Goal: Transaction & Acquisition: Purchase product/service

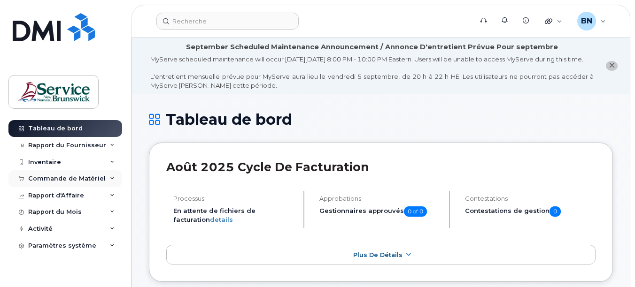
click at [60, 179] on div "Commande de Matériel" at bounding box center [66, 179] width 77 height 8
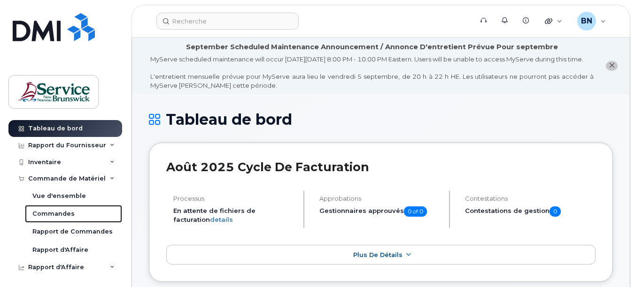
scroll to position [235, 0]
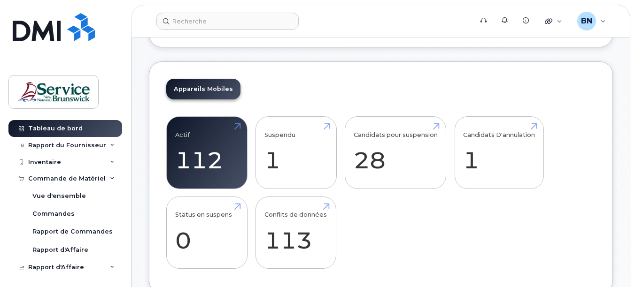
click at [423, 242] on div "Actif 112 Suspendu 1 Candidats pour suspension 28 Candidats D'annulation 1 Stat…" at bounding box center [380, 196] width 429 height 160
click at [371, 170] on link "Candidats pour suspension 28" at bounding box center [395, 153] width 84 height 62
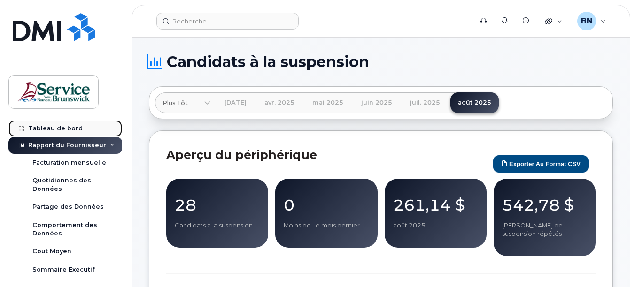
click at [37, 129] on div "Tableau de bord" at bounding box center [55, 129] width 54 height 8
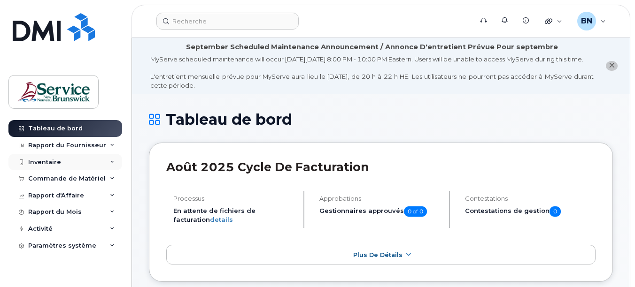
click at [56, 163] on div "Inventaire" at bounding box center [44, 163] width 33 height 8
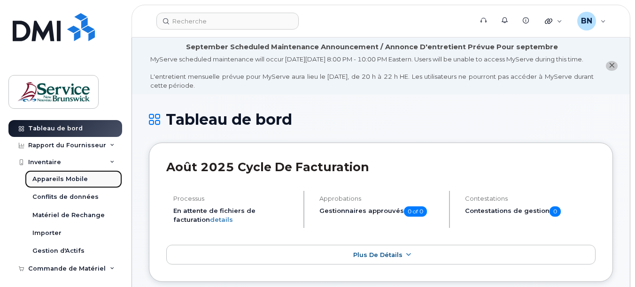
click at [80, 178] on div "Appareils Mobile" at bounding box center [59, 179] width 55 height 8
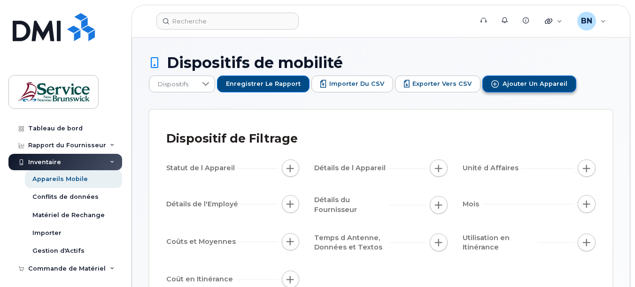
click at [550, 84] on span "Ajouter un appareil" at bounding box center [534, 84] width 65 height 8
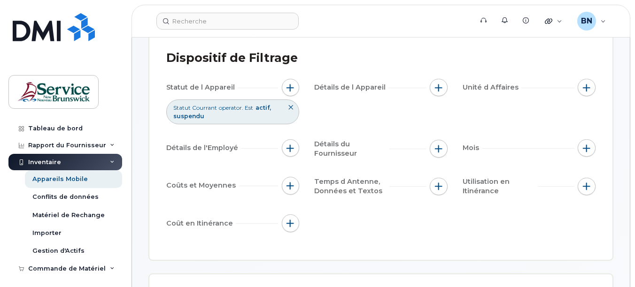
scroll to position [94, 0]
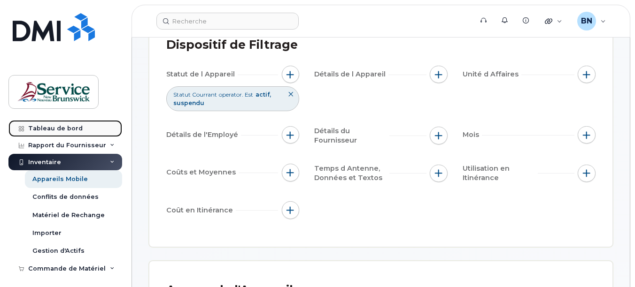
click at [61, 127] on div "Tableau de bord" at bounding box center [55, 129] width 54 height 8
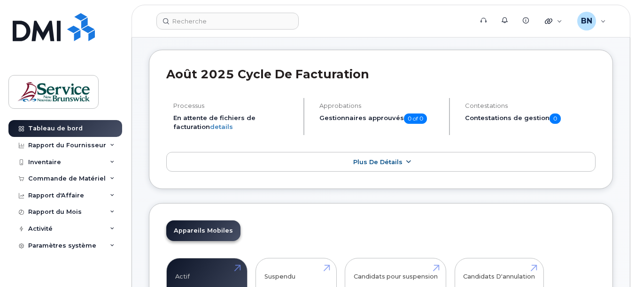
scroll to position [94, 0]
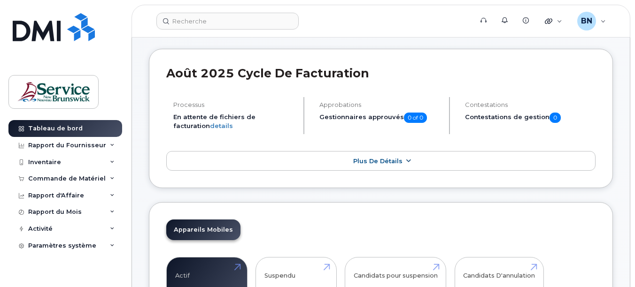
click at [393, 171] on link "Plus de détails" at bounding box center [380, 161] width 429 height 20
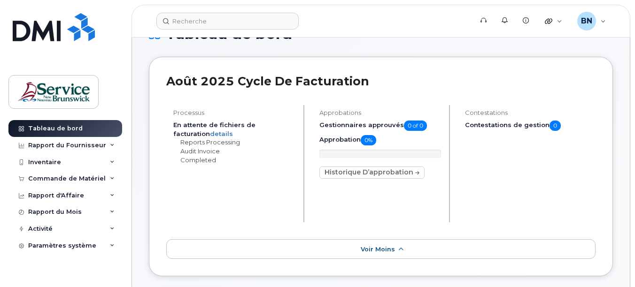
scroll to position [0, 0]
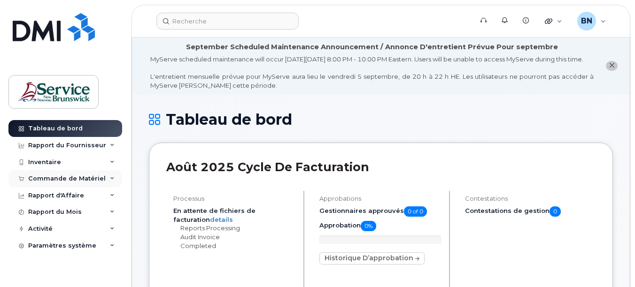
click at [68, 182] on div "Commande de Matériel" at bounding box center [66, 179] width 77 height 8
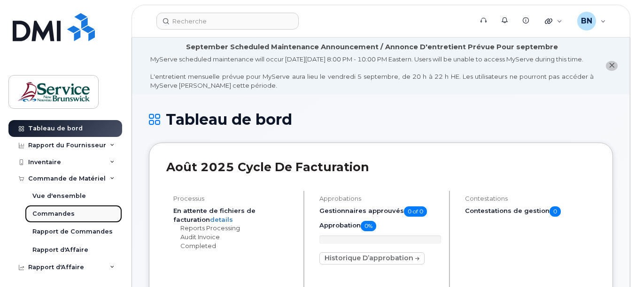
click at [66, 213] on div "Commandes" at bounding box center [53, 214] width 42 height 8
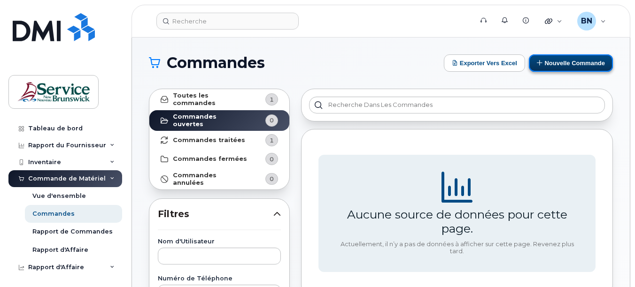
drag, startPoint x: 571, startPoint y: 62, endPoint x: 558, endPoint y: 70, distance: 15.4
click at [571, 62] on button "Nouvelle commande" at bounding box center [571, 62] width 84 height 17
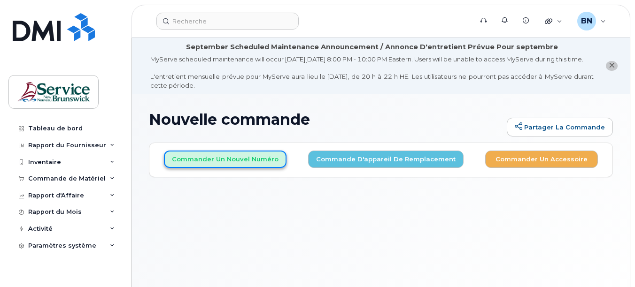
click at [239, 168] on button "Commander un nouvel numéro" at bounding box center [225, 159] width 123 height 17
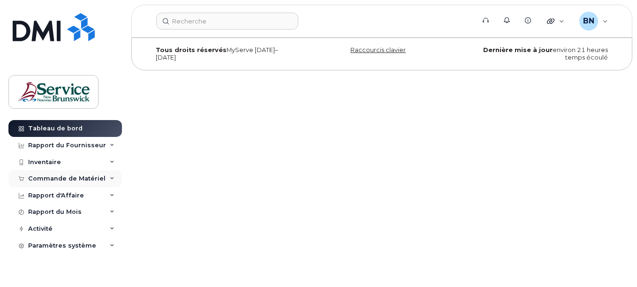
click at [49, 181] on div "Commande de Matériel" at bounding box center [66, 179] width 77 height 8
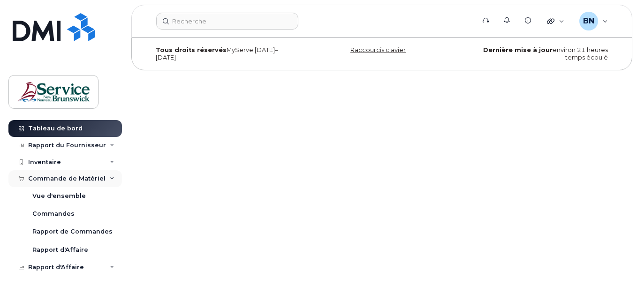
click at [67, 177] on div "Commande de Matériel" at bounding box center [66, 179] width 77 height 8
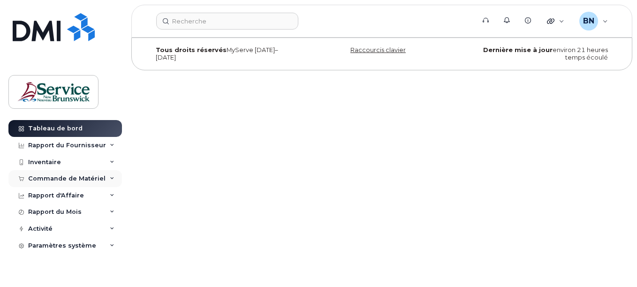
click at [57, 179] on div "Commande de Matériel" at bounding box center [66, 179] width 77 height 8
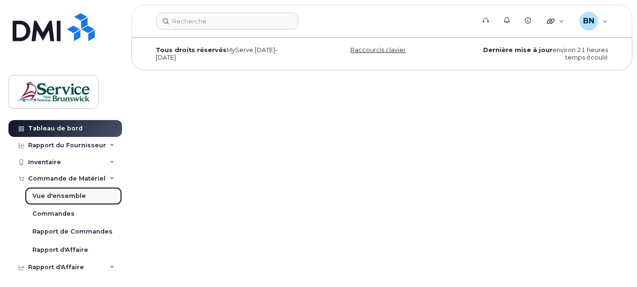
click at [62, 195] on div "Vue d'ensemble" at bounding box center [59, 196] width 54 height 8
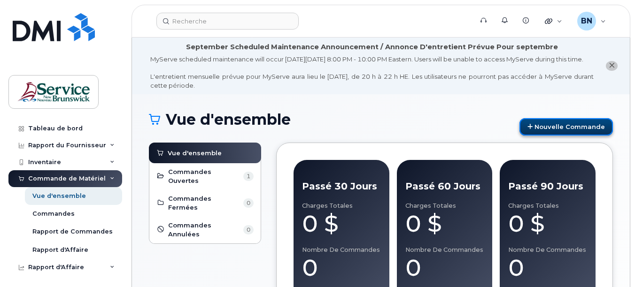
click at [549, 136] on link "Nouvelle commande" at bounding box center [565, 126] width 93 height 17
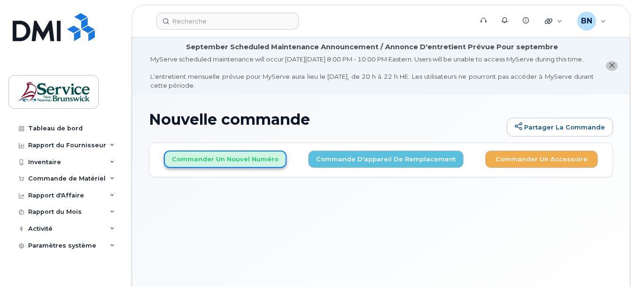
click at [206, 168] on button "Commander un nouvel numéro" at bounding box center [225, 159] width 123 height 17
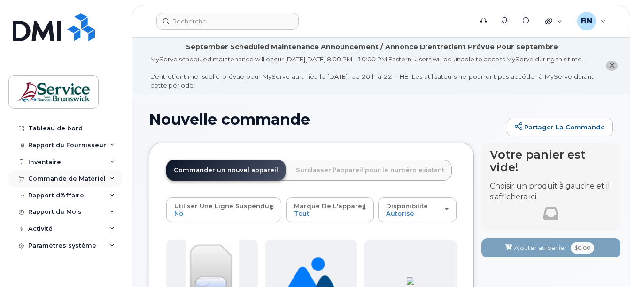
click at [54, 179] on div "Commande de Matériel" at bounding box center [66, 179] width 77 height 8
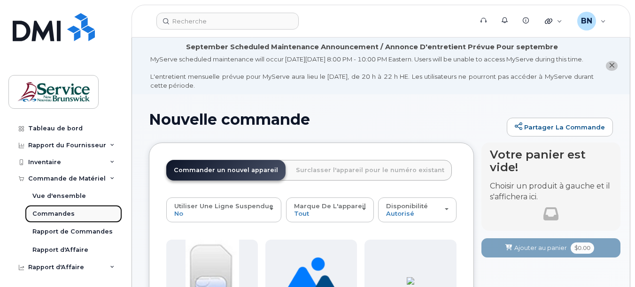
click at [58, 213] on div "Commandes" at bounding box center [53, 214] width 42 height 8
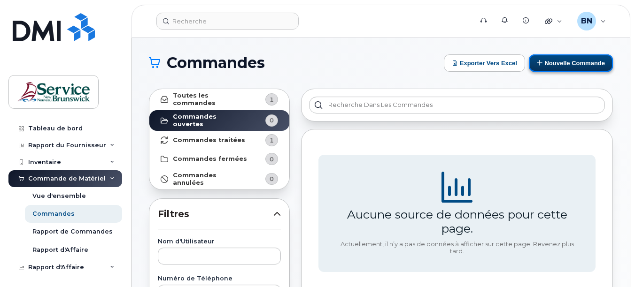
click at [556, 63] on button "Nouvelle commande" at bounding box center [571, 62] width 84 height 17
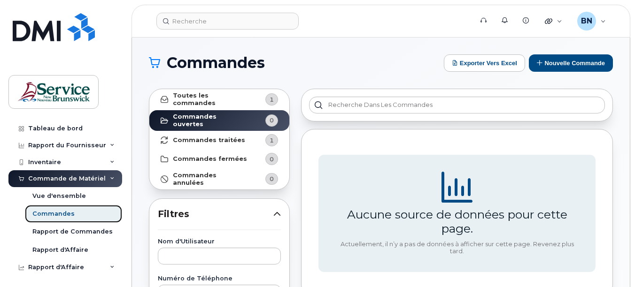
click at [53, 215] on div "Commandes" at bounding box center [53, 214] width 42 height 8
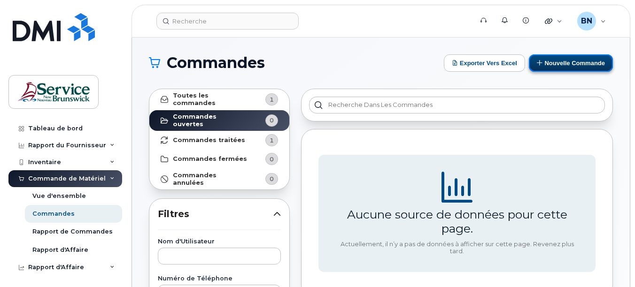
click at [579, 66] on button "Nouvelle commande" at bounding box center [571, 62] width 84 height 17
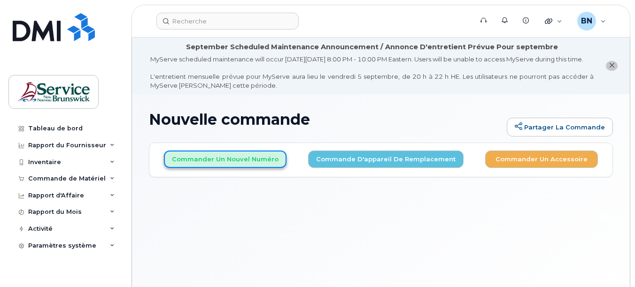
click at [253, 168] on button "Commander un nouvel numéro" at bounding box center [225, 159] width 123 height 17
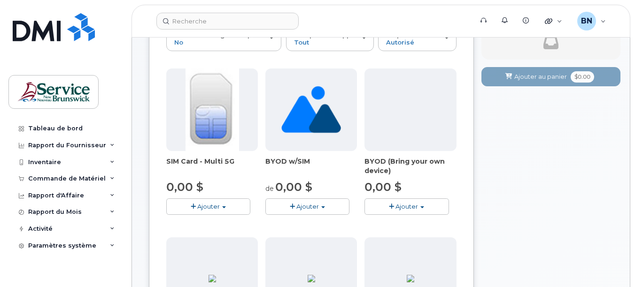
scroll to position [188, 0]
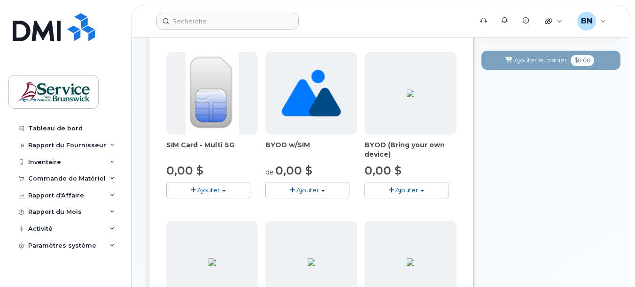
click at [204, 194] on span "Ajouter" at bounding box center [208, 190] width 23 height 8
drag, startPoint x: 209, startPoint y: 217, endPoint x: 380, endPoint y: 212, distance: 170.5
click at [209, 214] on link "$0.00 - New Activation" at bounding box center [213, 208] width 89 height 12
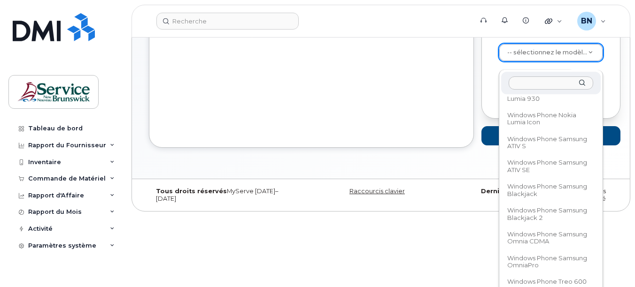
scroll to position [59662, 0]
drag, startPoint x: 560, startPoint y: 131, endPoint x: 551, endPoint y: 78, distance: 53.3
click at [551, 78] on div "-- sélectionnez le modèle de l'appareil -- Aircard BYOD Android BYOD Blackberry…" at bounding box center [550, 203] width 104 height 266
drag, startPoint x: 600, startPoint y: 259, endPoint x: 590, endPoint y: 91, distance: 168.8
click at [590, 93] on div "-- sélectionnez le modèle de l'appareil -- Aircard BYOD Android BYOD Blackberry…" at bounding box center [550, 203] width 104 height 266
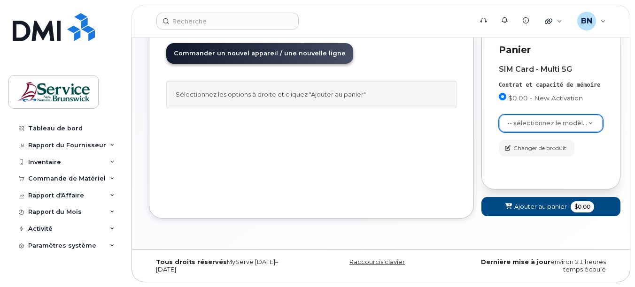
scroll to position [126, 0]
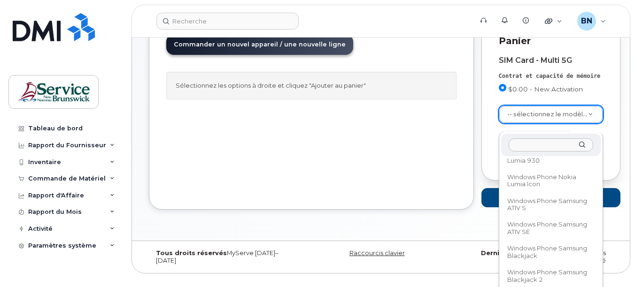
click at [559, 145] on input "text" at bounding box center [550, 145] width 84 height 14
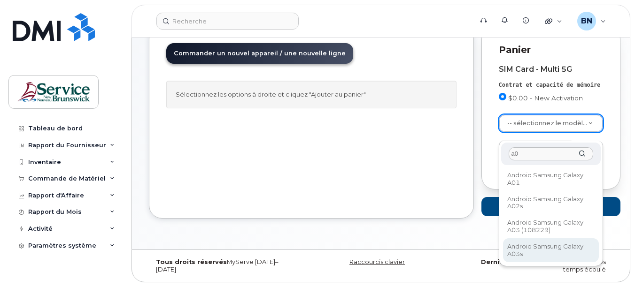
type input "a0"
select select "2708"
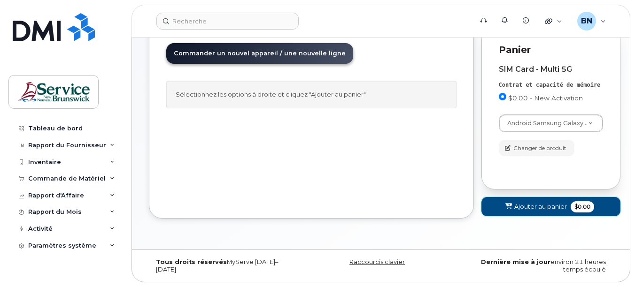
click at [506, 199] on button "Ajouter au panier $0.00" at bounding box center [550, 206] width 139 height 19
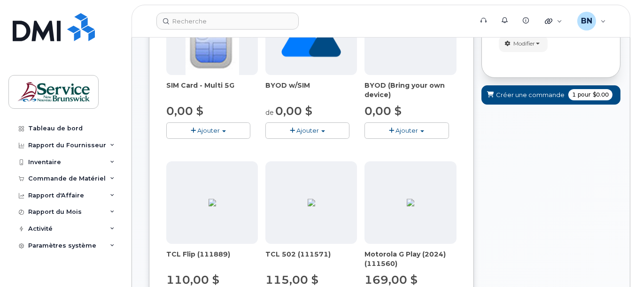
scroll to position [146, 0]
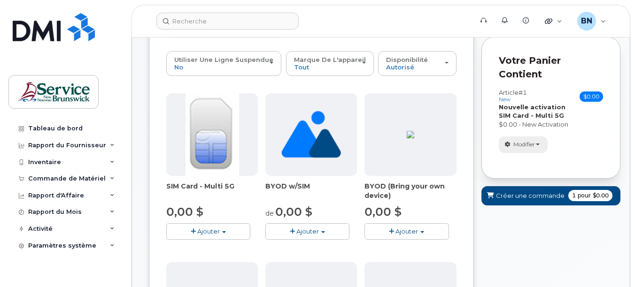
click at [529, 149] on span "Modifier" at bounding box center [524, 144] width 22 height 8
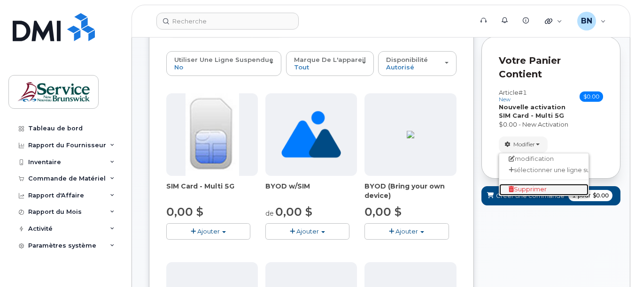
click at [523, 193] on span "Supprimer" at bounding box center [527, 189] width 38 height 7
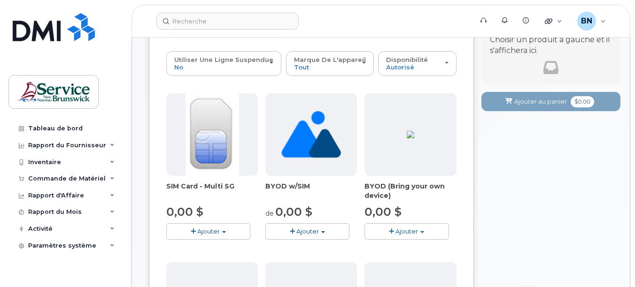
click at [205, 174] on img at bounding box center [212, 134] width 54 height 83
click at [198, 235] on span "Ajouter" at bounding box center [208, 232] width 23 height 8
click at [201, 255] on link "$0.00 - New Activation" at bounding box center [213, 249] width 89 height 12
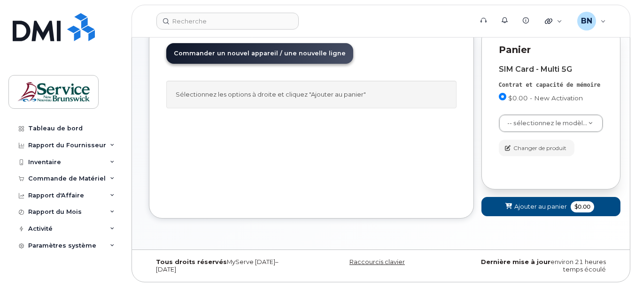
scroll to position [126, 0]
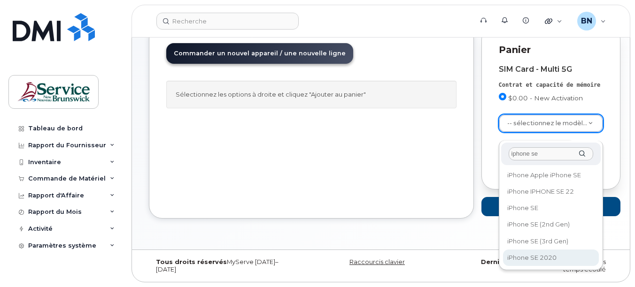
type input "iphone se"
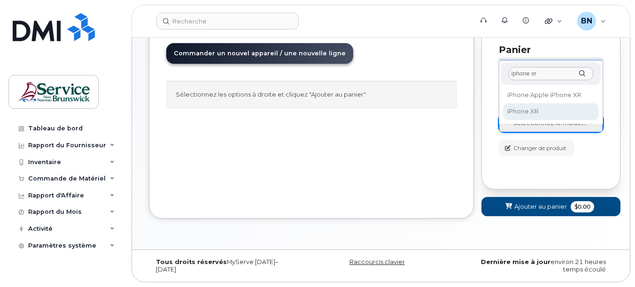
type input "iphone xr"
select select "1612"
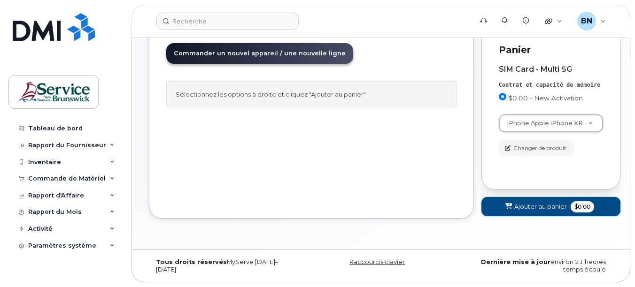
click at [553, 207] on span "Ajouter au panier" at bounding box center [540, 206] width 53 height 9
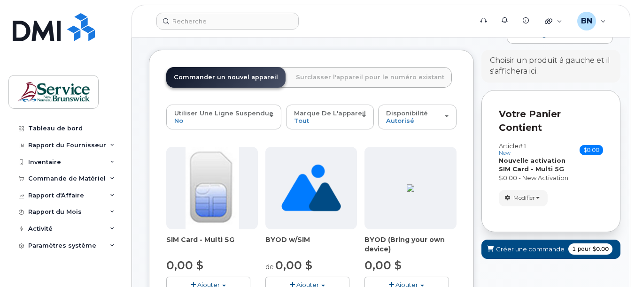
scroll to position [94, 0]
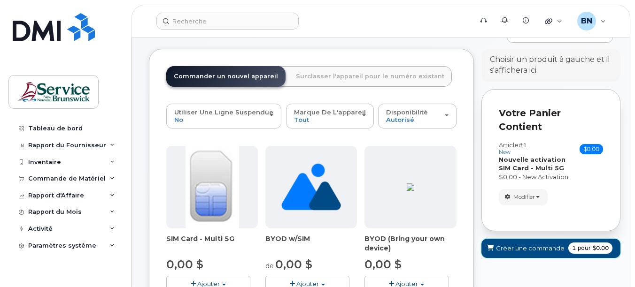
click at [572, 253] on span "1" at bounding box center [574, 248] width 4 height 8
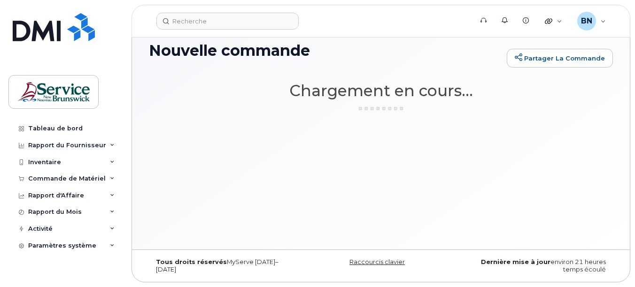
scroll to position [78, 0]
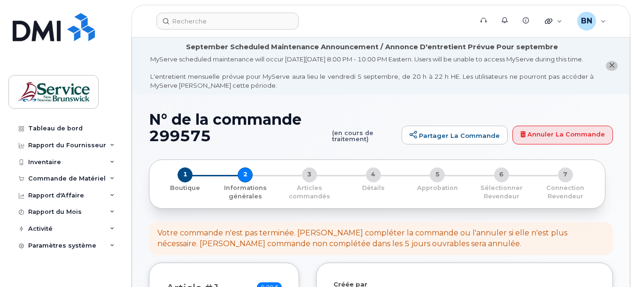
select select
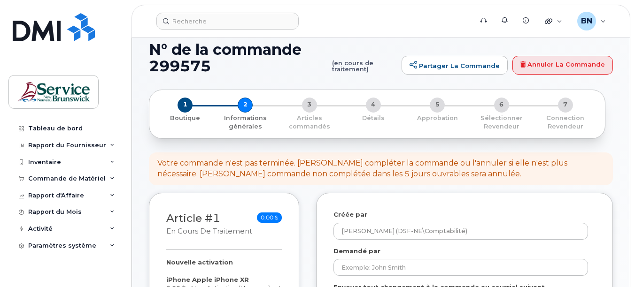
scroll to position [141, 0]
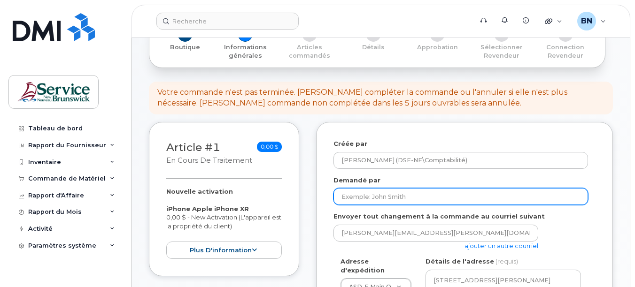
click at [522, 205] on input "Demandé par" at bounding box center [460, 196] width 254 height 17
type input "e"
type input "[PERSON_NAME]"
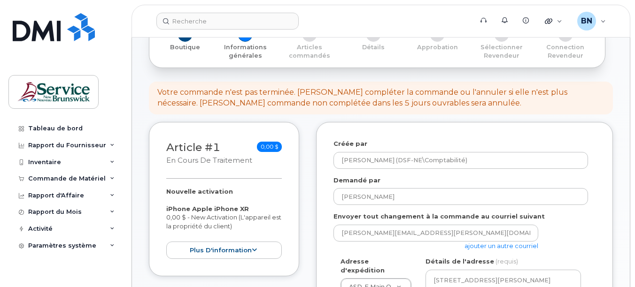
click at [569, 244] on div "nancy.breau@nbed.nb.ca ajouter un autre courriel" at bounding box center [460, 238] width 254 height 26
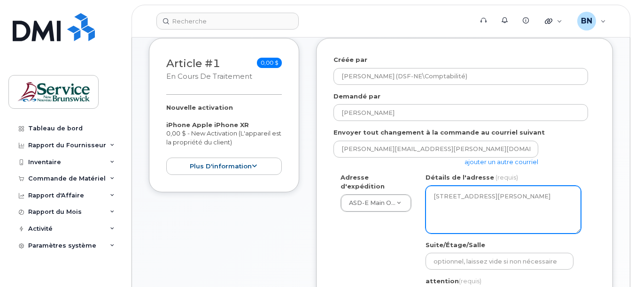
scroll to position [235, 0]
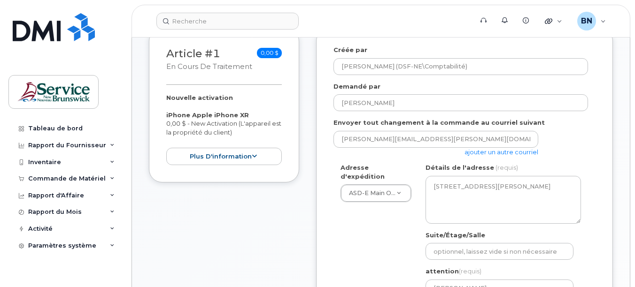
click at [513, 156] on link "ajouter un autre courriel" at bounding box center [501, 152] width 74 height 8
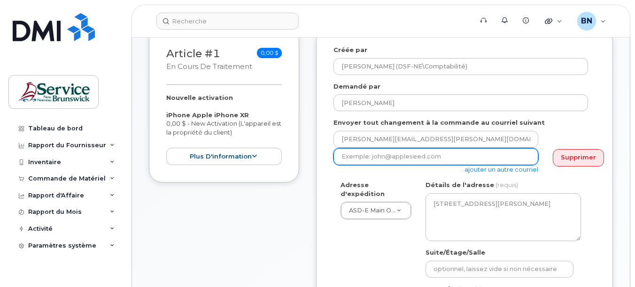
click at [446, 165] on input "email" at bounding box center [435, 156] width 205 height 17
paste input "Eric.Arsenault@nbed.nb.ca"
type input "Eric.Arsenault@nbed.nb.ca"
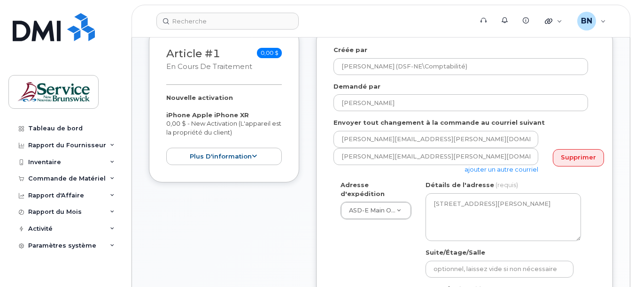
click at [368, 267] on div "Adresse d'expédition ASD-E Main Office ASD-E Main Office ASD-N Bathurst Educati…" at bounding box center [460, 269] width 254 height 176
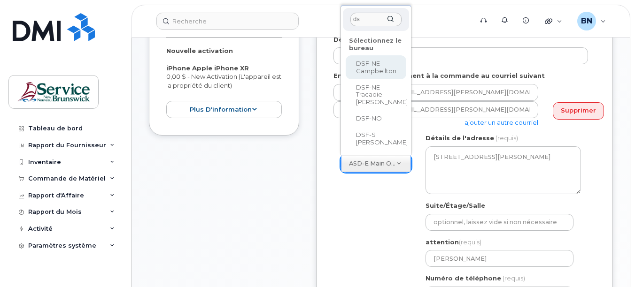
scroll to position [181, 0]
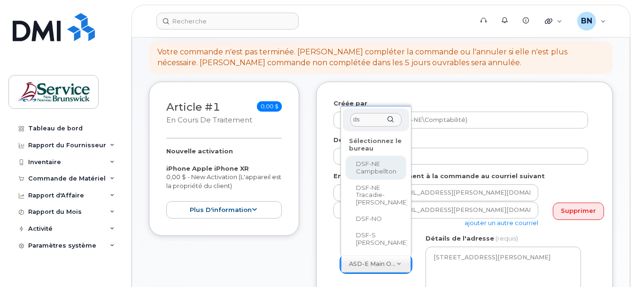
type input "d"
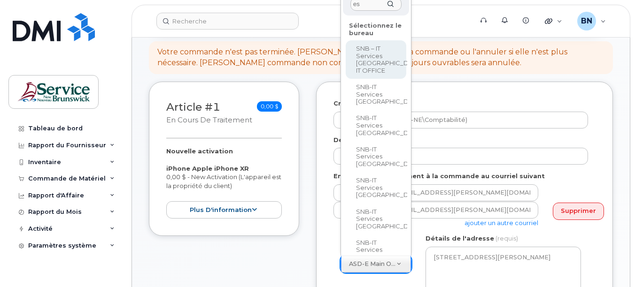
type input "e"
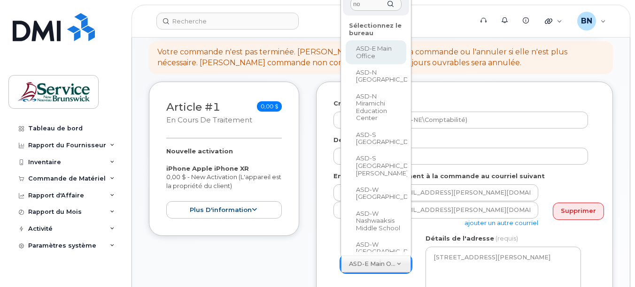
type input "n"
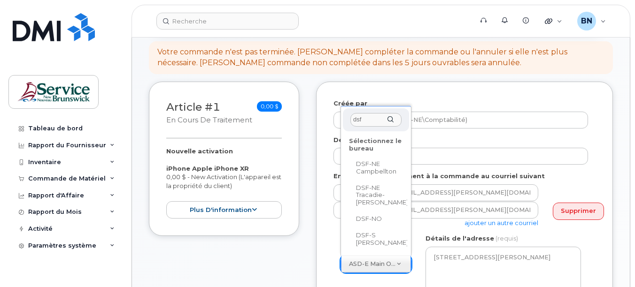
type input "dsf"
select select
type textarea "21 Rue King Campbellton New Brunswick E3N 1C5"
type input "[PERSON_NAME]"
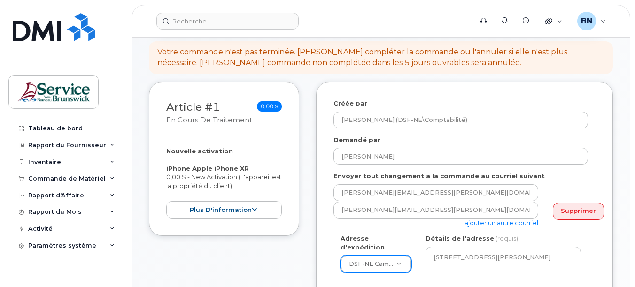
click at [278, 264] on div "Article #1 en cours de traitement 0,00 $ Nouvelle activation iPhone Apple iPhon…" at bounding box center [224, 274] width 150 height 385
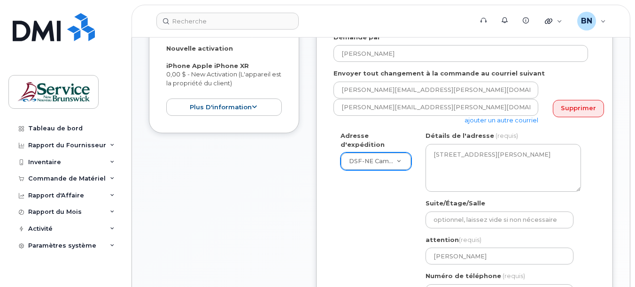
scroll to position [322, 0]
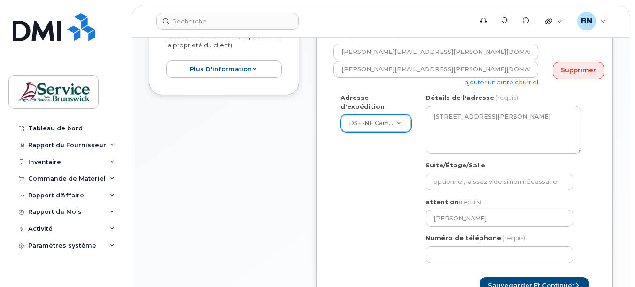
click at [378, 228] on div "Adresse d'expédition DSF-NE Campbellton ASD-E Main Office ASD-N Bathurst Educat…" at bounding box center [460, 181] width 254 height 176
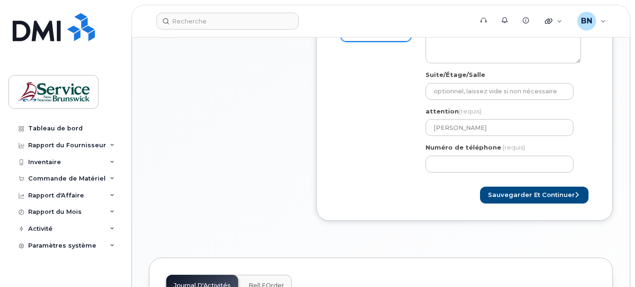
scroll to position [416, 0]
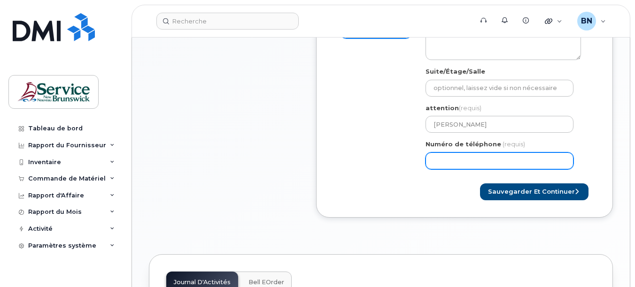
click at [482, 169] on input "Numéro de téléphone" at bounding box center [499, 161] width 148 height 17
select select
type input "506"
drag, startPoint x: 472, startPoint y: 169, endPoint x: 412, endPoint y: 165, distance: 60.7
click at [412, 165] on div "Adresse d'expédition DSF-NE Campbellton ASD-E Main Office ASD-N Bathurst Educat…" at bounding box center [460, 88] width 254 height 176
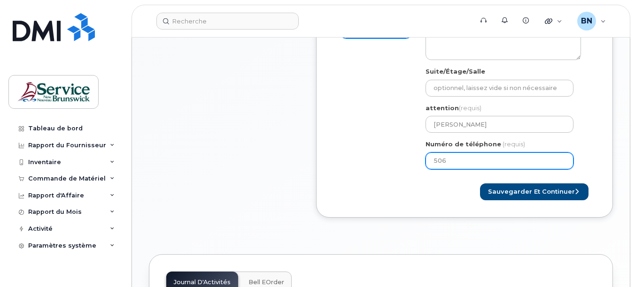
paste input "number"
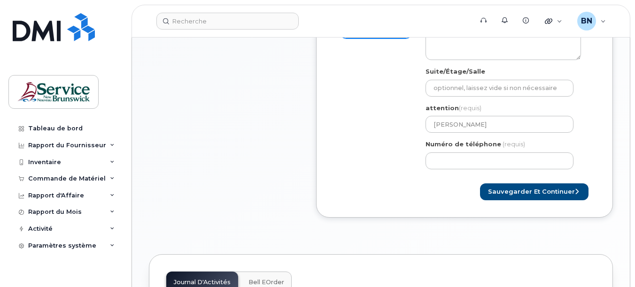
click at [429, 201] on div "Sauvegarder et continuer" at bounding box center [464, 192] width 262 height 17
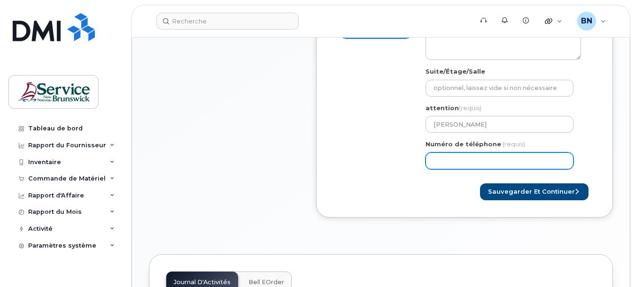
click at [463, 169] on input "Numéro de téléphone" at bounding box center [499, 161] width 148 height 17
select select
type input "5067600481"
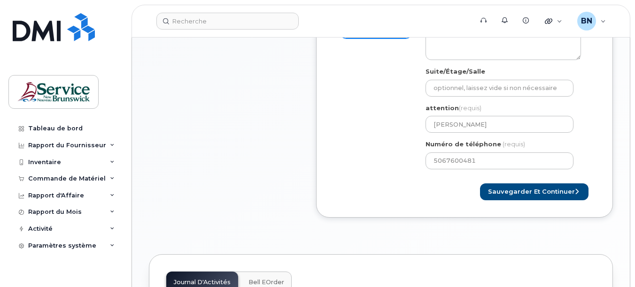
click at [461, 184] on div at bounding box center [398, 184] width 131 height 0
click at [434, 201] on div "Sauvegarder et continuer" at bounding box center [464, 192] width 262 height 17
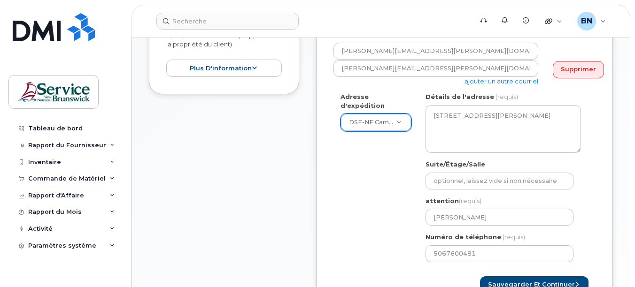
scroll to position [322, 0]
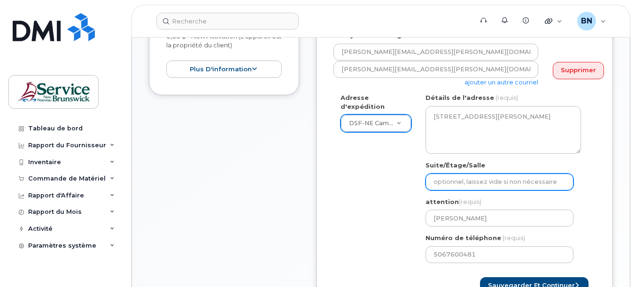
click at [500, 191] on input "Suite/Étage/Salle" at bounding box center [499, 182] width 148 height 17
select select
type input "e"
select select
type input "er"
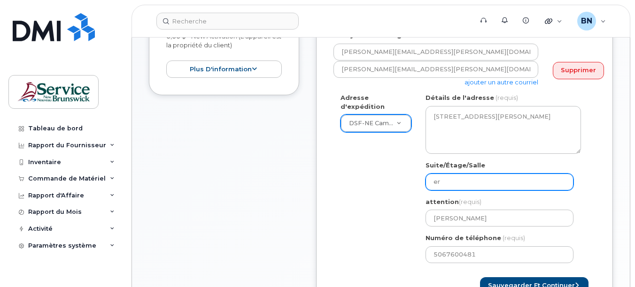
select select
type input "eri"
select select
type input "eric"
select select
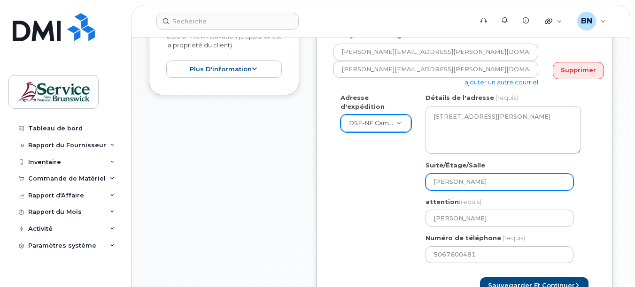
type input "eri"
select select
type input "er"
select select
type input "e"
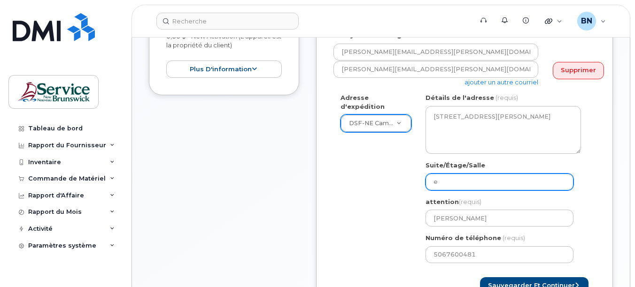
select select
type input "E"
select select
type input "Er"
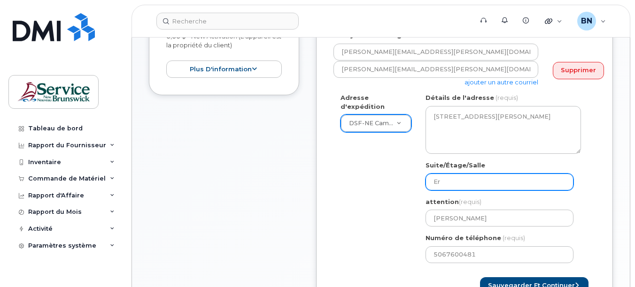
select select
type input "Eri"
select select
type input "Eric"
select select
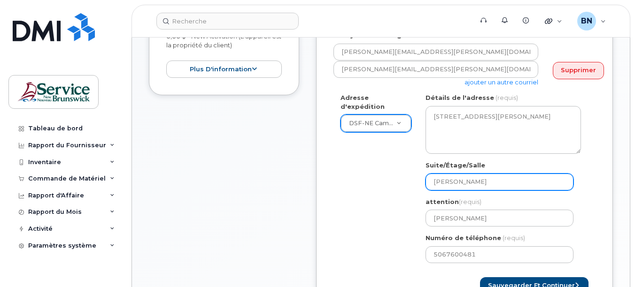
type input "Eric A"
select select
type input "Eric Ar"
select select
type input "Eric Ars"
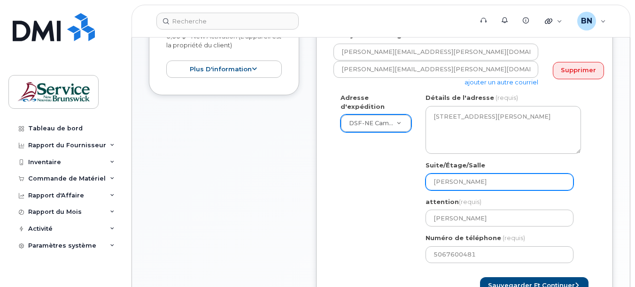
select select
type input "Eric Arse"
select select
type input "Eric Arsen"
select select
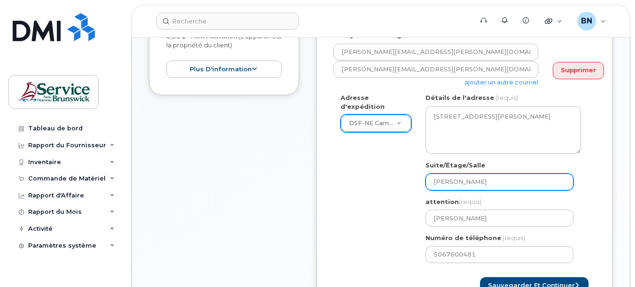
type input "Eric Arsene"
select select
type input "Eric Arsenea"
select select
type input "Eric Arseneau"
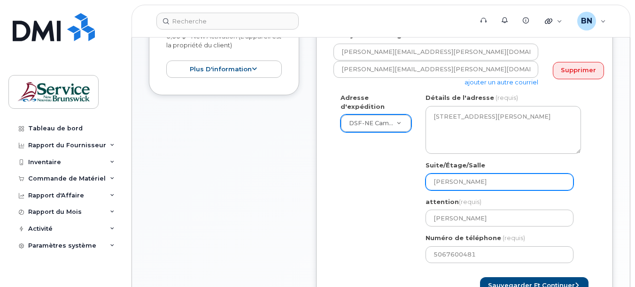
select select
type input "Eric Arseneaul"
select select
type input "[PERSON_NAME]"
select select
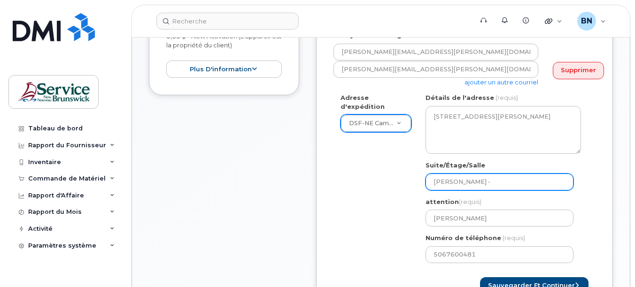
type input "Eric Arseneault -"
select select
type input "Eric Arseneault - T"
select select
type input "Eric Arseneault - Te"
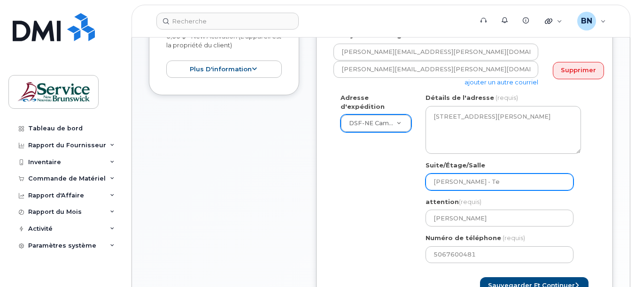
select select
type input "Eric Arseneault - Tec"
select select
type input "Eric Arseneault - Tech"
select select
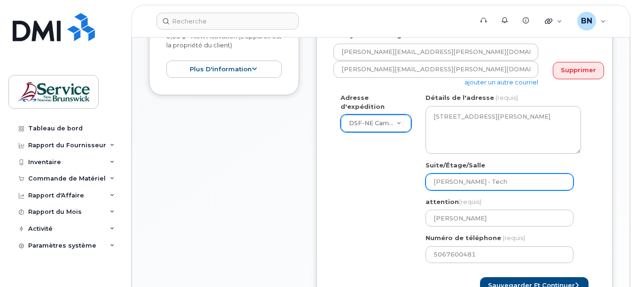
type input "Eric Arseneault - Techn"
select select
type input "Eric Arseneault - Techni"
select select
type input "Eric Arseneault - Technic"
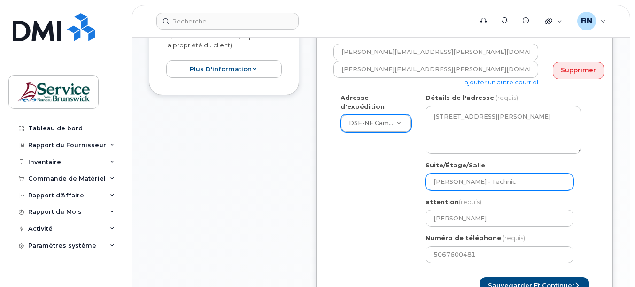
select select
type input "Eric Arseneault - Technici"
select select
type input "Eric Arseneault - Technicie"
select select
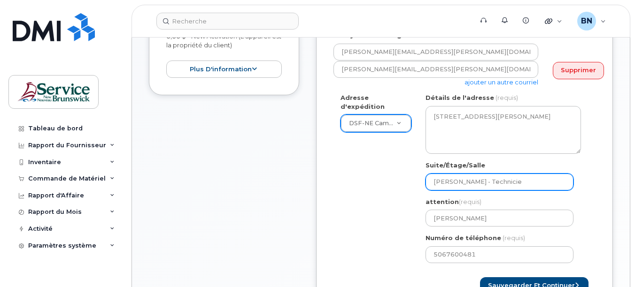
type input "Eric Arseneault - Technicien"
select select
type input "Eric Arseneault - Technicie"
select select
type input "Eric Arseneault - Technici"
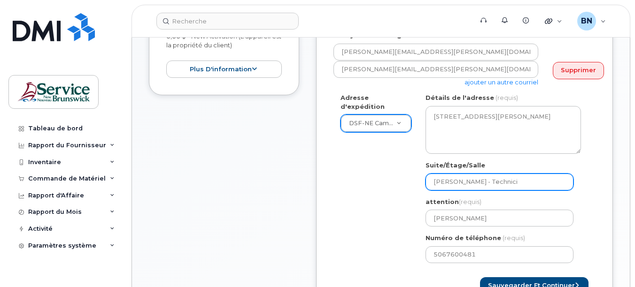
select select
type input "Eric Arseneault - Technic"
select select
type input "Eric Arseneault - Techni"
select select
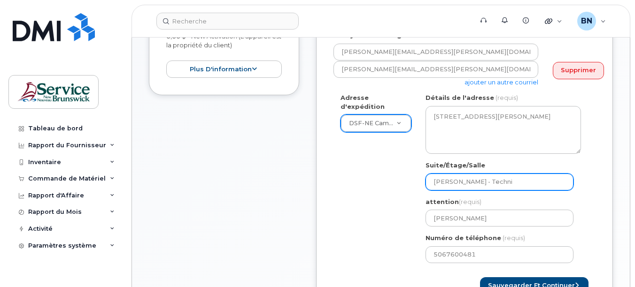
type input "Eric Arseneault - Techn"
select select
type input "Eric Arseneault - Tech"
select select
type input "Eric Arseneault - Te"
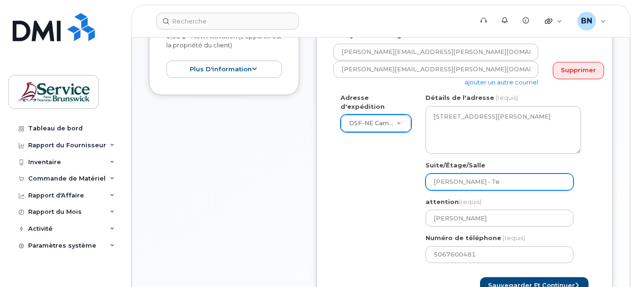
select select
type input "Eric Arseneault - T"
select select
type input "Eric Arseneault -"
select select
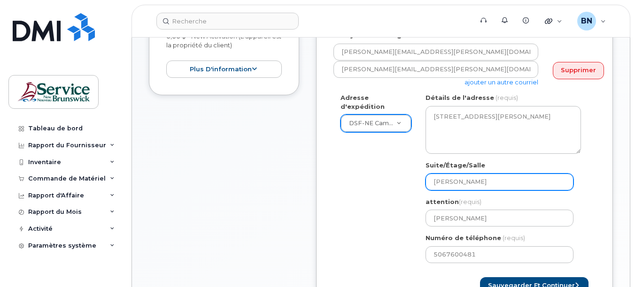
type input "Eric Arseneault"
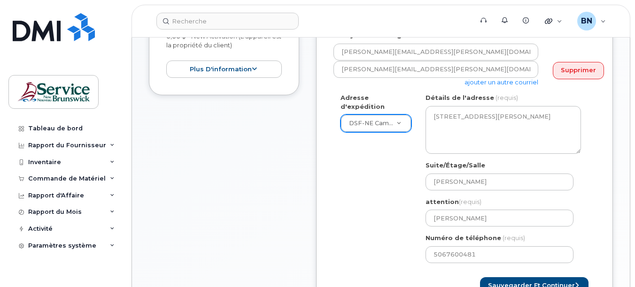
click at [377, 205] on div "Adresse d'expédition DSF-NE Campbellton ASD-E Main Office ASD-N Bathurst Educat…" at bounding box center [460, 181] width 254 height 176
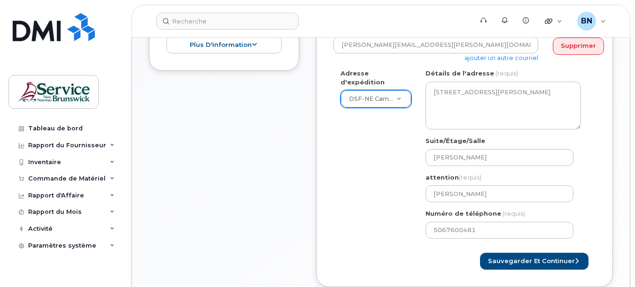
scroll to position [369, 0]
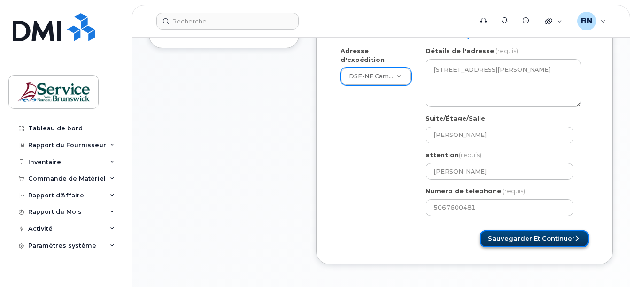
click at [543, 248] on button "Sauvegarder et continuer" at bounding box center [534, 238] width 108 height 17
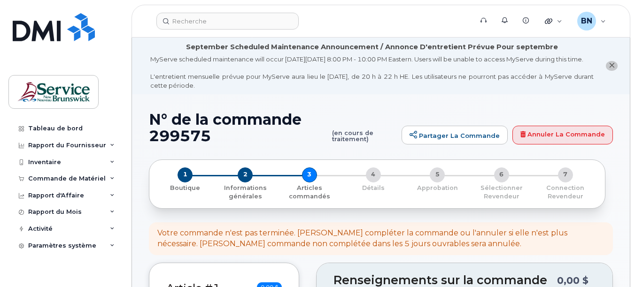
select select
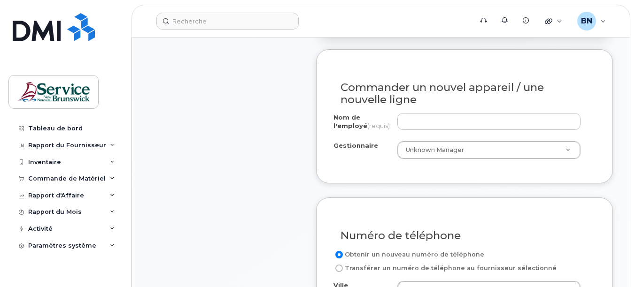
scroll to position [422, 0]
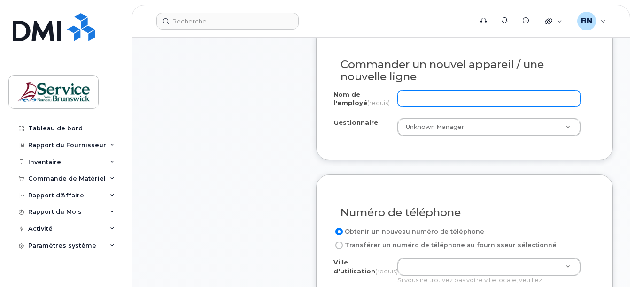
click at [494, 100] on input "Nom de l'employé (requis)" at bounding box center [489, 98] width 184 height 17
type input "a"
click at [477, 106] on input "AUTOBUS" at bounding box center [489, 98] width 184 height 17
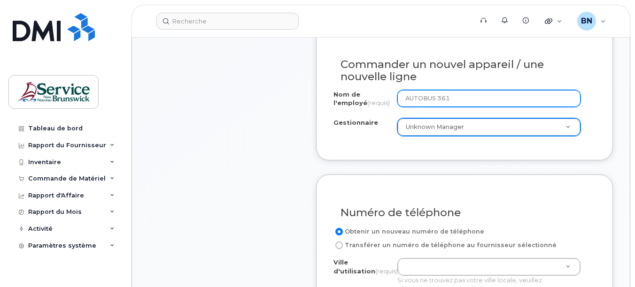
type input "AUTOBUS 361"
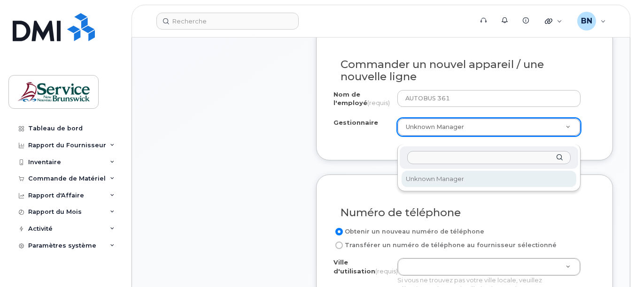
click at [535, 157] on input "Gestionnaire" at bounding box center [489, 158] width 164 height 14
click at [559, 157] on div "Gestionnaire" at bounding box center [488, 157] width 179 height 23
click at [542, 158] on input "Gestionnaire" at bounding box center [489, 158] width 164 height 14
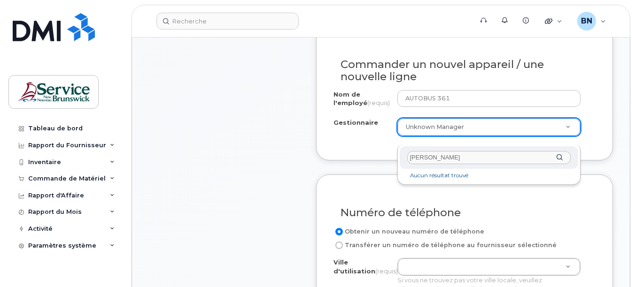
type input "Gaetan babin"
click at [563, 156] on div "Gestionnaire Gaetan babin" at bounding box center [488, 157] width 179 height 23
click at [557, 158] on div "Gestionnaire Gaetan babin" at bounding box center [488, 157] width 179 height 23
click at [558, 158] on div "Gestionnaire Gaetan babin" at bounding box center [488, 157] width 179 height 23
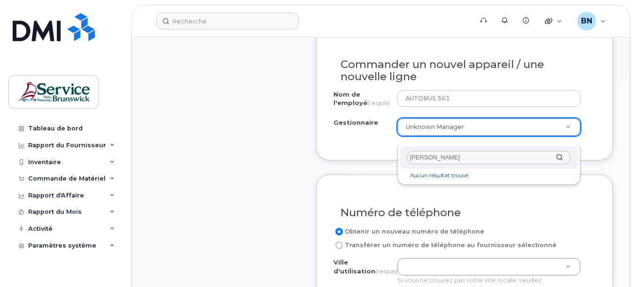
click at [447, 175] on li "Aucun résultat trouvé" at bounding box center [488, 176] width 175 height 10
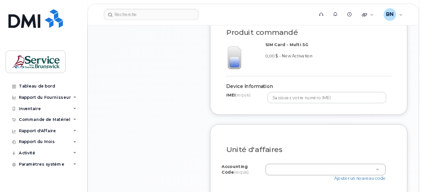
scroll to position [751, 0]
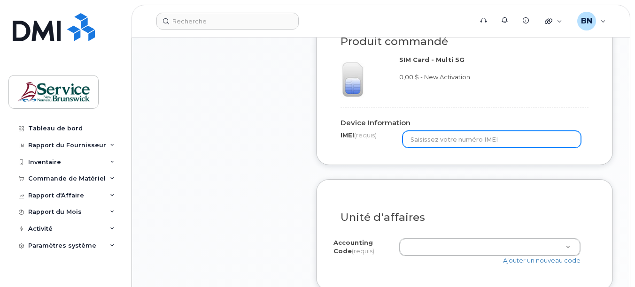
click at [471, 148] on input "text" at bounding box center [491, 139] width 178 height 17
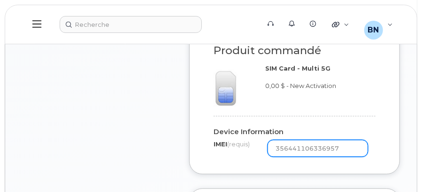
scroll to position [845, 0]
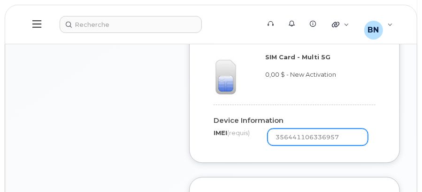
click at [321, 131] on input "356441106336957" at bounding box center [318, 136] width 100 height 17
click at [321, 131] on input "3564411063546957" at bounding box center [318, 136] width 100 height 17
click at [310, 131] on input "356441106336957" at bounding box center [318, 136] width 100 height 17
click at [320, 131] on input "356441106336957" at bounding box center [318, 136] width 100 height 17
type input "356441106336957"
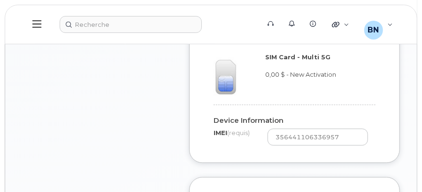
click at [351, 147] on div "Produit commandé SIM Card - Multi 5G 0,00 $ - New Activation Device Information…" at bounding box center [294, 82] width 211 height 162
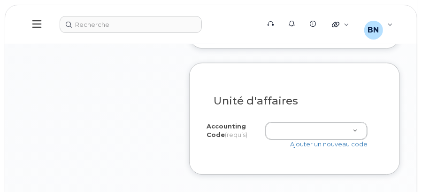
scroll to position [970, 0]
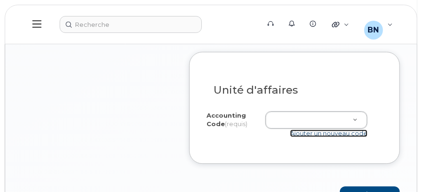
click at [315, 129] on link "Ajouter un nouveau code" at bounding box center [328, 133] width 77 height 8
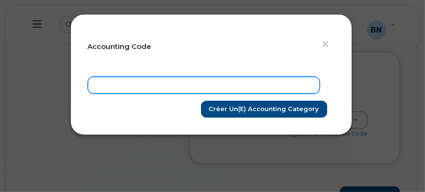
click at [213, 83] on input "text" at bounding box center [204, 85] width 232 height 17
paste input "207103.4867.P249.0000.P75100"
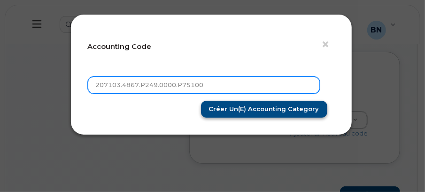
type input "207103.4867.P249.0000.P75100"
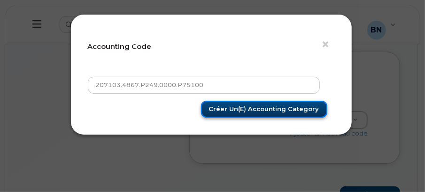
click at [237, 110] on input "Créer un(e) Accounting category" at bounding box center [264, 108] width 126 height 17
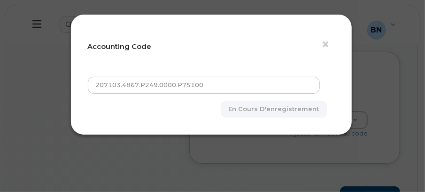
type input "Créer un(e) Accounting category"
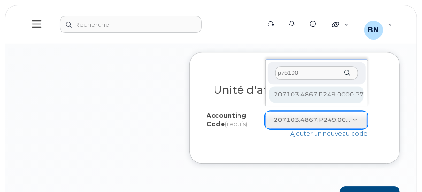
type input "p75100"
click at [348, 70] on div "p75100" at bounding box center [317, 72] width 98 height 23
drag, startPoint x: 330, startPoint y: 74, endPoint x: 222, endPoint y: 73, distance: 108.0
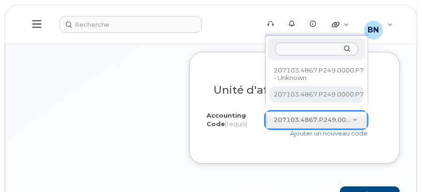
select select "207103.4867.P249.0000.P75100"
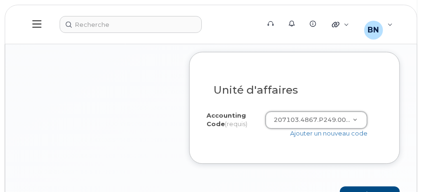
click at [301, 141] on div "Unité d'affaires Je connais les codes comptables Accounting Code (requis) 20710…" at bounding box center [294, 107] width 211 height 111
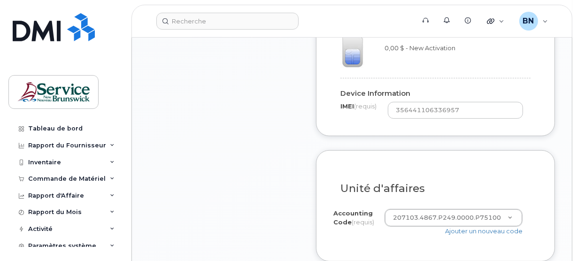
scroll to position [884, 0]
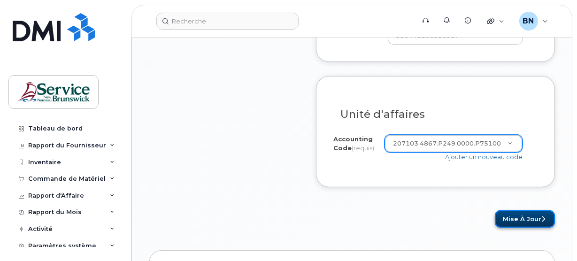
click at [519, 210] on button "Mise à jour" at bounding box center [525, 218] width 60 height 17
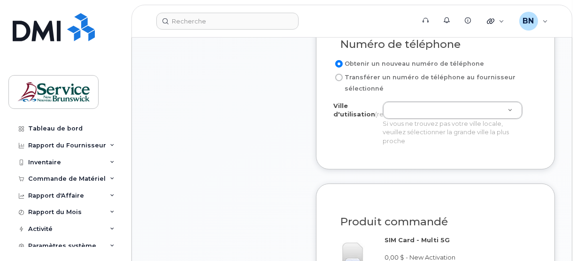
scroll to position [516, 0]
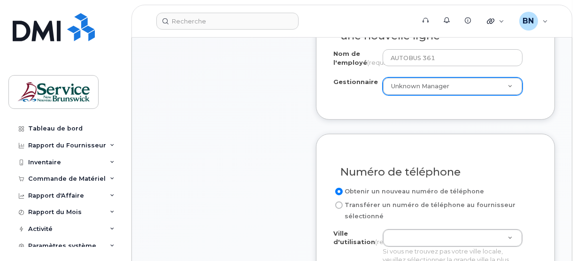
select select
click at [340, 188] on input "Obtenir un nouveau numéro de téléphone" at bounding box center [339, 192] width 8 height 8
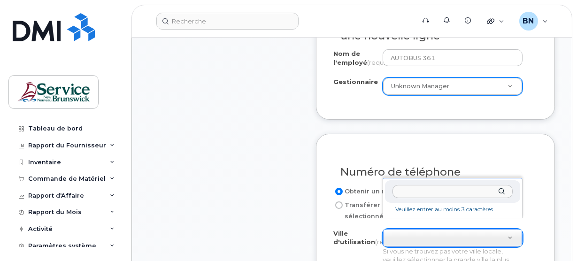
click at [482, 191] on input "text" at bounding box center [452, 192] width 121 height 14
type input "c"
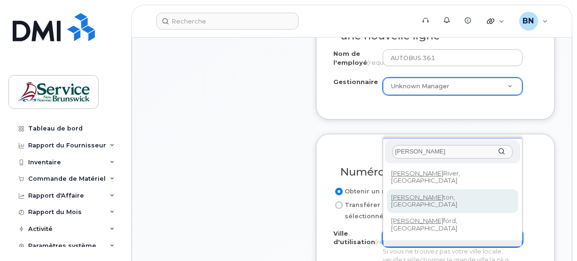
type input "CAMPBELL"
type input "1446"
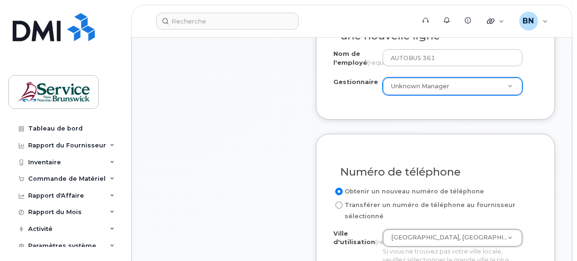
click at [236, 207] on div "Article #1 en cours de traitement 0,00 $ Nouvelle activation iPhone Apple iPhon…" at bounding box center [224, 211] width 150 height 856
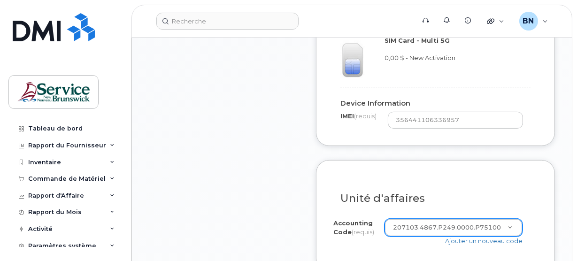
scroll to position [857, 0]
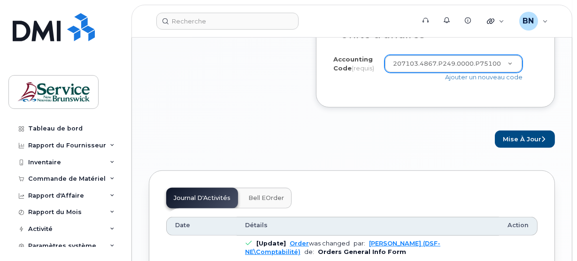
scroll to position [1028, 0]
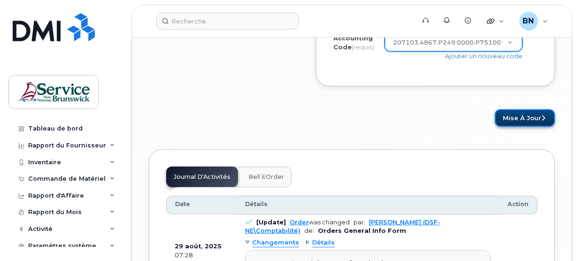
click at [529, 109] on button "Mise à jour" at bounding box center [525, 117] width 60 height 17
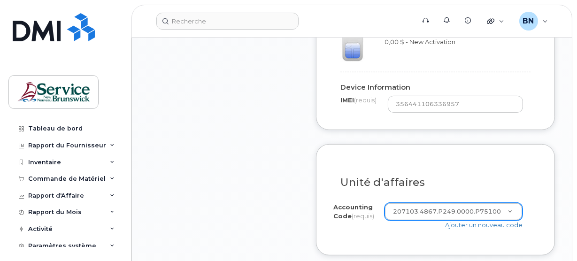
scroll to position [900, 0]
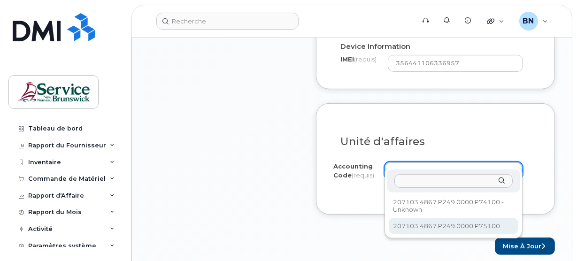
select select "207103.4867.P249.0000.P75100"
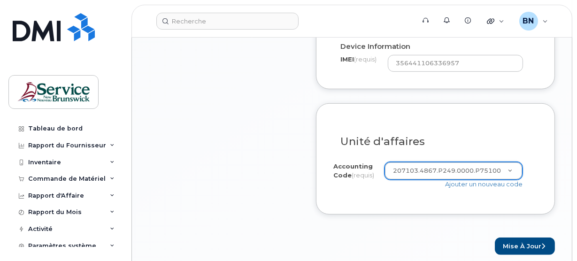
click at [516, 238] on button "Mise à jour" at bounding box center [525, 246] width 60 height 17
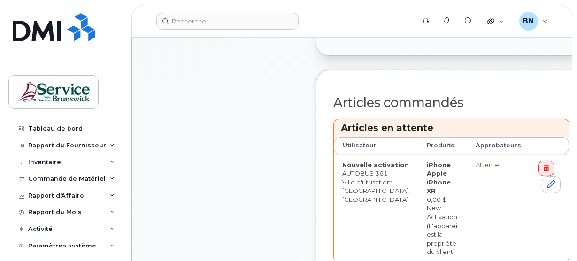
scroll to position [512, 0]
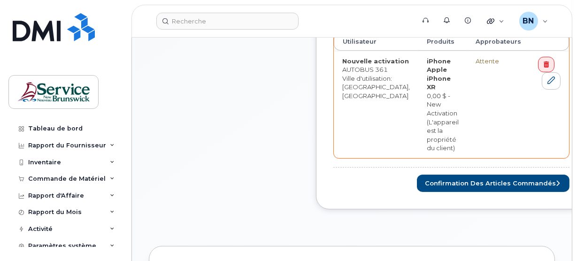
scroll to position [554, 0]
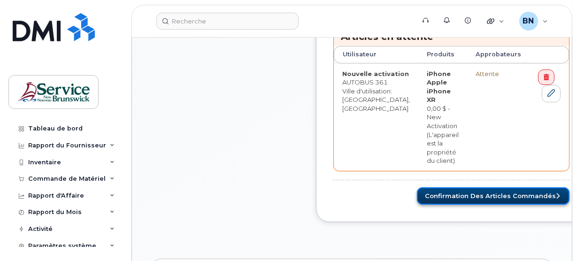
click at [417, 187] on button "Confirmation des articles commandés" at bounding box center [493, 195] width 153 height 17
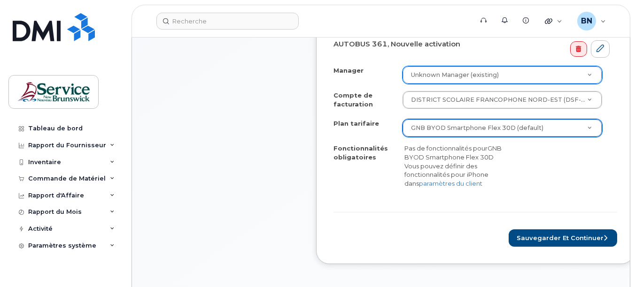
scroll to position [478, 0]
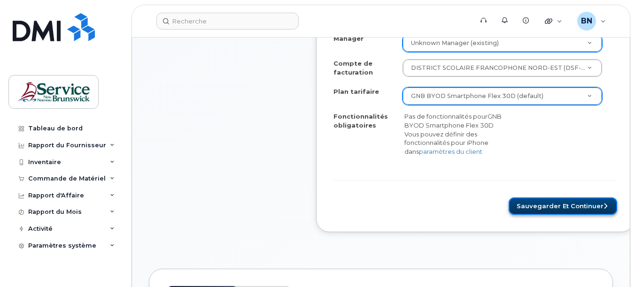
click at [550, 215] on button "Sauvegarder et continuer" at bounding box center [562, 206] width 108 height 17
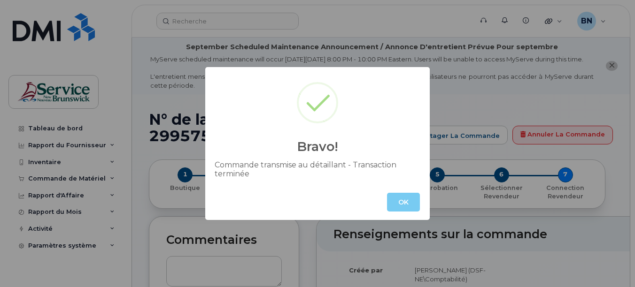
click at [396, 204] on button "OK" at bounding box center [403, 202] width 33 height 19
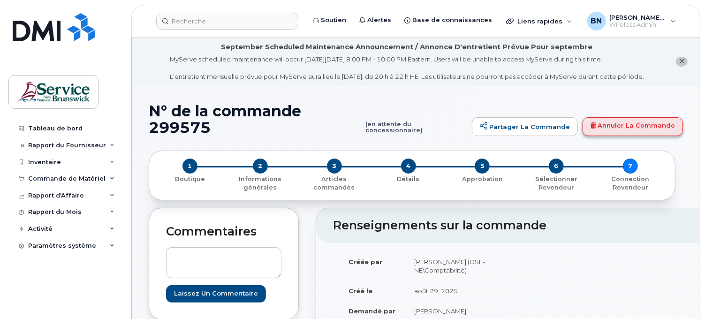
click at [634, 64] on icon "close notification" at bounding box center [682, 61] width 6 height 6
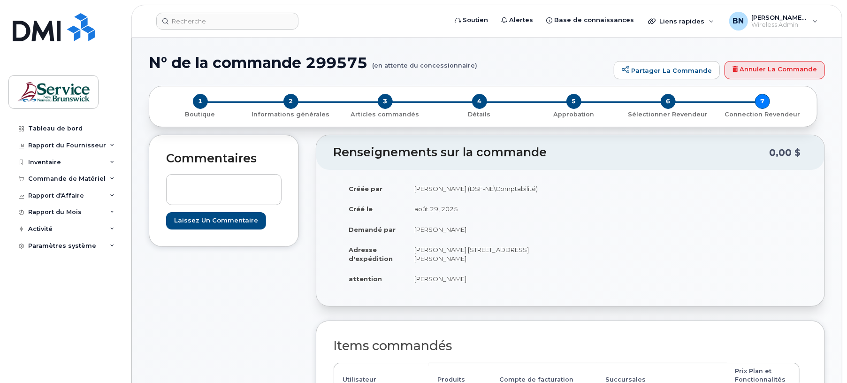
drag, startPoint x: 803, startPoint y: 0, endPoint x: 233, endPoint y: 299, distance: 642.9
click at [233, 287] on div "Commentaires Laissez un commentaire" at bounding box center [224, 373] width 150 height 476
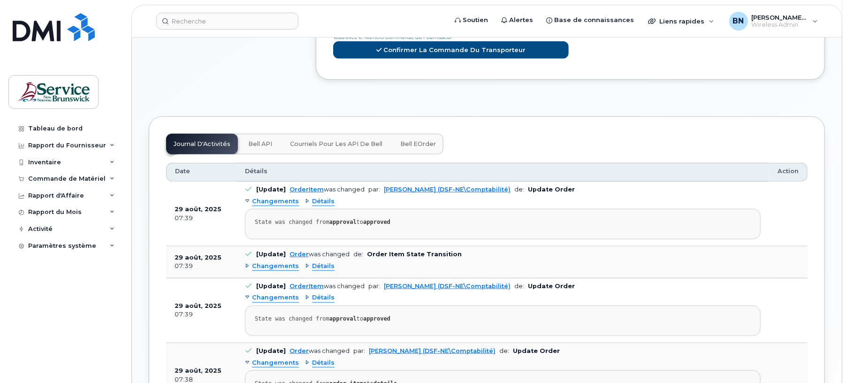
scroll to position [500, 0]
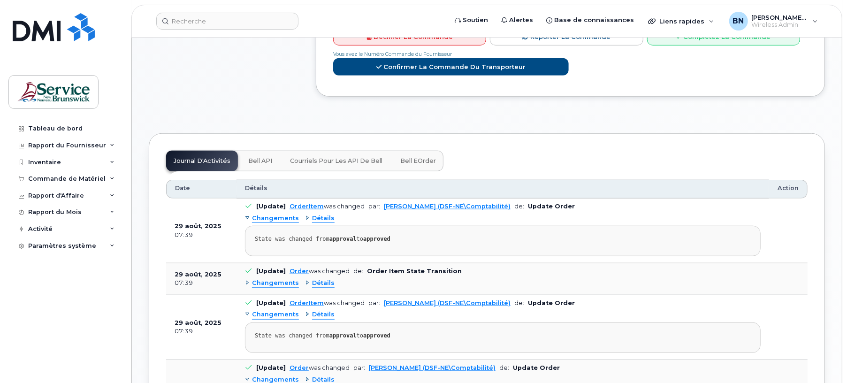
click at [317, 214] on span "Détails" at bounding box center [323, 218] width 23 height 9
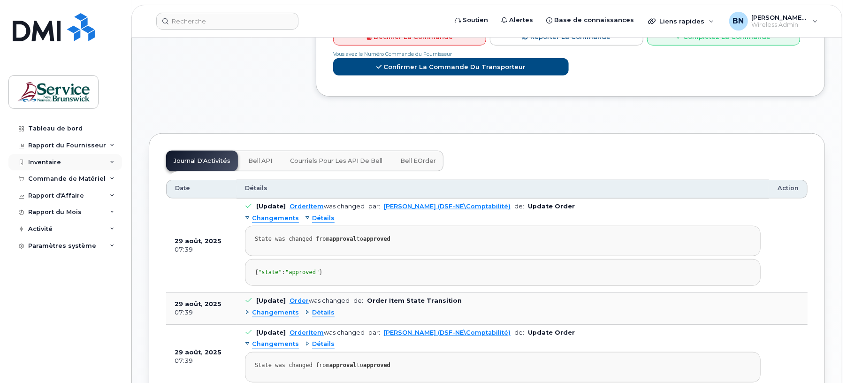
click at [31, 166] on div "Inventaire" at bounding box center [65, 162] width 114 height 17
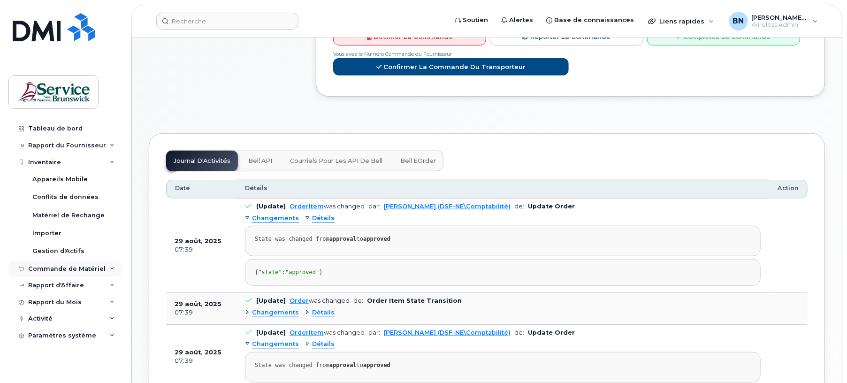
click at [55, 268] on div "Commande de Matériel" at bounding box center [66, 269] width 77 height 8
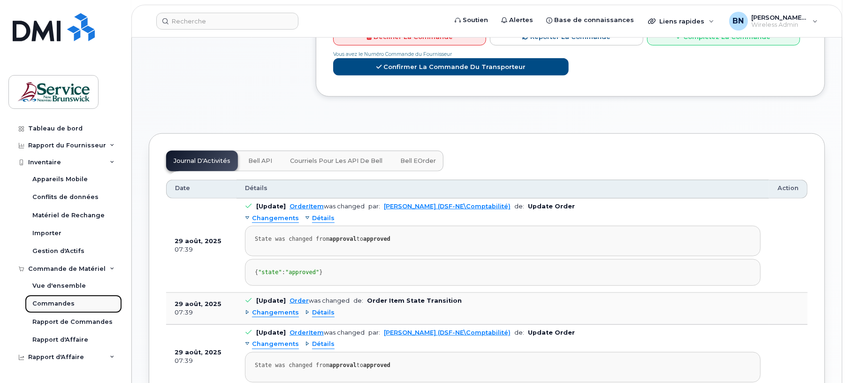
click at [61, 287] on div "Commandes" at bounding box center [53, 303] width 42 height 8
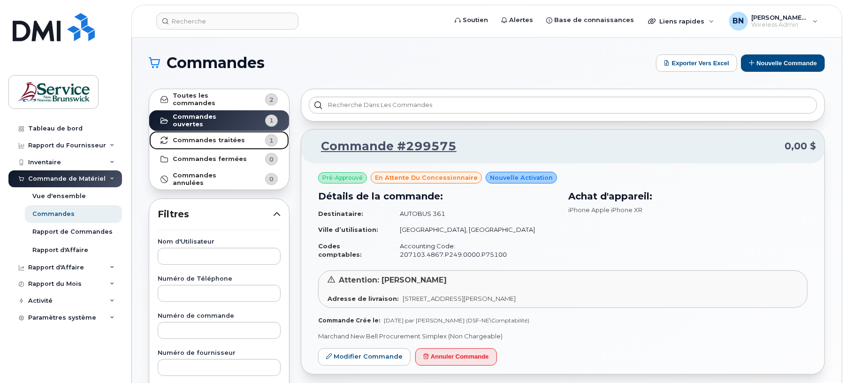
click at [224, 137] on strong "Commandes traitées" at bounding box center [209, 141] width 72 height 8
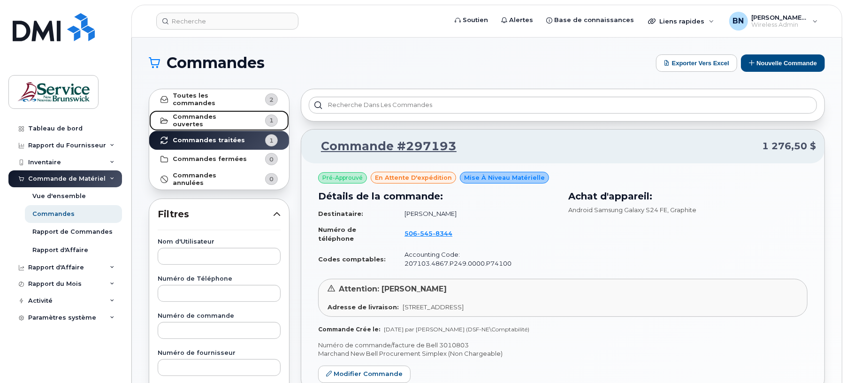
click at [223, 117] on strong "Commandes ouvertes" at bounding box center [210, 120] width 75 height 15
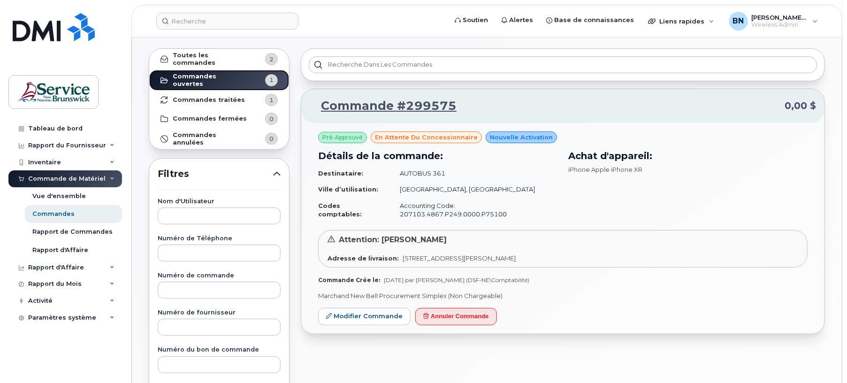
scroll to position [62, 0]
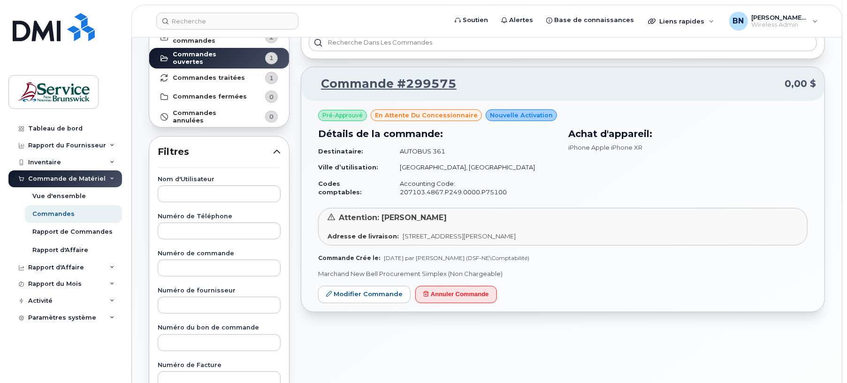
click at [445, 287] on div "Commande #299575 0,00 $ Pré-Approuvé en attente du concessionnaire Nouvelle act…" at bounding box center [563, 354] width 536 height 666
click at [466, 287] on button "Annuler Commande" at bounding box center [456, 294] width 82 height 17
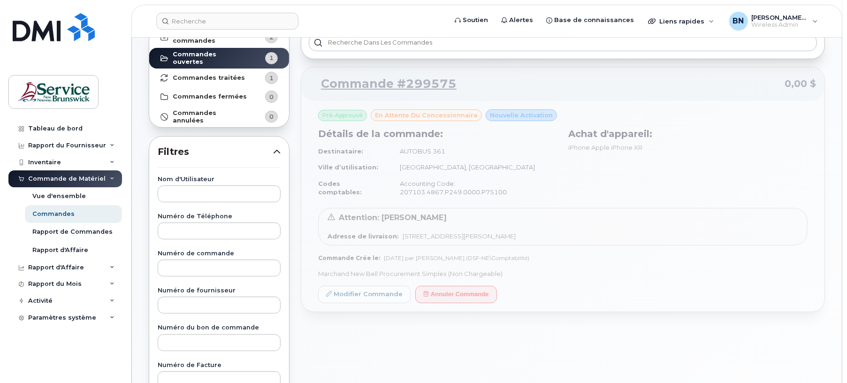
click at [502, 287] on div "Commande #299575 0,00 $ Pré-Approuvé en attente du concessionnaire Nouvelle act…" at bounding box center [563, 354] width 536 height 666
click at [64, 131] on div "Tableau de bord" at bounding box center [55, 129] width 54 height 8
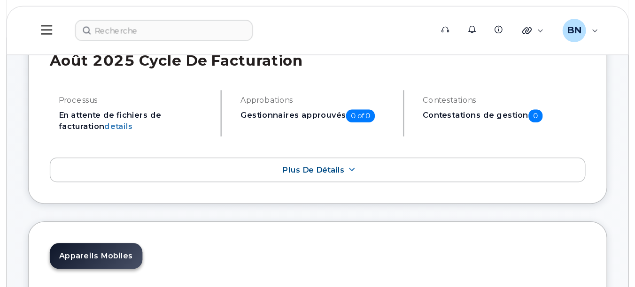
scroll to position [62, 0]
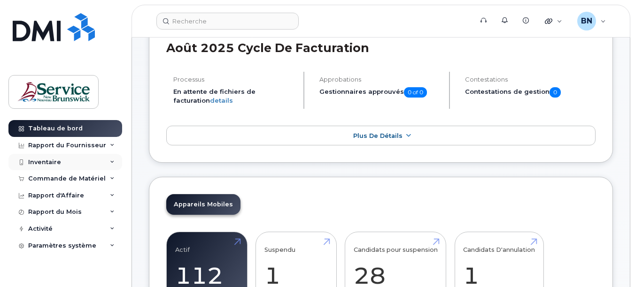
click at [53, 162] on div "Inventaire" at bounding box center [44, 163] width 33 height 8
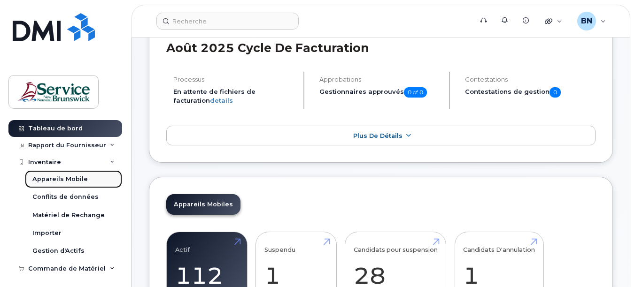
click at [61, 177] on div "Appareils Mobile" at bounding box center [59, 179] width 55 height 8
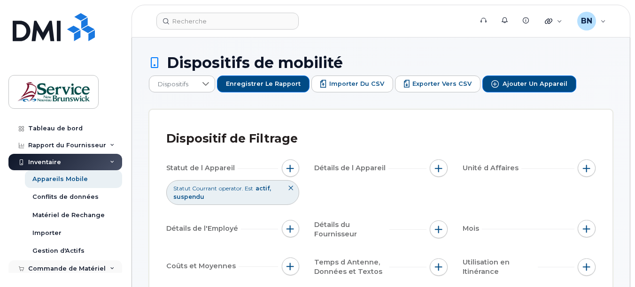
drag, startPoint x: 82, startPoint y: 267, endPoint x: 78, endPoint y: 265, distance: 4.8
click at [82, 267] on div "Commande de Matériel" at bounding box center [66, 269] width 77 height 8
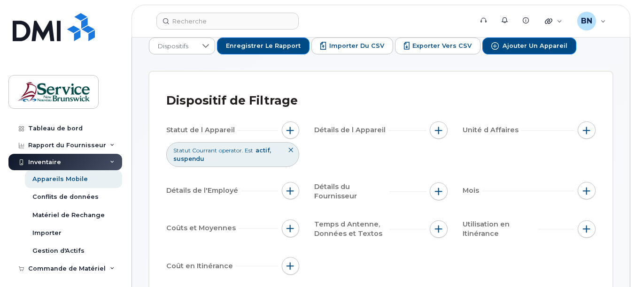
scroll to position [94, 0]
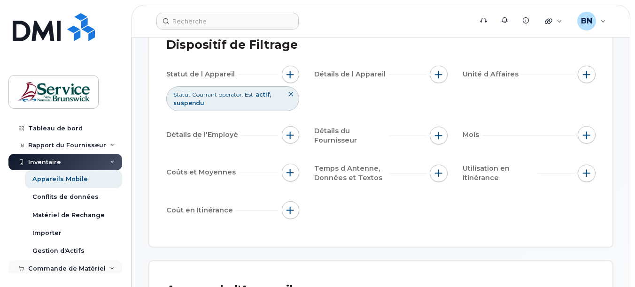
click at [69, 267] on div "Commande de Matériel" at bounding box center [66, 269] width 77 height 8
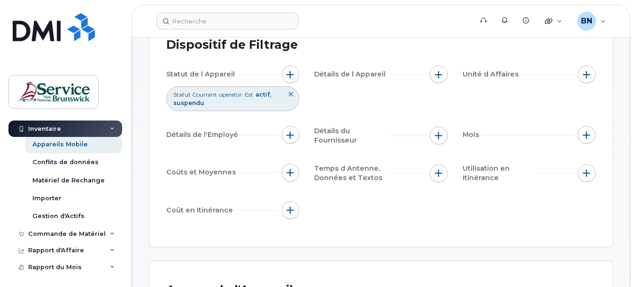
scroll to position [70, 0]
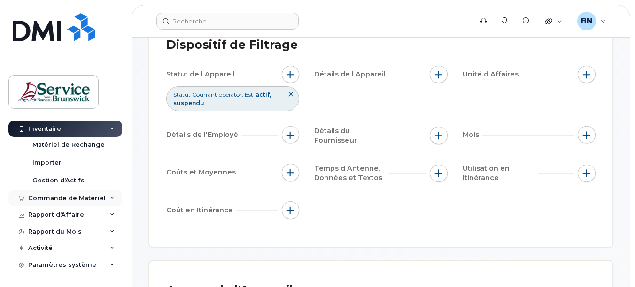
click at [58, 198] on div "Commande de Matériel" at bounding box center [66, 199] width 77 height 8
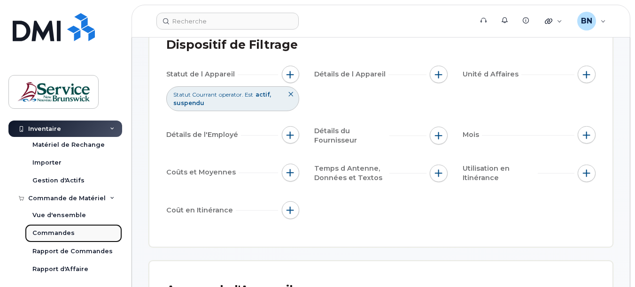
click at [64, 231] on div "Commandes" at bounding box center [53, 233] width 42 height 8
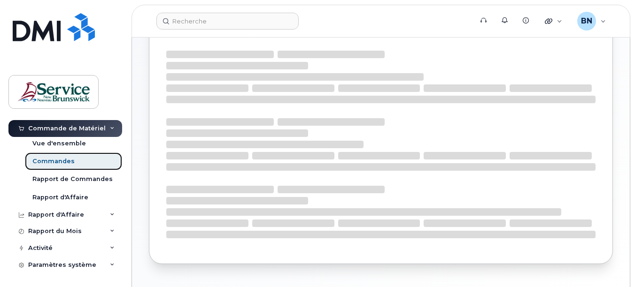
scroll to position [53, 0]
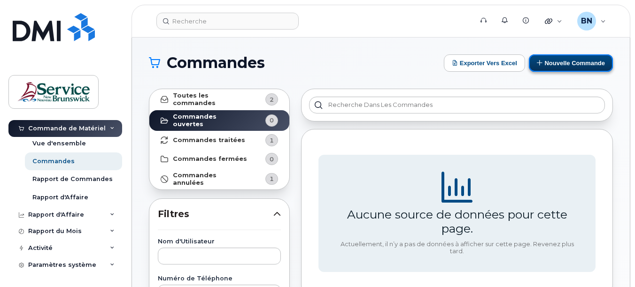
click at [585, 62] on button "Nouvelle commande" at bounding box center [571, 62] width 84 height 17
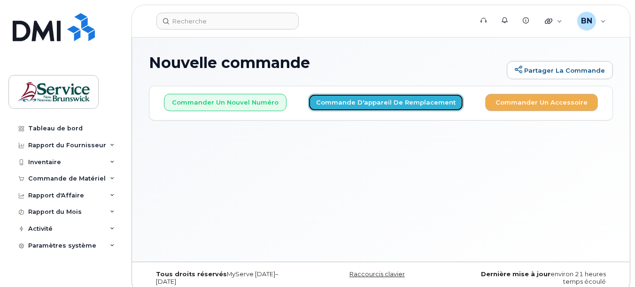
click at [349, 102] on button "Commande d'appareil de remplacement" at bounding box center [385, 102] width 155 height 17
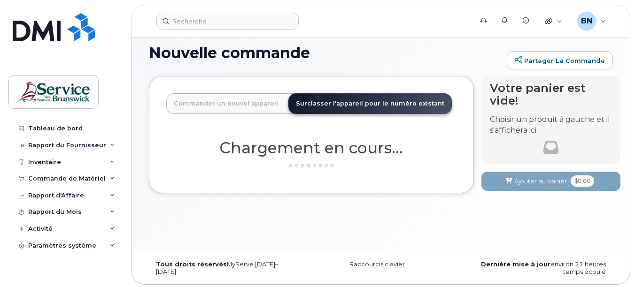
scroll to position [12, 0]
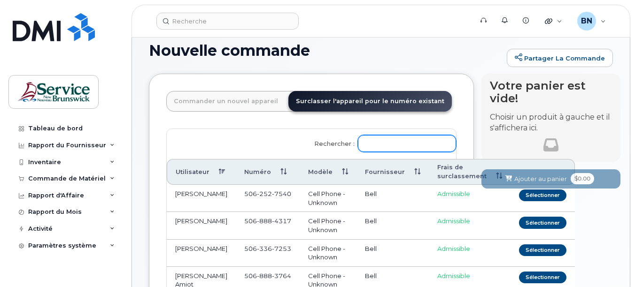
click at [389, 140] on input "Rechercher :" at bounding box center [407, 143] width 98 height 17
type input "6"
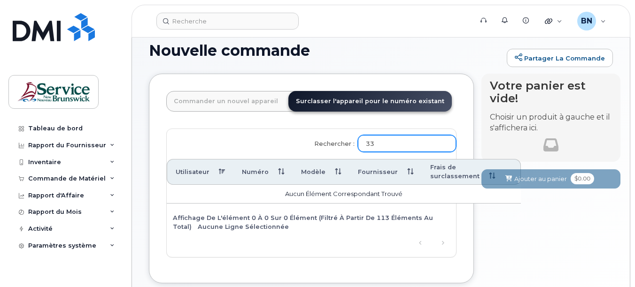
type input "3"
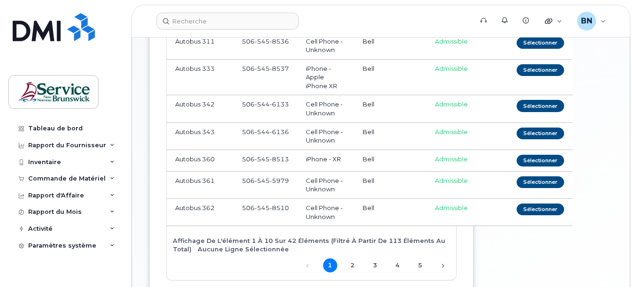
scroll to position [294, 0]
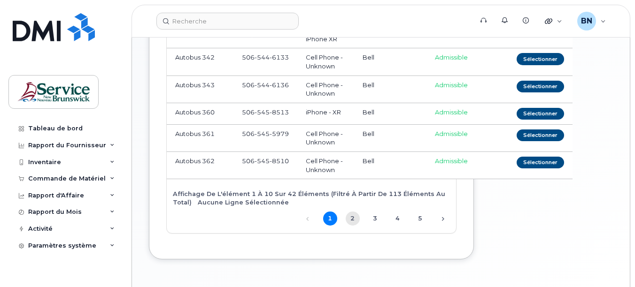
type input "autobus"
click at [355, 219] on link "2" at bounding box center [352, 219] width 14 height 14
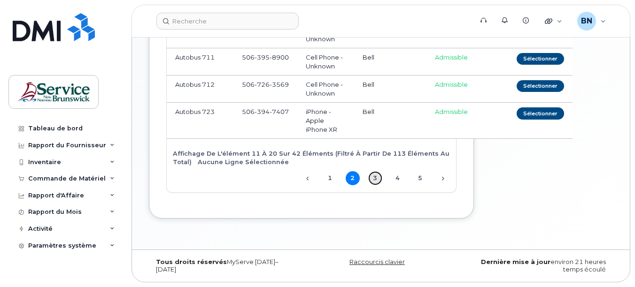
click at [376, 180] on link "3" at bounding box center [375, 178] width 14 height 14
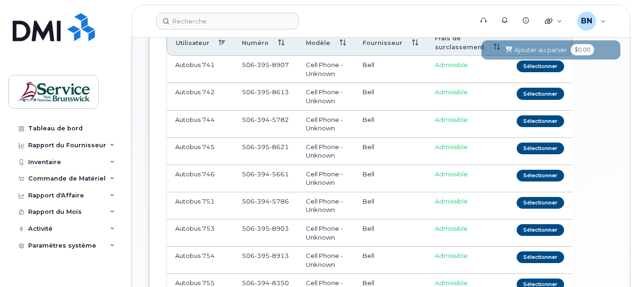
scroll to position [331, 0]
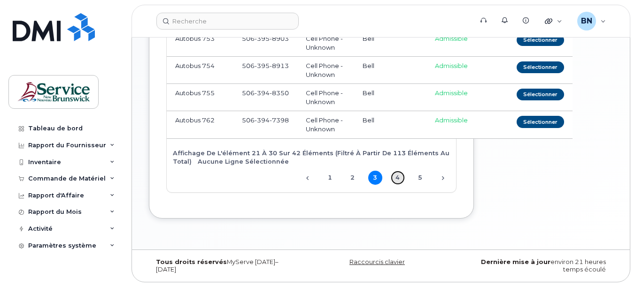
click at [400, 176] on link "4" at bounding box center [398, 178] width 14 height 14
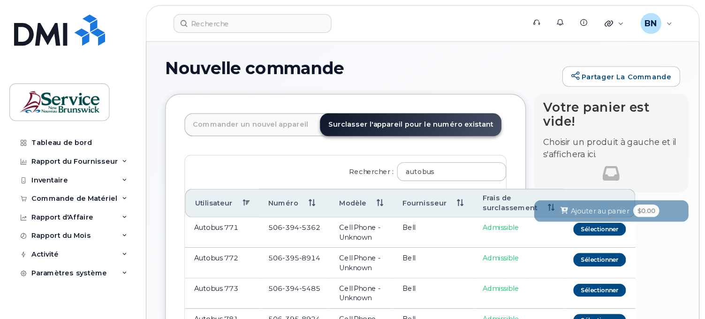
scroll to position [0, 0]
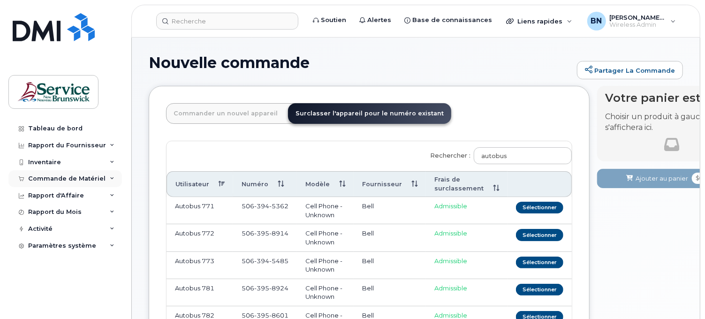
click at [62, 178] on div "Commande de Matériel" at bounding box center [66, 179] width 77 height 8
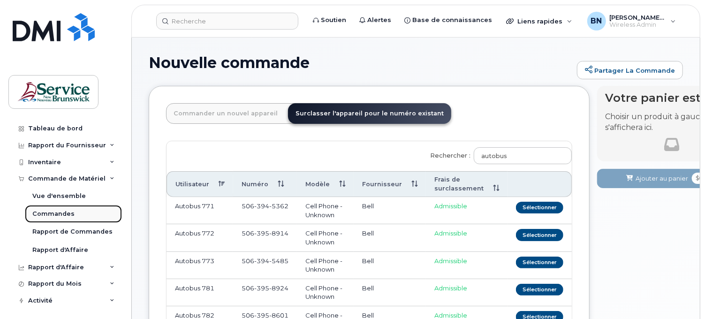
click at [56, 212] on div "Commandes" at bounding box center [53, 214] width 42 height 8
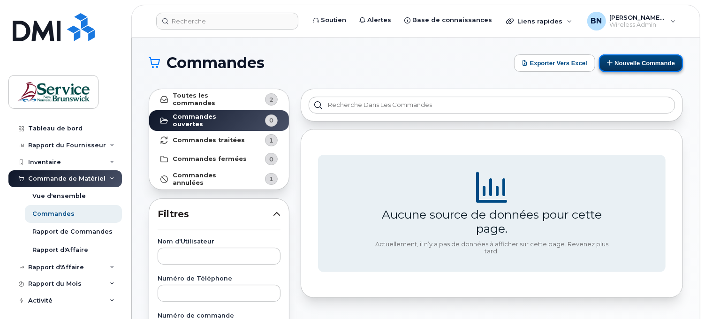
click at [621, 62] on button "Nouvelle commande" at bounding box center [641, 62] width 84 height 17
click at [63, 193] on div "Vue d'ensemble" at bounding box center [59, 196] width 54 height 8
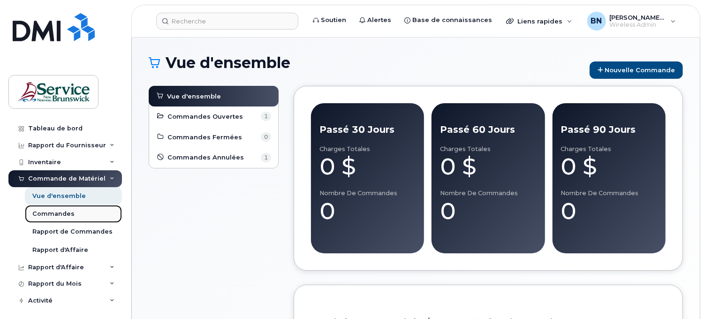
click at [60, 213] on div "Commandes" at bounding box center [53, 214] width 42 height 8
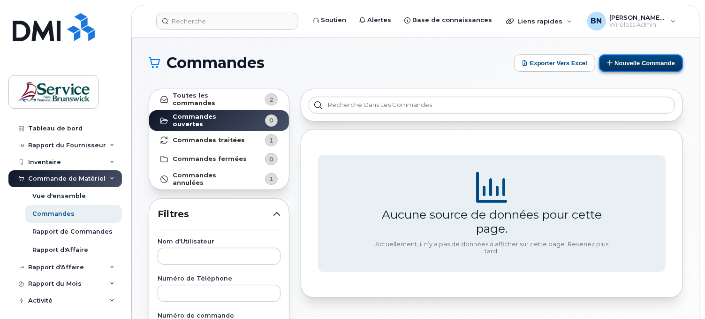
click at [627, 62] on button "Nouvelle commande" at bounding box center [641, 62] width 84 height 17
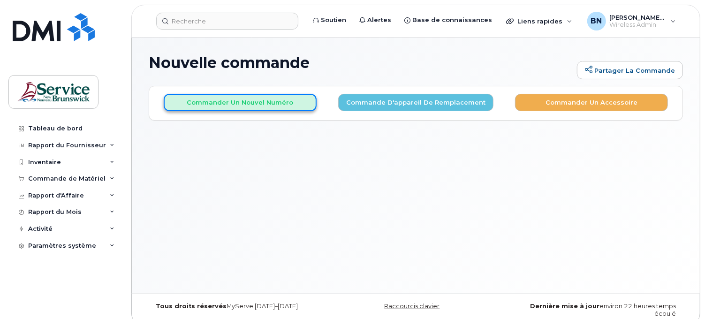
click at [245, 95] on button "Commander un nouvel numéro" at bounding box center [240, 102] width 153 height 17
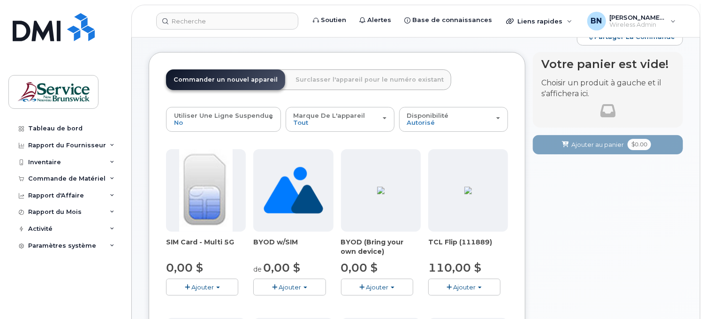
scroll to position [52, 0]
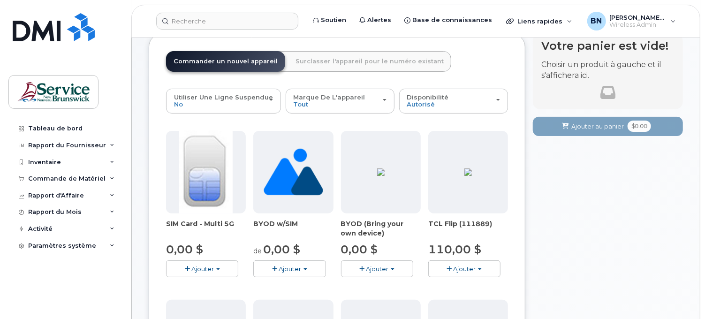
click at [194, 196] on img at bounding box center [206, 172] width 54 height 83
click at [202, 267] on span "Ajouter" at bounding box center [203, 269] width 23 height 8
click at [212, 284] on link "$0.00 - New Activation" at bounding box center [213, 287] width 89 height 12
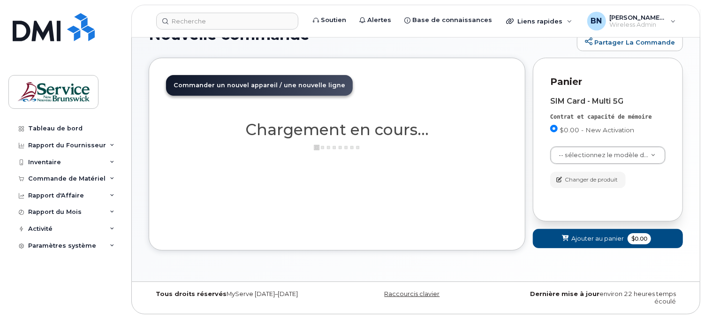
scroll to position [21, 0]
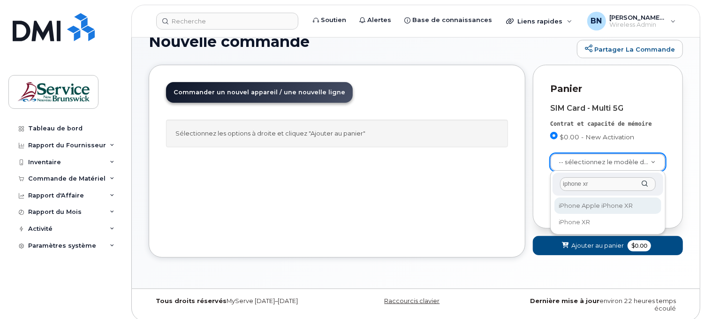
type input "iphone xr"
select select "1612"
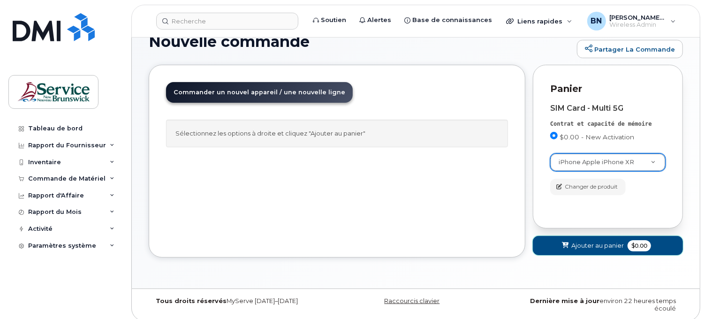
click at [602, 246] on span "Ajouter au panier" at bounding box center [598, 245] width 53 height 9
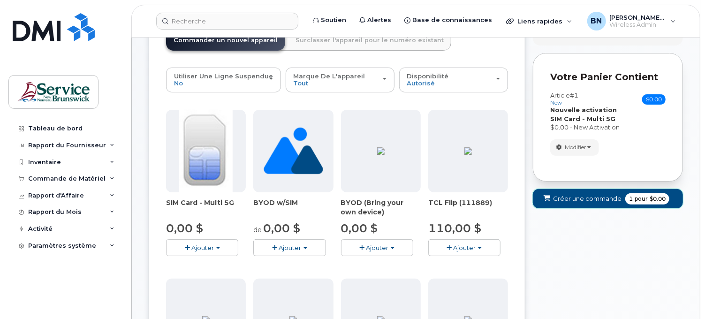
click at [635, 196] on span "pour" at bounding box center [641, 199] width 17 height 8
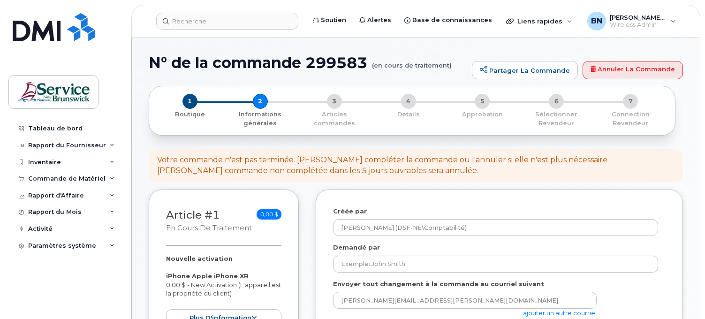
select select
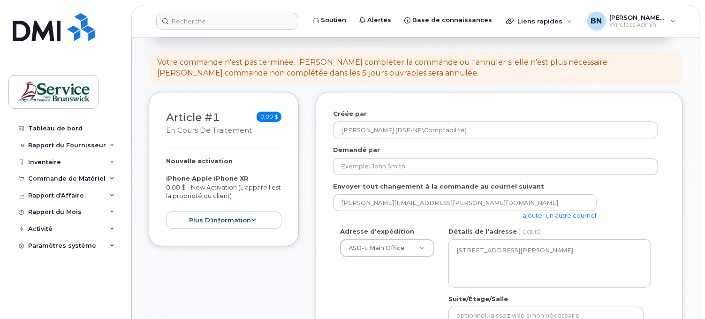
scroll to position [104, 0]
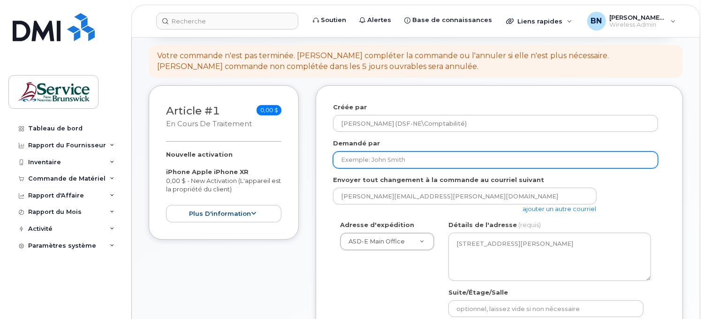
click at [412, 160] on input "Demandé par" at bounding box center [495, 160] width 325 height 17
type input "Eric Arseneault"
select select
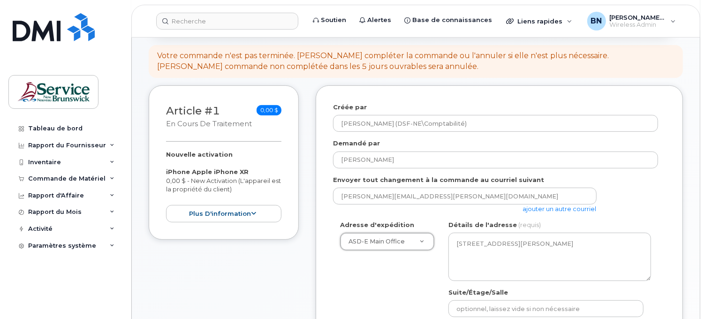
click at [556, 210] on link "ajouter un autre courriel" at bounding box center [560, 209] width 74 height 8
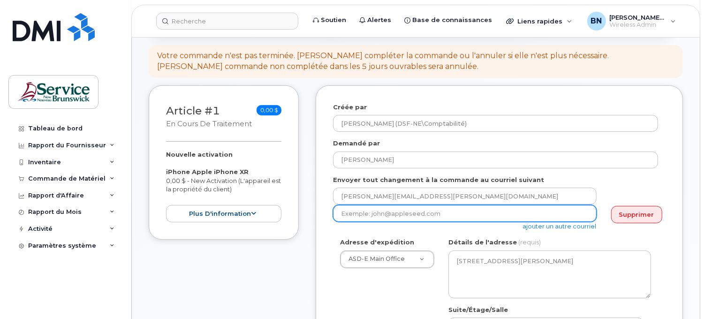
click at [523, 221] on input "email" at bounding box center [465, 213] width 264 height 17
type input "Eric.Arsenault@nbed.nb.ca"
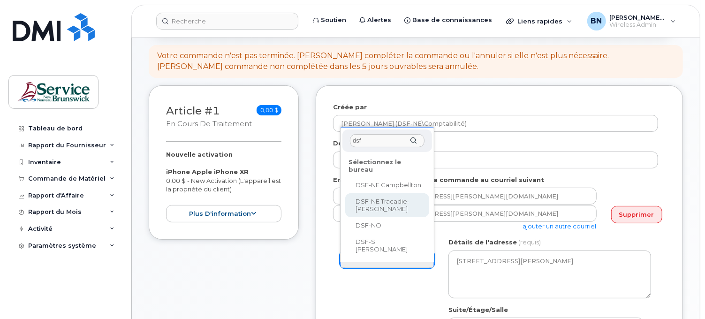
type input "dsf"
select select
type textarea "21 Rue King Campbellton New Brunswick E3N 1C5"
type input "[PERSON_NAME]"
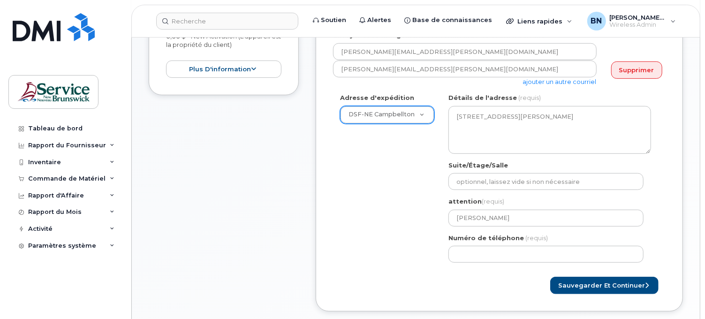
scroll to position [261, 0]
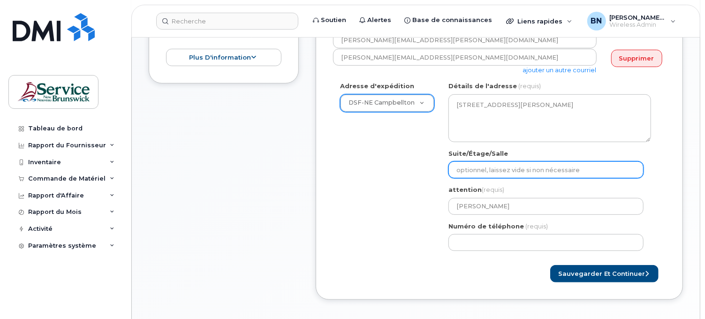
click at [481, 166] on input "Suite/Étage/Salle" at bounding box center [546, 169] width 195 height 17
type input "[PERSON_NAME]"
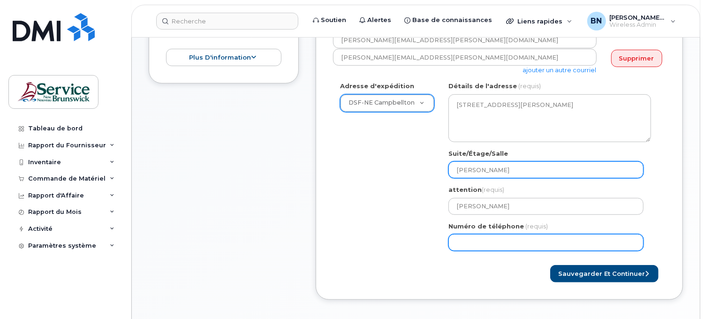
type input "5067600481"
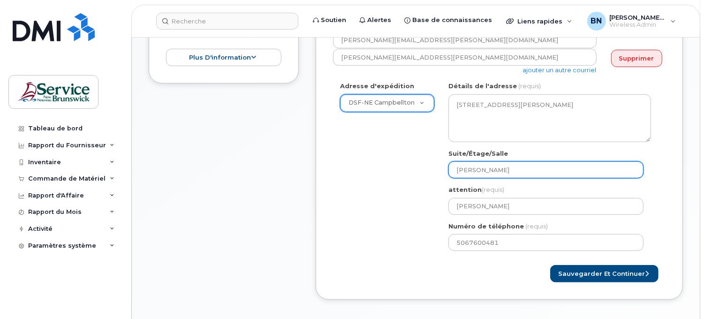
select select
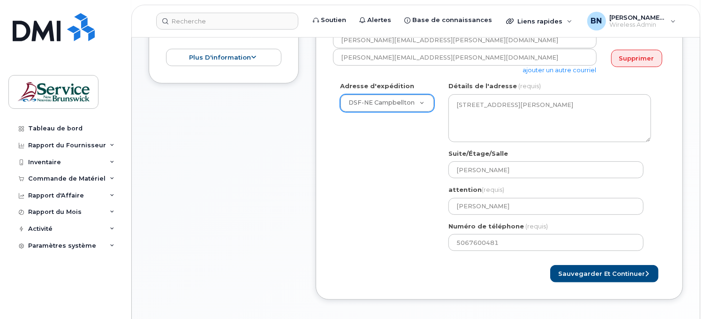
click at [356, 204] on div "Adresse d'expédition DSF-NE Campbellton ASD-E Main Office ASD-N Bathurst Educat…" at bounding box center [495, 170] width 325 height 176
click at [373, 246] on div "Adresse d'expédition DSF-NE Campbellton ASD-E Main Office ASD-N Bathurst Educat…" at bounding box center [495, 170] width 325 height 176
click at [568, 276] on button "Sauvegarder et continuer" at bounding box center [605, 273] width 108 height 17
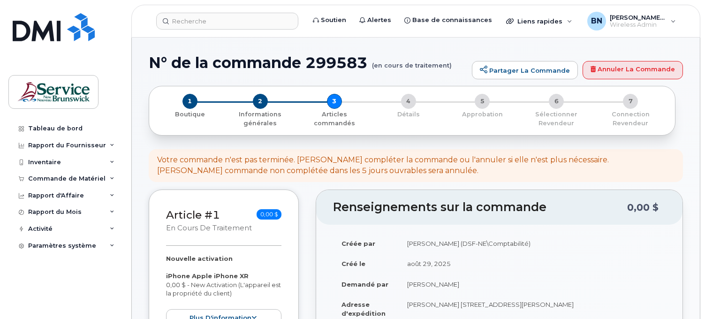
select select
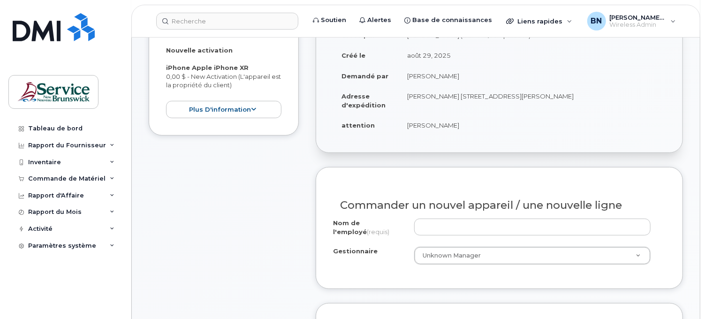
scroll to position [261, 0]
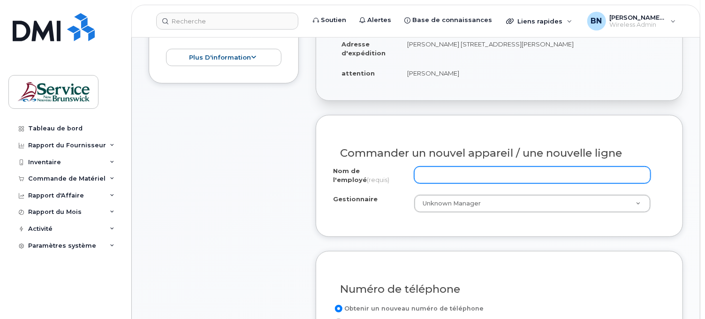
click at [603, 176] on input "Nom de l'employé (requis)" at bounding box center [532, 175] width 237 height 17
type input "AUTOBUS 330"
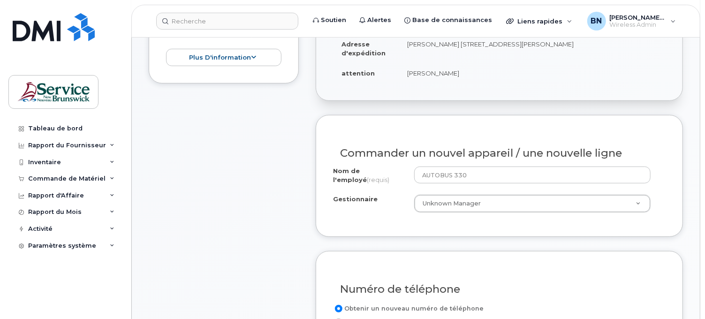
click at [596, 227] on div "Commander un nouvel appareil / une nouvelle ligne Nom de l'employé (requis) AUT…" at bounding box center [500, 176] width 368 height 122
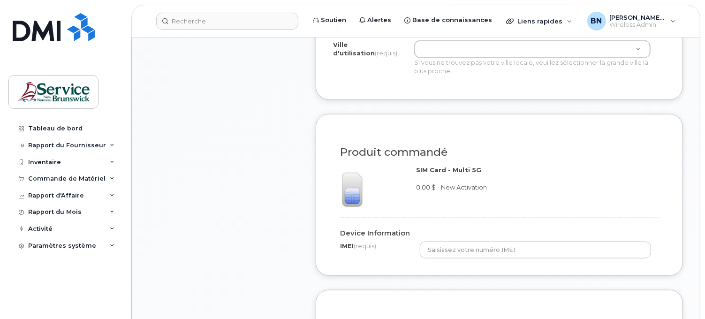
scroll to position [574, 0]
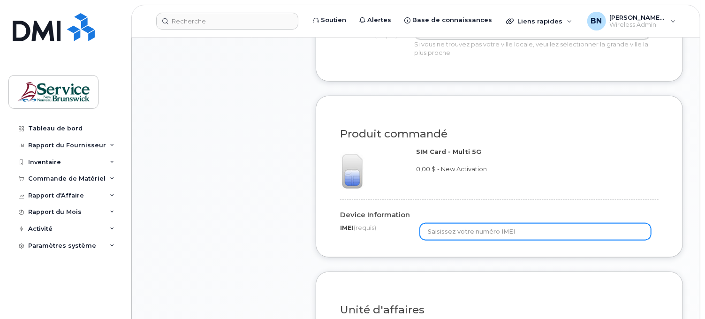
click at [551, 230] on input "text" at bounding box center [535, 231] width 231 height 17
type input "356448109633124"
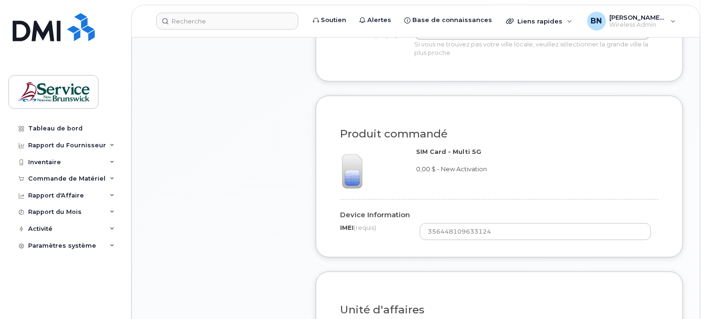
click at [545, 202] on div "Device Information IMEI (requis) 356448109633124" at bounding box center [499, 216] width 333 height 48
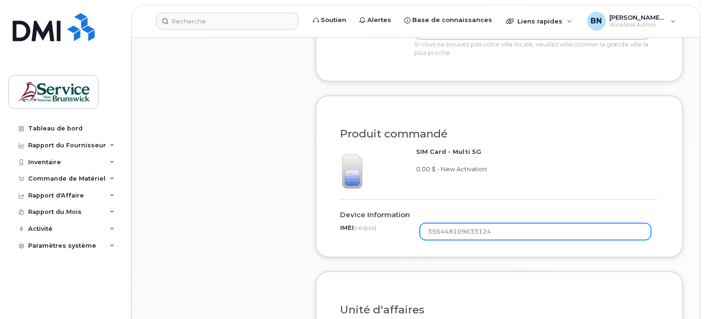
click at [449, 233] on input "356448109633124" at bounding box center [535, 231] width 231 height 17
click at [465, 233] on input "356448109633124" at bounding box center [535, 231] width 231 height 17
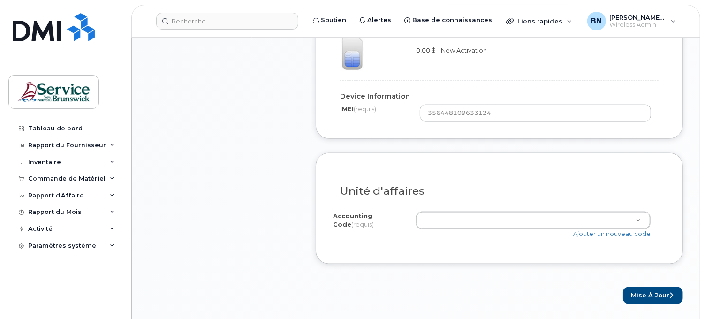
scroll to position [730, 0]
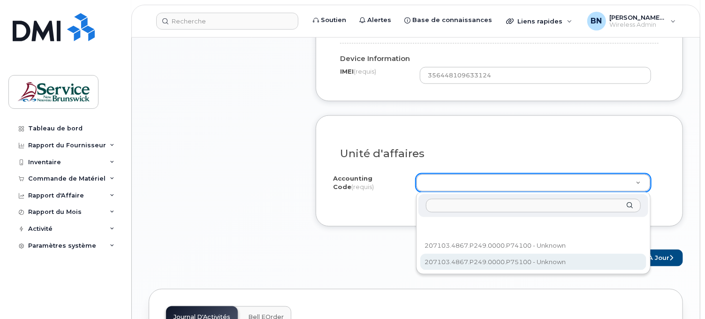
select select "207103.4867.P249.0000.P75100"
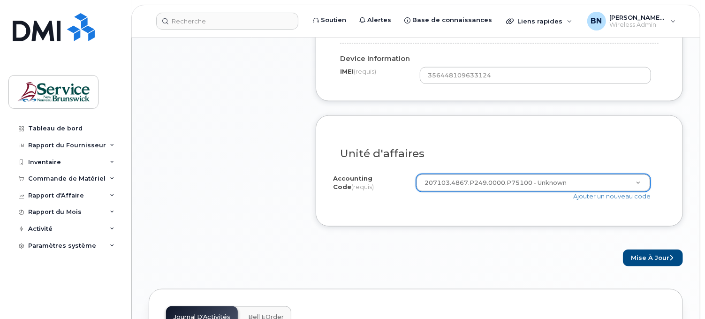
click at [636, 260] on button "Mise à jour" at bounding box center [653, 258] width 60 height 17
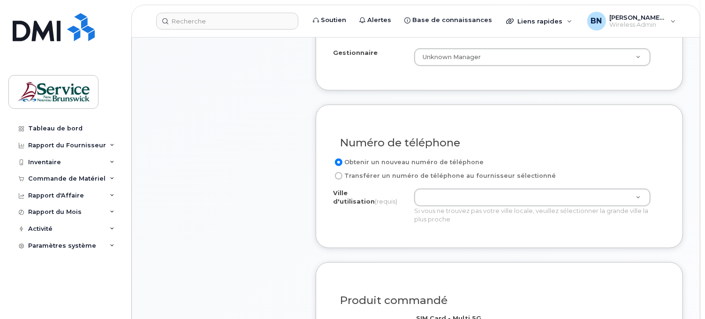
scroll to position [383, 0]
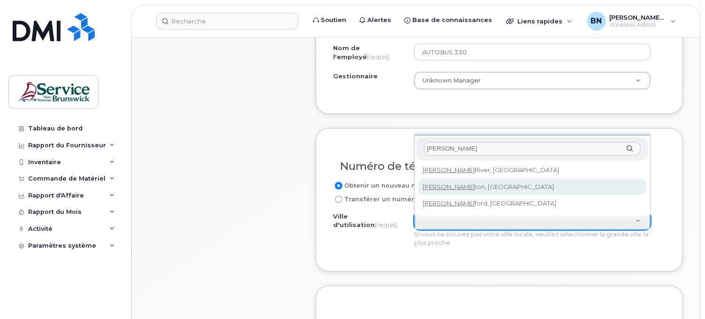
type input "CAMPBELL"
type input "1446"
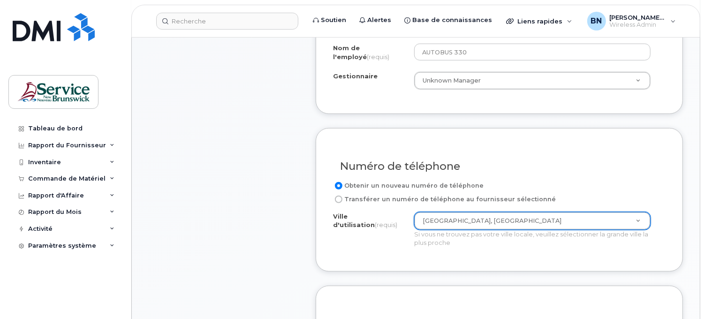
click at [228, 191] on div "Article #1 en cours de traitement 0,00 $ Nouvelle activation iPhone Apple iPhon…" at bounding box center [224, 209] width 150 height 807
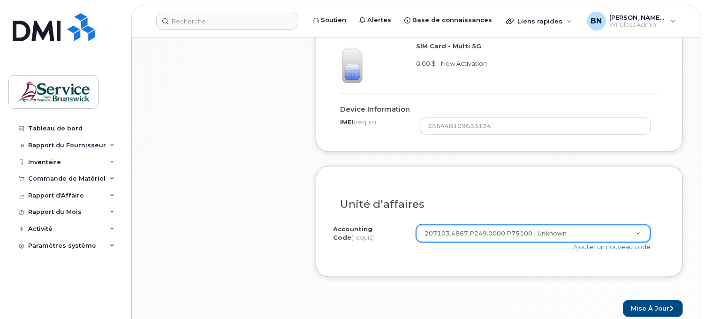
scroll to position [697, 0]
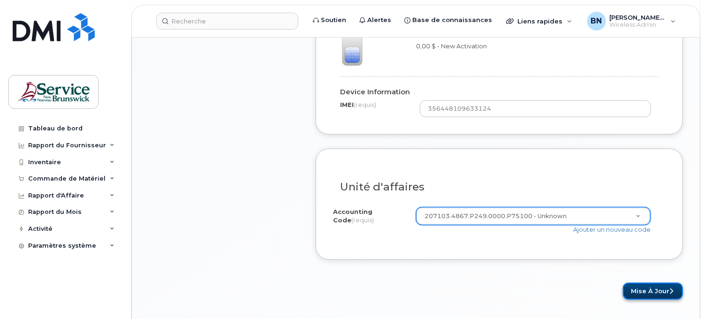
click at [639, 294] on button "Mise à jour" at bounding box center [653, 291] width 60 height 17
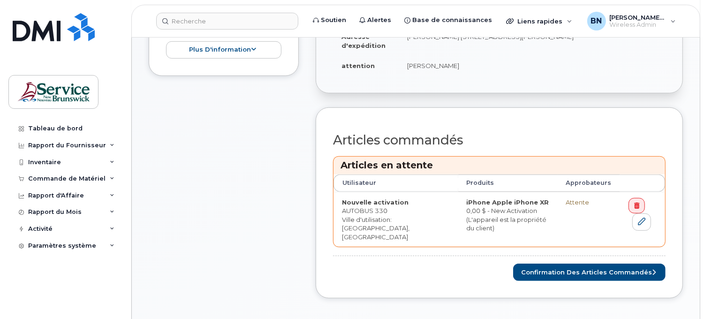
scroll to position [313, 0]
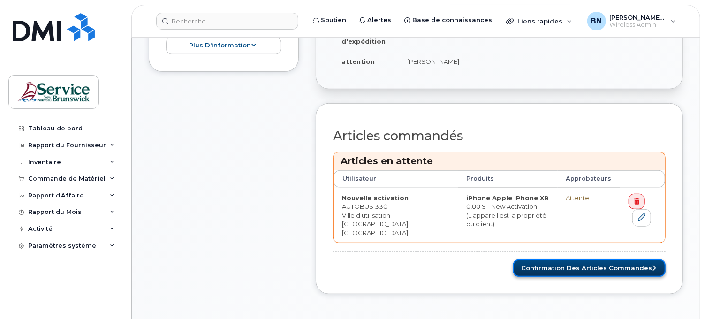
click at [586, 270] on button "Confirmation des articles commandés" at bounding box center [590, 268] width 153 height 17
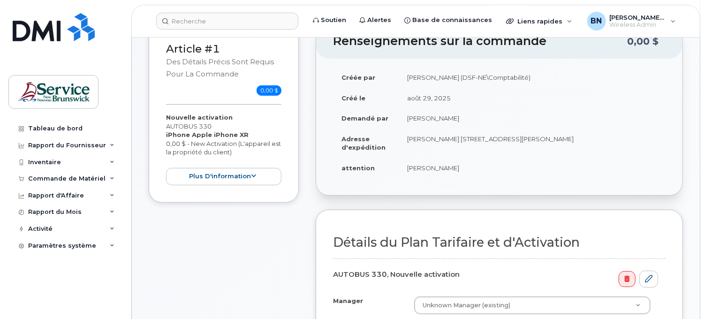
scroll to position [156, 0]
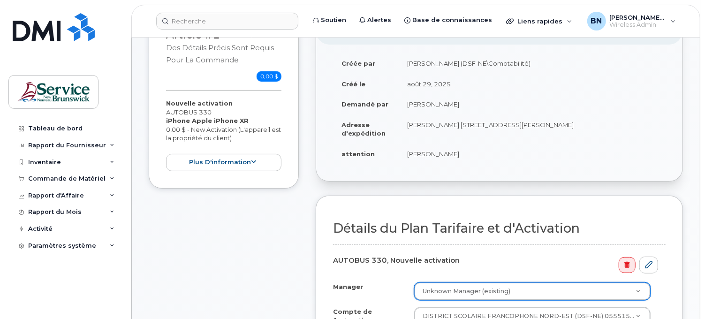
click at [285, 252] on div "Article #1 des détails précis sont requis pour la commande 0,00 $ Nouvelle acti…" at bounding box center [224, 247] width 150 height 476
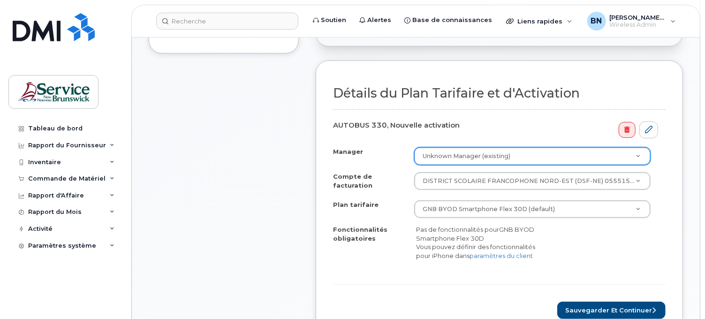
scroll to position [313, 0]
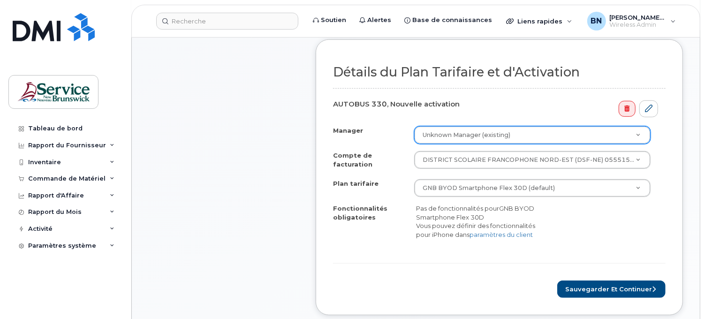
click at [291, 222] on div "Article #1 des détails précis sont requis pour la commande 0,00 $ Nouvelle acti…" at bounding box center [224, 91] width 150 height 476
click at [593, 287] on button "Sauvegarder et continuer" at bounding box center [612, 289] width 108 height 17
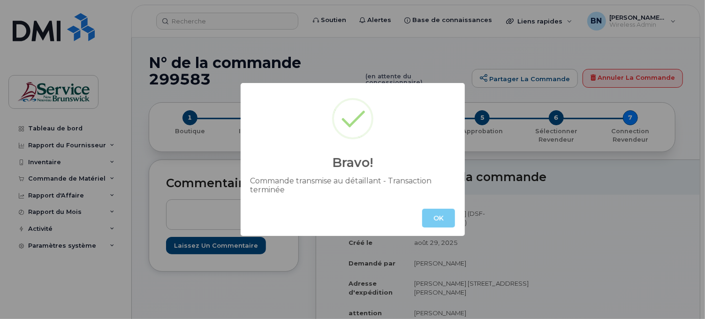
click at [442, 220] on button "OK" at bounding box center [438, 218] width 33 height 19
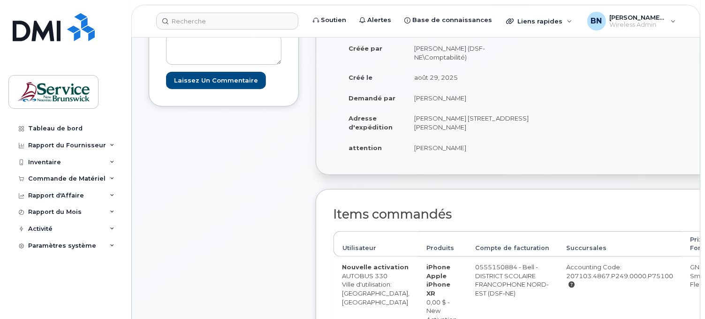
scroll to position [104, 0]
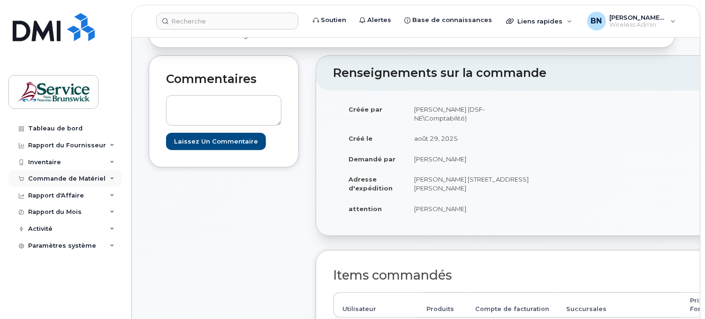
click at [67, 177] on div "Commande de Matériel" at bounding box center [66, 179] width 77 height 8
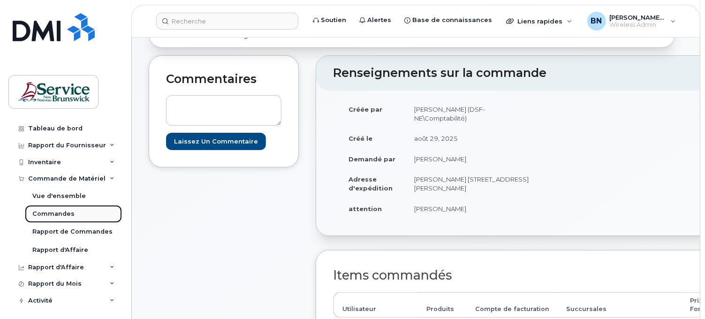
click at [62, 213] on div "Commandes" at bounding box center [53, 214] width 42 height 8
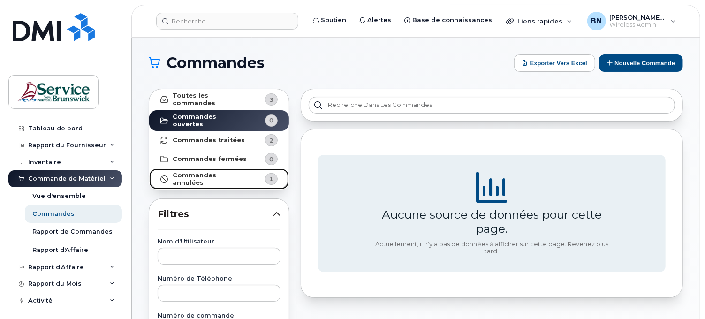
click at [237, 174] on strong "Commandes annulées" at bounding box center [210, 179] width 75 height 15
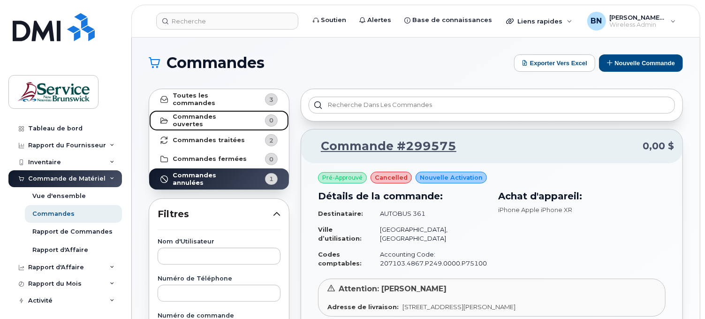
click at [233, 119] on strong "Commandes ouvertes" at bounding box center [210, 120] width 75 height 15
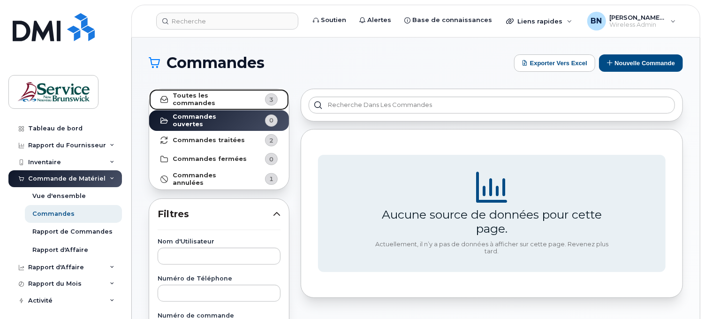
click at [242, 94] on link "Toutes les commandes 3" at bounding box center [219, 99] width 140 height 21
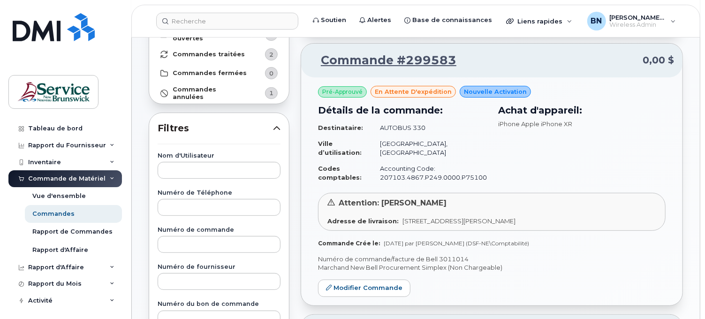
scroll to position [104, 0]
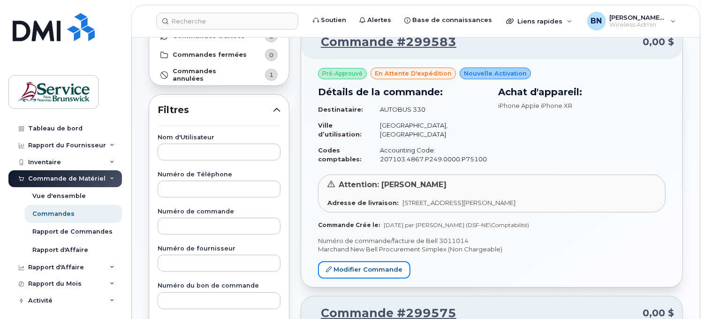
click at [388, 270] on link "Modifier Commande" at bounding box center [364, 269] width 92 height 17
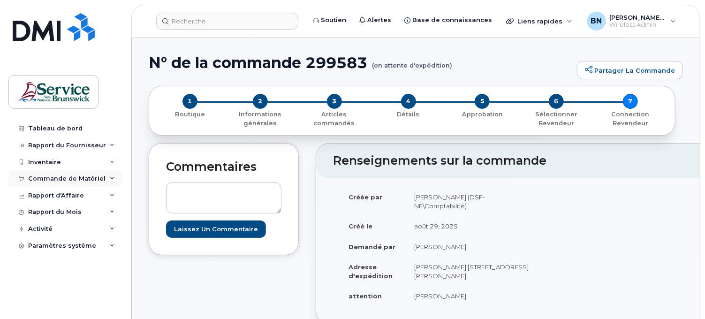
click at [61, 181] on div "Commande de Matériel" at bounding box center [66, 179] width 77 height 8
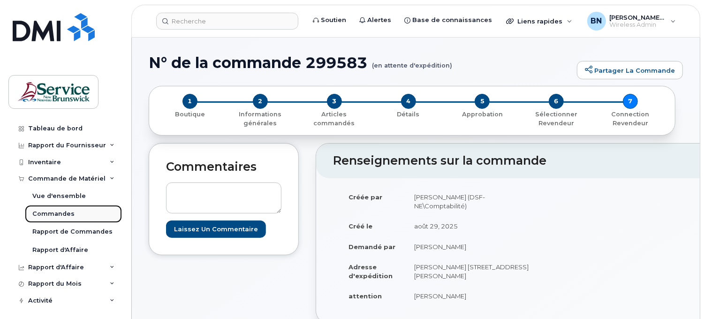
click at [69, 212] on div "Commandes" at bounding box center [53, 214] width 42 height 8
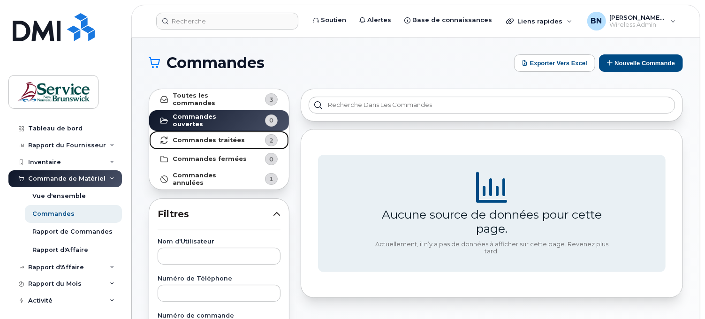
click at [211, 141] on link "Commandes traitées 2" at bounding box center [219, 140] width 140 height 19
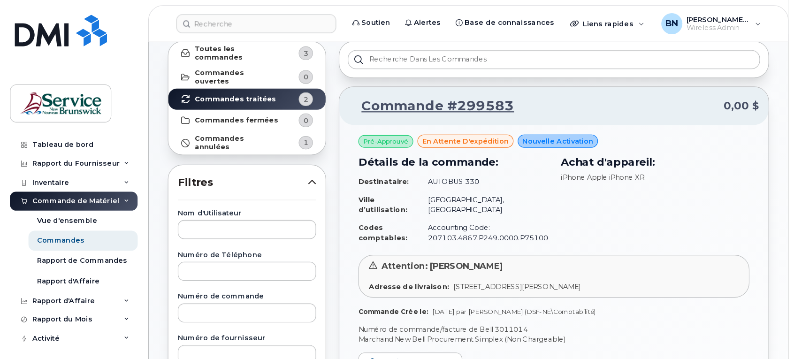
scroll to position [52, 0]
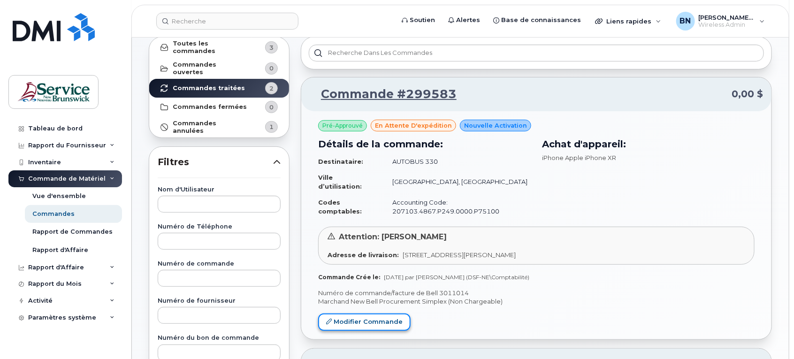
click at [379, 319] on link "Modifier Commande" at bounding box center [364, 322] width 92 height 17
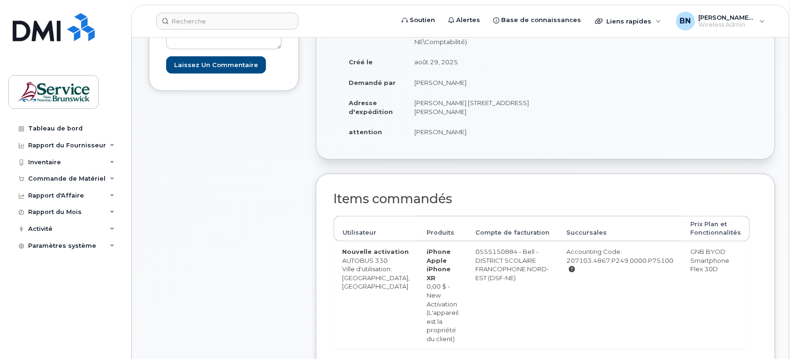
scroll to position [176, 0]
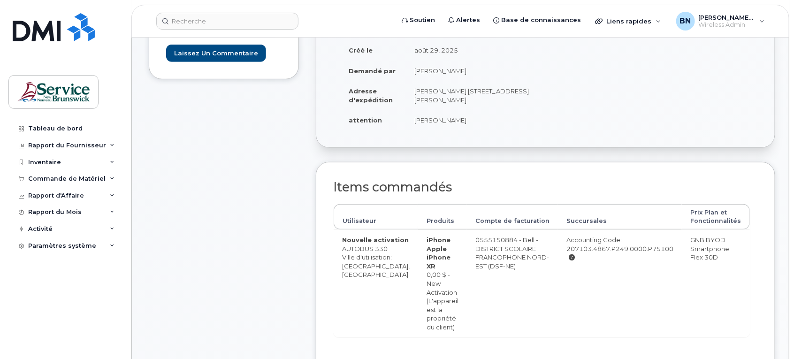
click at [561, 299] on td "Accounting Code: 207103.4867.P249.0000.P75100" at bounding box center [620, 283] width 124 height 107
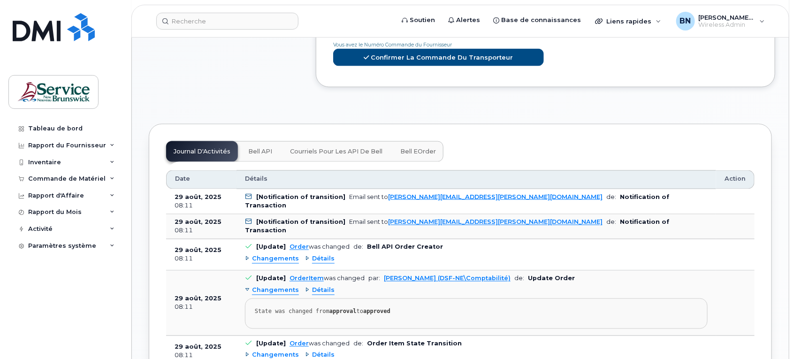
scroll to position [587, 0]
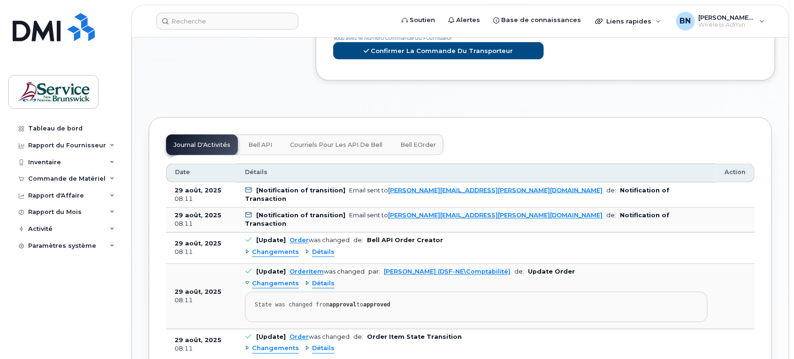
click at [248, 187] on icon at bounding box center [249, 190] width 6 height 6
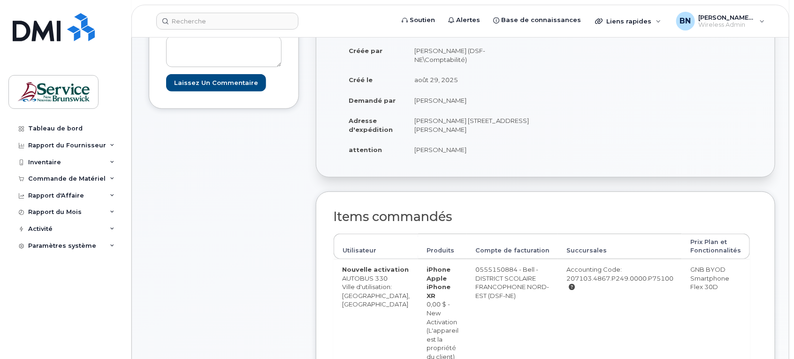
scroll to position [0, 0]
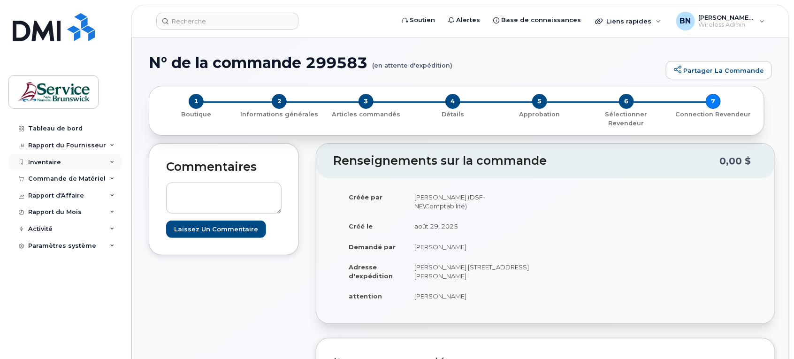
click at [55, 162] on div "Inventaire" at bounding box center [44, 163] width 33 height 8
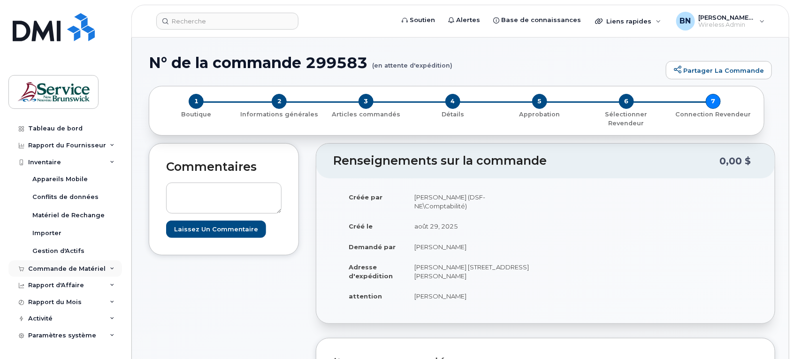
click at [51, 265] on div "Commande de Matériel" at bounding box center [65, 269] width 114 height 17
click at [59, 287] on div "Vue d'ensemble" at bounding box center [59, 286] width 54 height 8
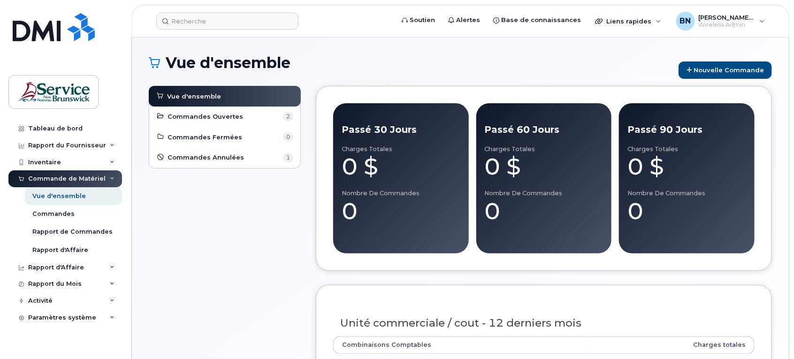
click at [238, 257] on div "Vue d'ensemble Commandes Ouvertes 2 Commandes Fermées 0 Commandes Annulées 1" at bounding box center [225, 240] width 152 height 308
click at [263, 114] on link "Commandes Ouvertes 2" at bounding box center [224, 116] width 137 height 11
click at [217, 118] on span "Commandes Ouvertes" at bounding box center [206, 116] width 76 height 9
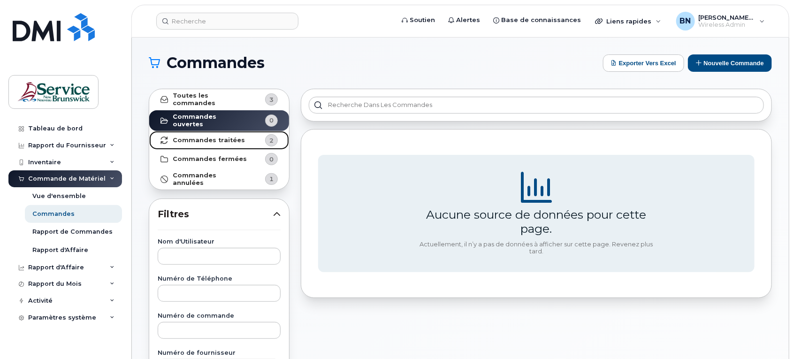
click at [235, 137] on strong "Commandes traitées" at bounding box center [209, 141] width 72 height 8
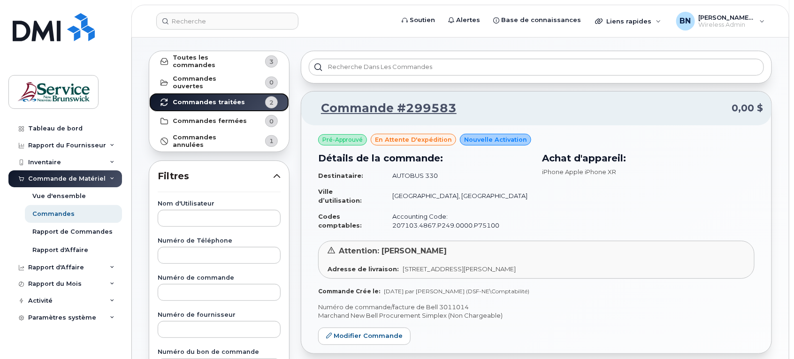
scroll to position [59, 0]
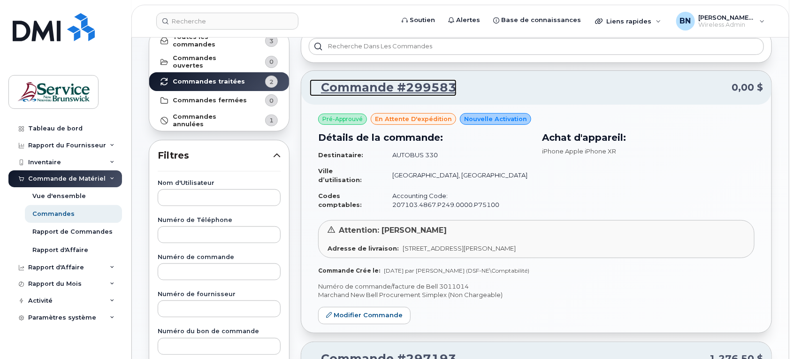
click at [386, 90] on link "Commande #299583" at bounding box center [383, 87] width 147 height 17
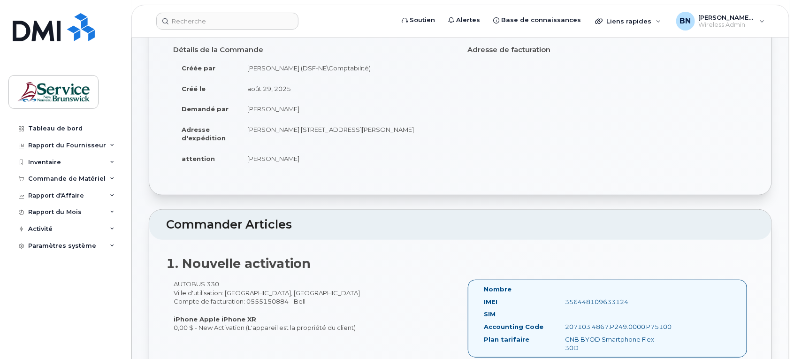
scroll to position [176, 0]
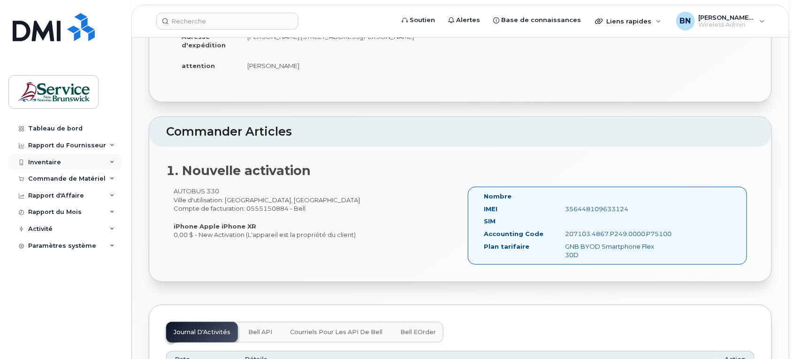
click at [40, 162] on div "Inventaire" at bounding box center [44, 163] width 33 height 8
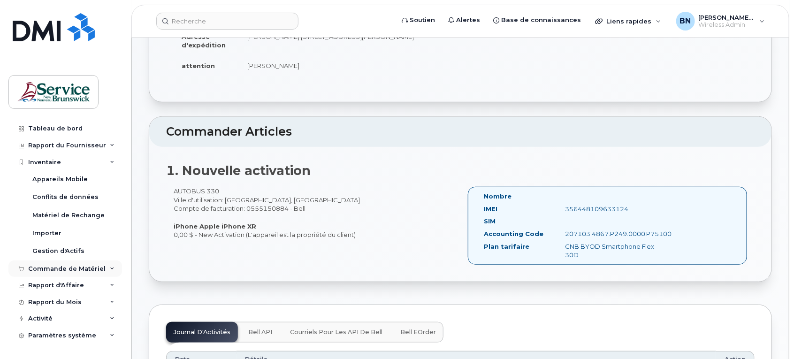
click at [50, 267] on div "Commande de Matériel" at bounding box center [66, 269] width 77 height 8
click at [63, 306] on div "Commandes" at bounding box center [53, 303] width 42 height 8
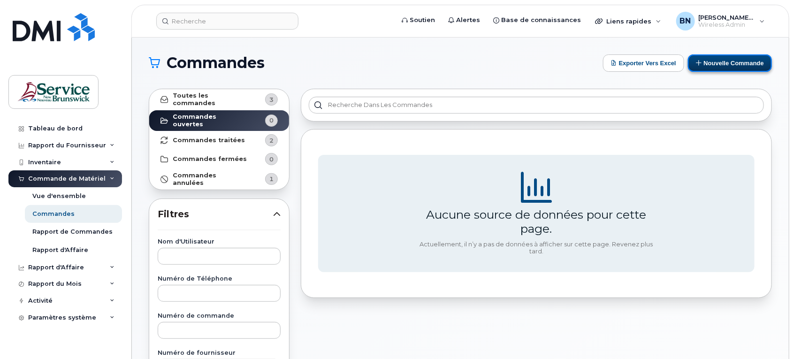
click at [735, 61] on button "Nouvelle commande" at bounding box center [730, 62] width 84 height 17
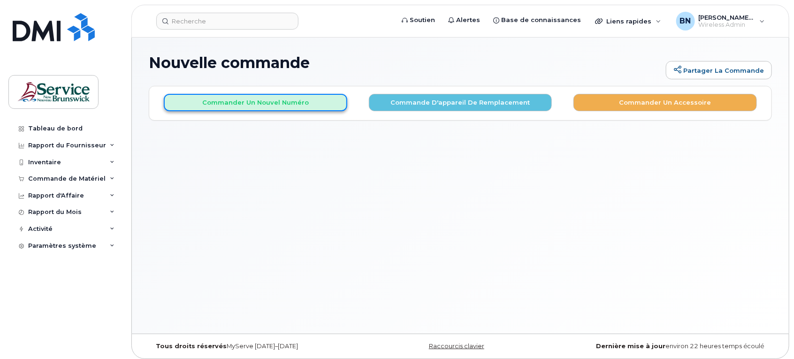
click at [252, 94] on button "Commander un nouvel numéro" at bounding box center [256, 102] width 184 height 17
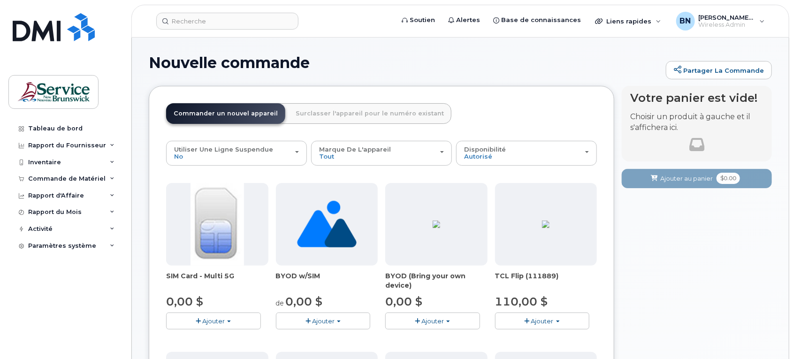
click at [215, 265] on img at bounding box center [218, 224] width 54 height 83
click at [216, 315] on button "Ajouter" at bounding box center [213, 321] width 95 height 16
click at [206, 336] on link "$0.00 - New Activation" at bounding box center [213, 339] width 89 height 12
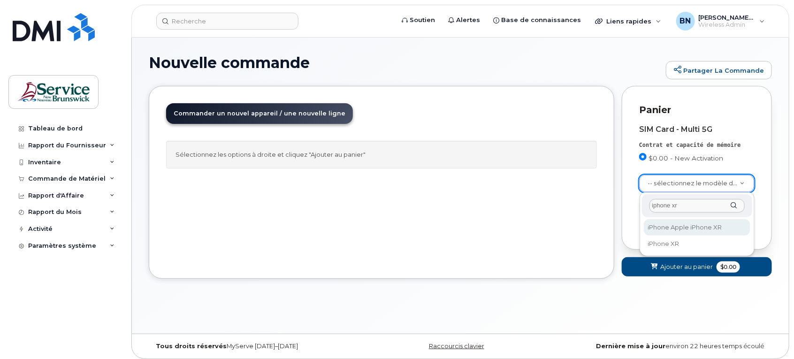
type input "iphone xr"
select select "1612"
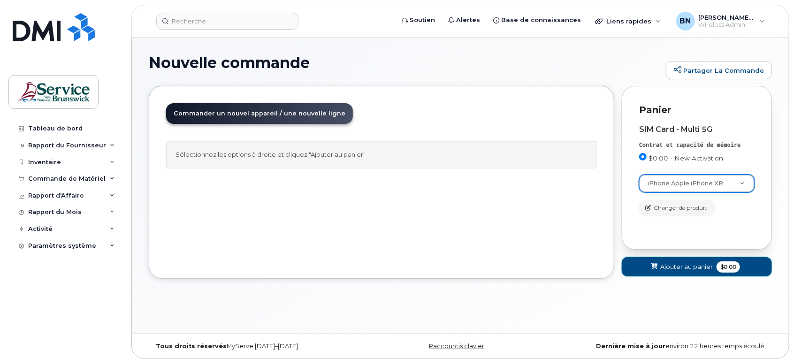
click at [704, 269] on span "Ajouter au panier" at bounding box center [686, 266] width 53 height 9
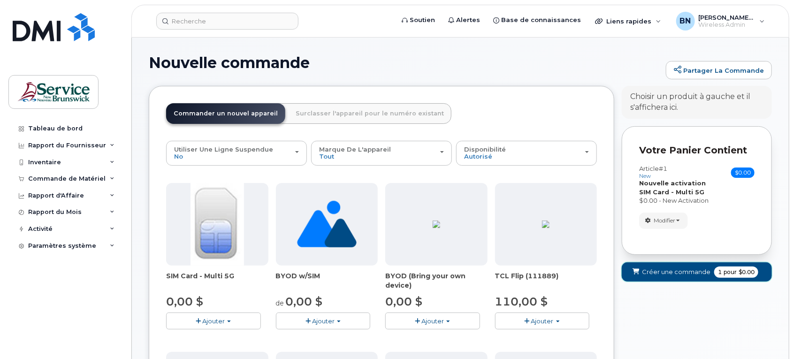
click at [726, 268] on span "pour" at bounding box center [730, 272] width 17 height 8
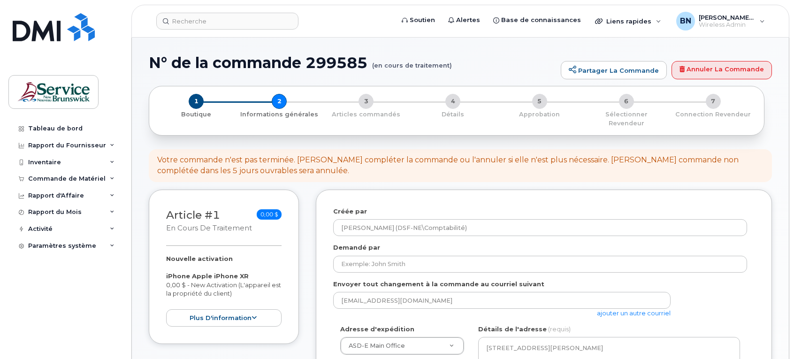
select select
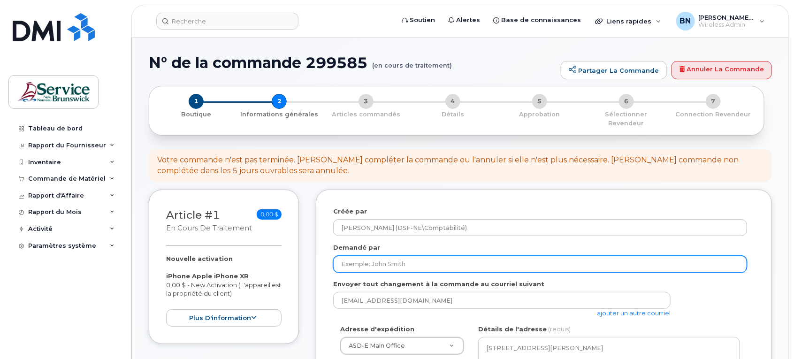
click at [411, 256] on input "Demandé par" at bounding box center [540, 264] width 414 height 17
type input "[PERSON_NAME]"
select select
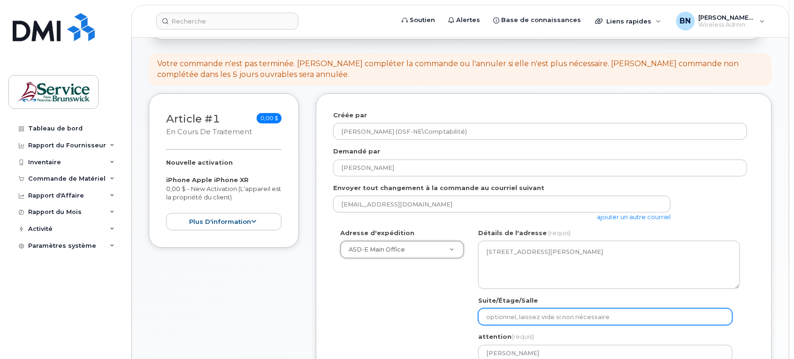
scroll to position [117, 0]
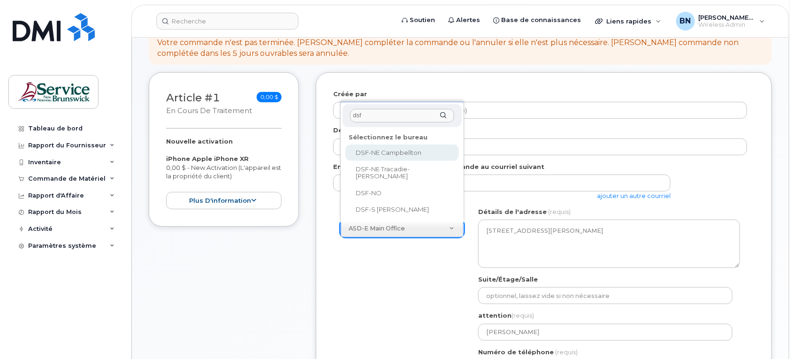
type input "dsf"
select select
type textarea "21 Rue King Campbellton New Brunswick E3N 1C5"
type input "[PERSON_NAME]"
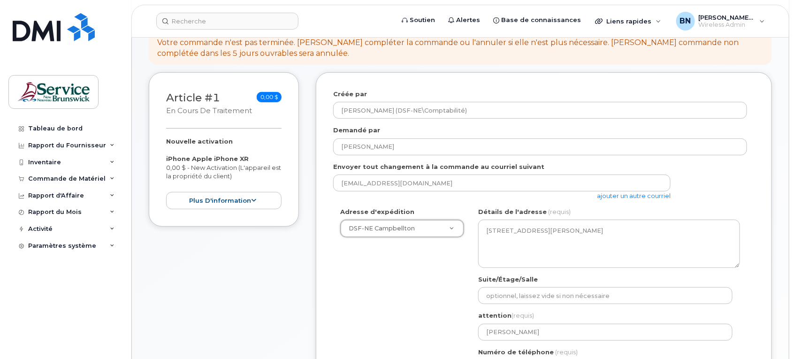
click at [383, 295] on div "Adresse d'expédition DSF-NE Campbellton ASD-E Main Office ASD-N Bathurst Educat…" at bounding box center [540, 295] width 414 height 176
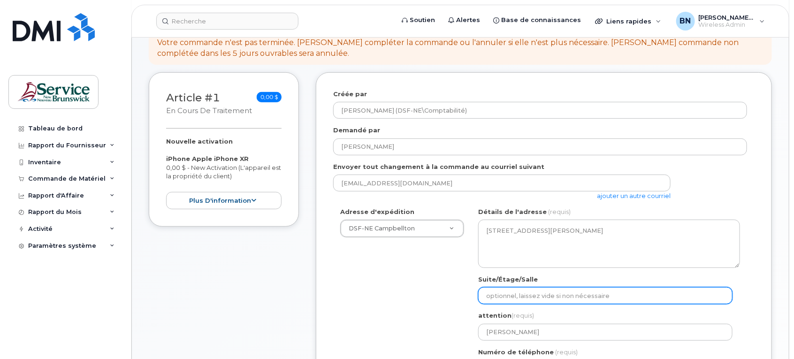
click at [528, 287] on input "Suite/Étage/Salle" at bounding box center [605, 295] width 254 height 17
type input "[PERSON_NAME]"
type input "5067600481"
select select
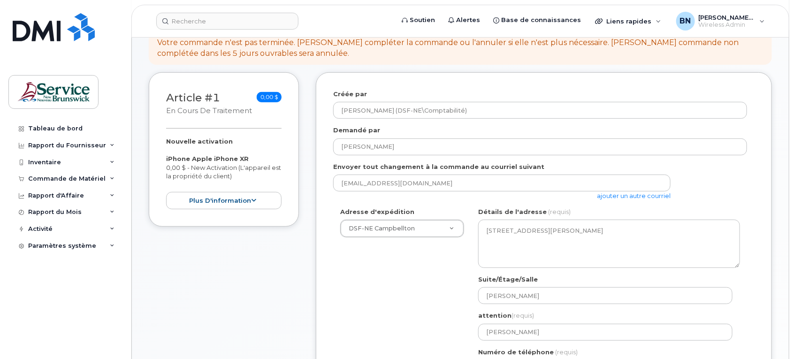
click at [377, 308] on div "Adresse d'expédition DSF-NE Campbellton ASD-E Main Office ASD-N Bathurst Educat…" at bounding box center [540, 295] width 414 height 176
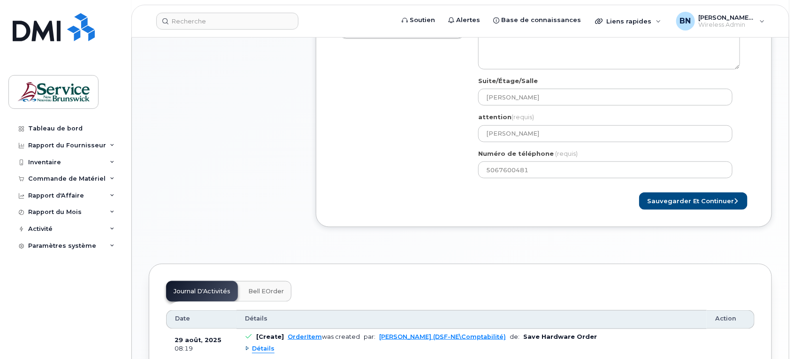
scroll to position [352, 0]
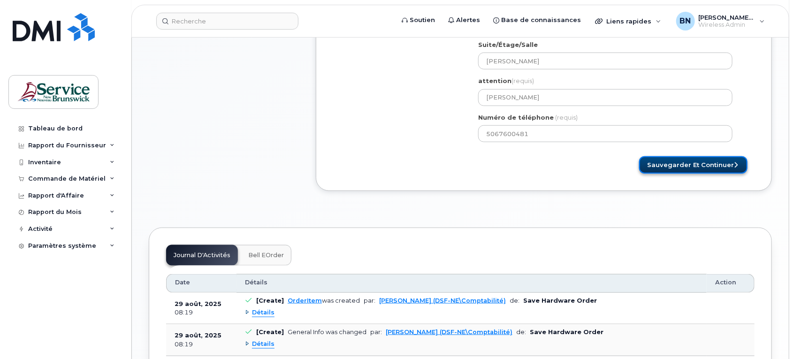
click at [698, 163] on button "Sauvegarder et continuer" at bounding box center [693, 164] width 108 height 17
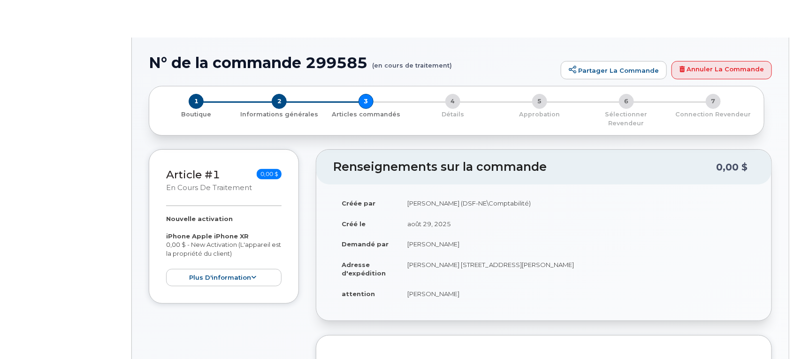
radio input "true"
select select
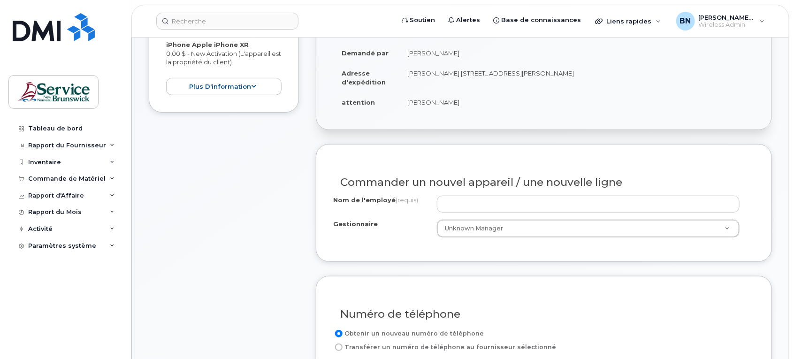
scroll to position [235, 0]
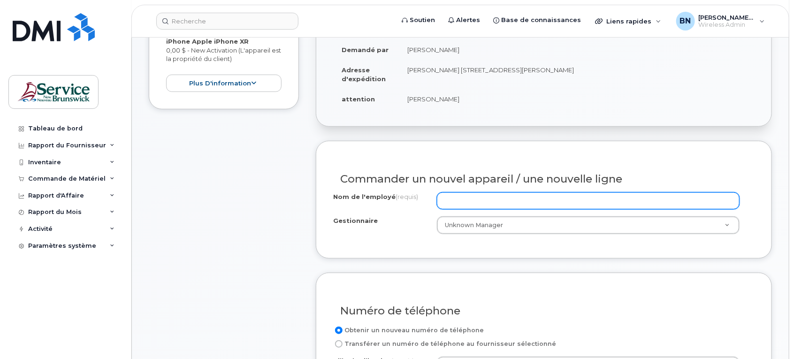
click at [670, 192] on input "Nom de l'employé (requis)" at bounding box center [588, 200] width 303 height 17
type input "AUTOBUS 340"
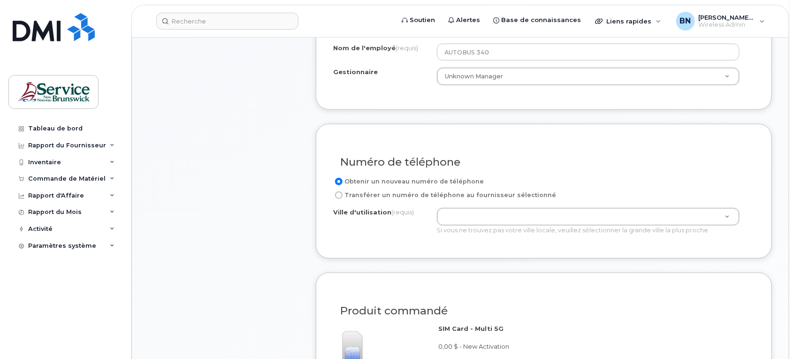
scroll to position [411, 0]
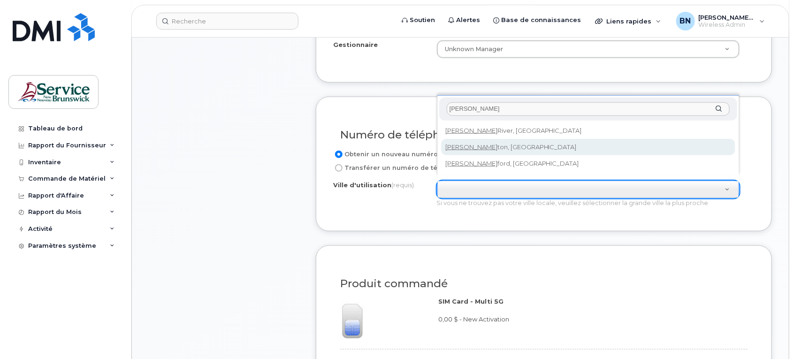
type input "CAMPBELL"
type input "1446"
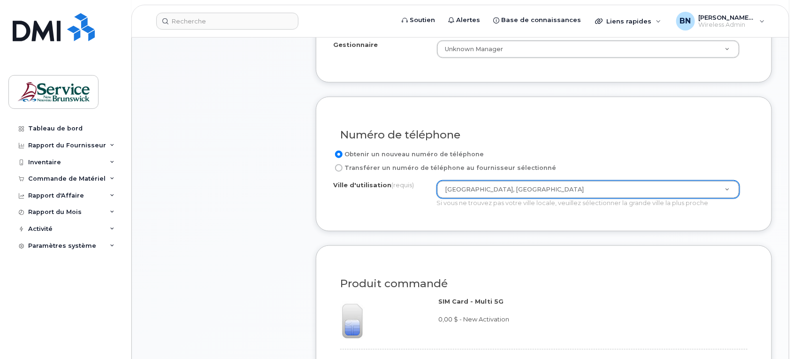
click at [294, 225] on div "Article #1 en cours de traitement 0,00 $ Nouvelle activation iPhone Apple iPhon…" at bounding box center [224, 176] width 150 height 794
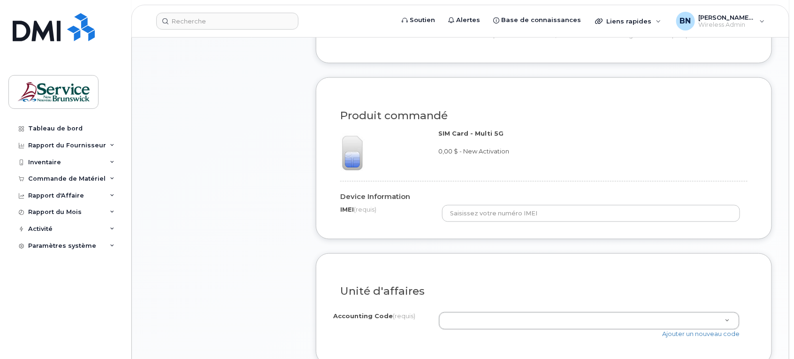
scroll to position [645, 0]
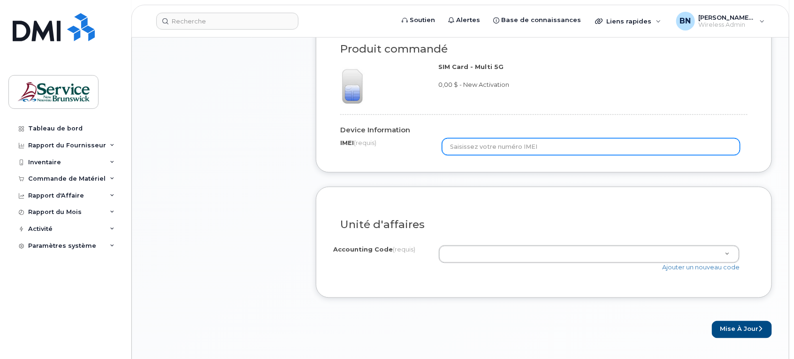
click at [523, 139] on input "text" at bounding box center [591, 146] width 298 height 17
click at [569, 138] on input "text" at bounding box center [591, 146] width 298 height 17
click at [469, 141] on input "356446108128906" at bounding box center [591, 146] width 298 height 17
click at [490, 139] on input "356446108128906" at bounding box center [591, 146] width 298 height 17
type input "356446108128906"
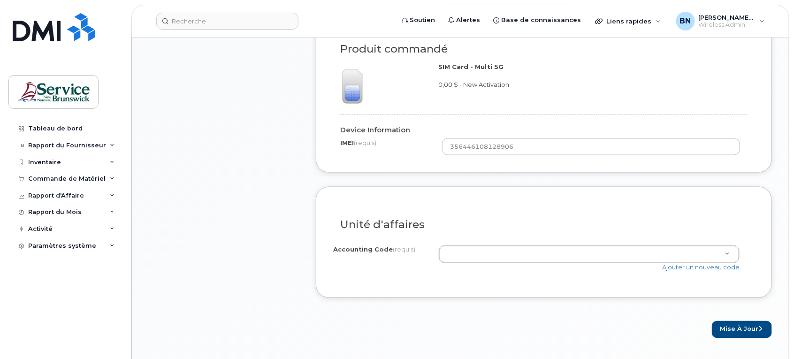
click at [529, 208] on div "Unité d'affaires" at bounding box center [544, 221] width 422 height 34
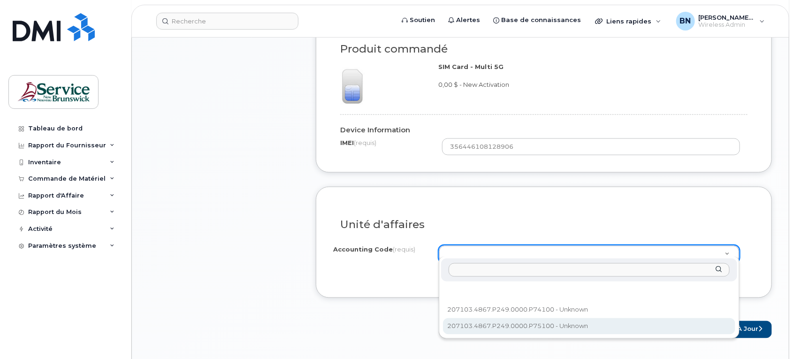
select select "207103.4867.P249.0000.P75100"
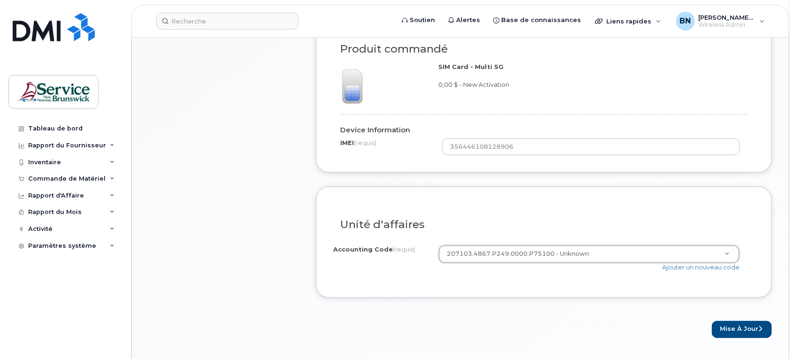
click at [532, 321] on div "Mise à jour" at bounding box center [544, 329] width 456 height 17
click at [721, 322] on button "Mise à jour" at bounding box center [742, 329] width 60 height 17
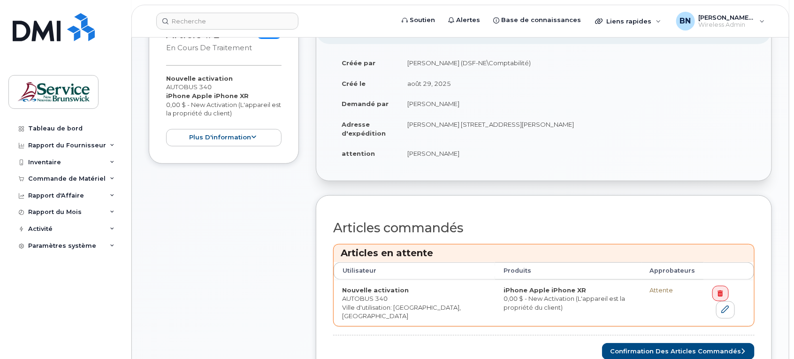
scroll to position [293, 0]
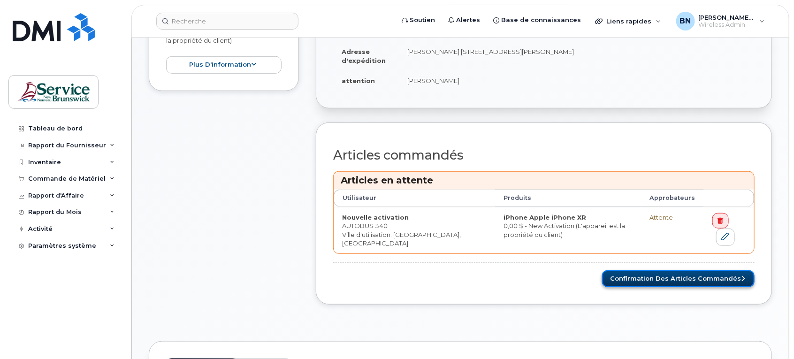
click at [662, 273] on button "Confirmation des articles commandés" at bounding box center [678, 278] width 153 height 17
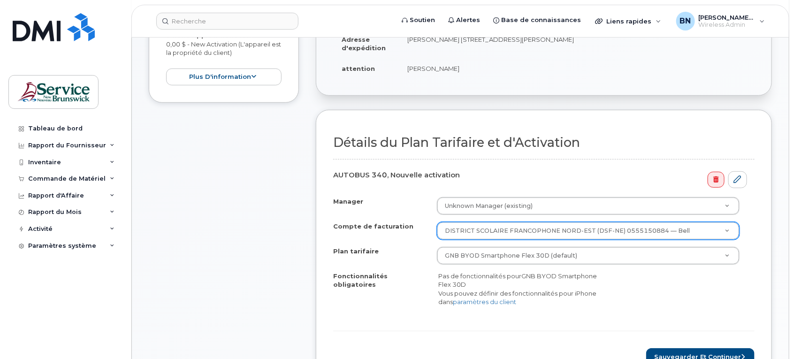
scroll to position [235, 0]
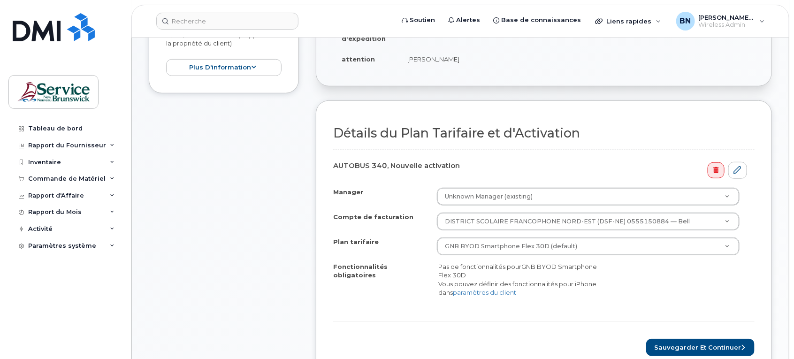
click at [695, 275] on div "Fonctionnalités obligatoires Pas de fonctionnalités pour GNB BYOD Smartphone Fl…" at bounding box center [544, 279] width 422 height 35
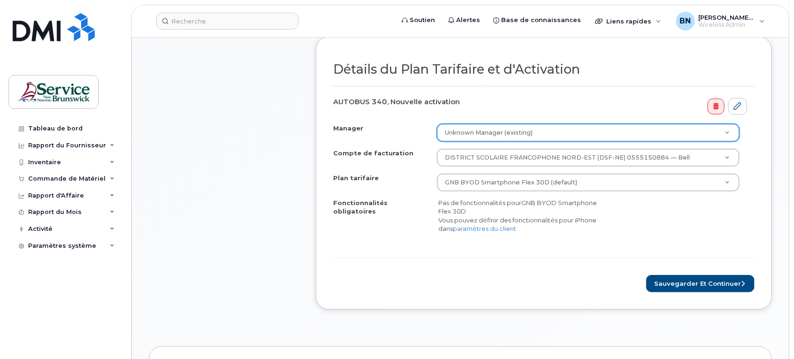
scroll to position [352, 0]
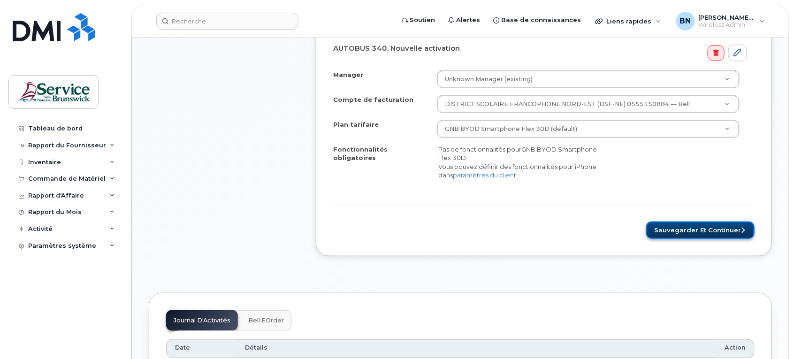
click at [673, 228] on button "Sauvegarder et continuer" at bounding box center [700, 230] width 108 height 17
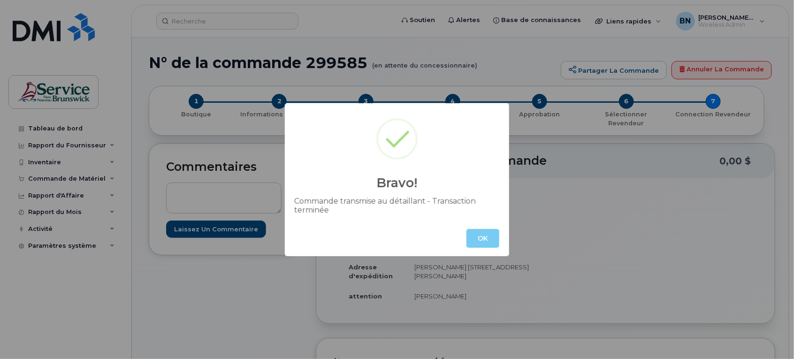
click at [491, 232] on button "OK" at bounding box center [483, 238] width 33 height 19
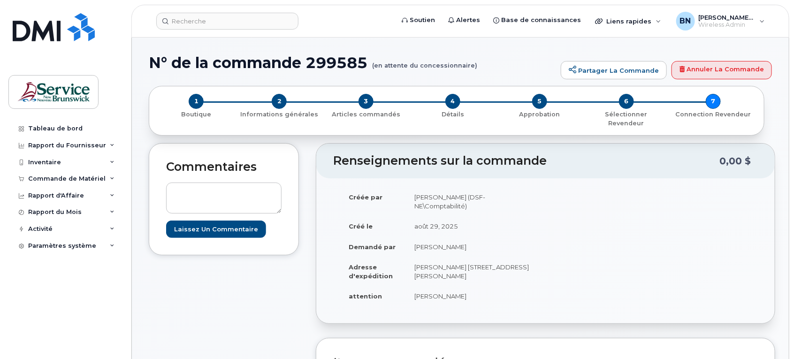
click at [61, 182] on div "Commande de Matériel" at bounding box center [66, 179] width 77 height 8
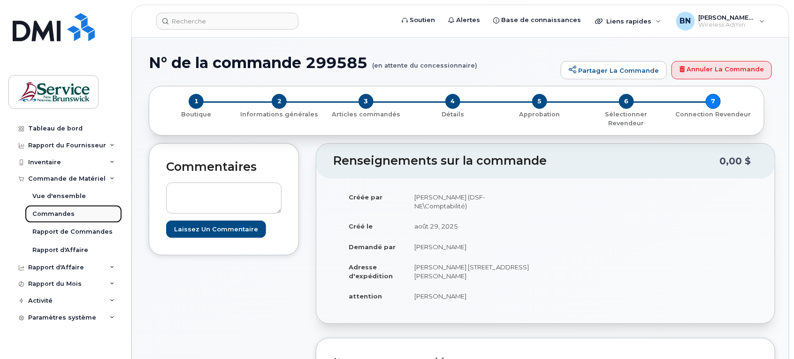
click at [60, 215] on div "Commandes" at bounding box center [53, 214] width 42 height 8
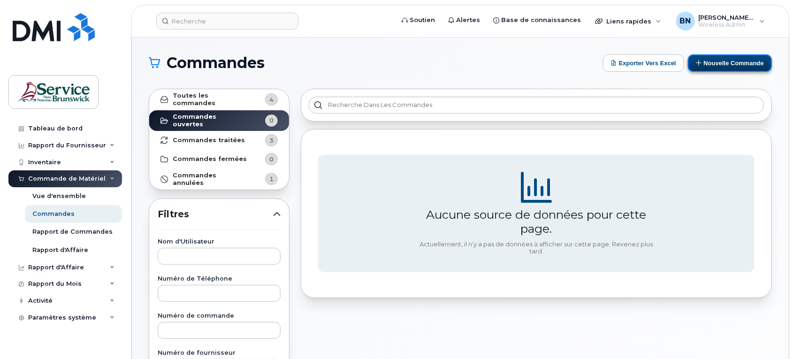
click at [722, 59] on button "Nouvelle commande" at bounding box center [730, 62] width 84 height 17
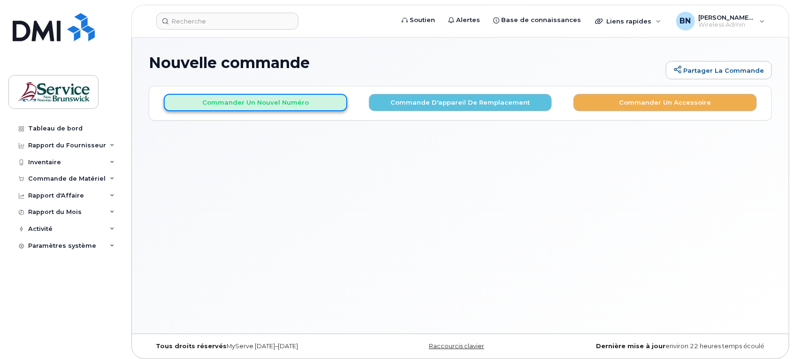
click at [250, 102] on button "Commander un nouvel numéro" at bounding box center [256, 102] width 184 height 17
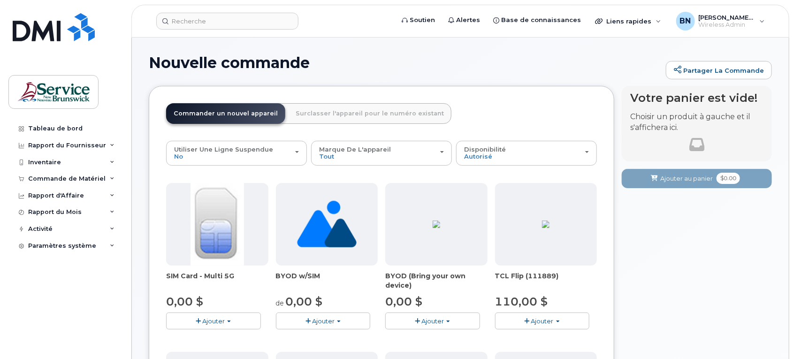
click at [200, 320] on span "button" at bounding box center [198, 321] width 5 height 6
click at [239, 332] on ul "$0.00 - New Activation" at bounding box center [213, 338] width 94 height 16
click at [226, 323] on button "Ajouter" at bounding box center [213, 321] width 95 height 16
click at [223, 341] on link "$0.00 - New Activation" at bounding box center [213, 339] width 89 height 12
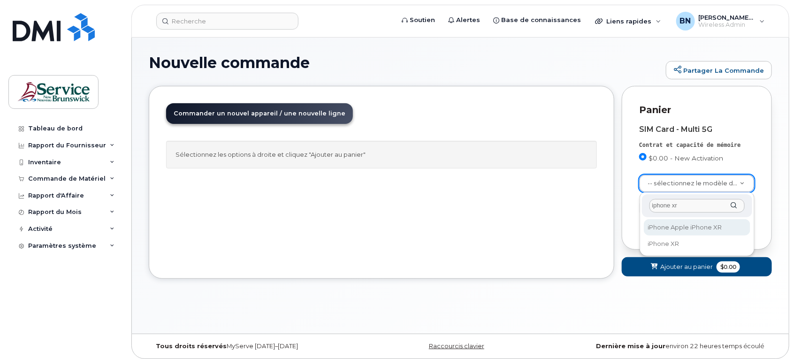
type input "iphone xr"
select select "1612"
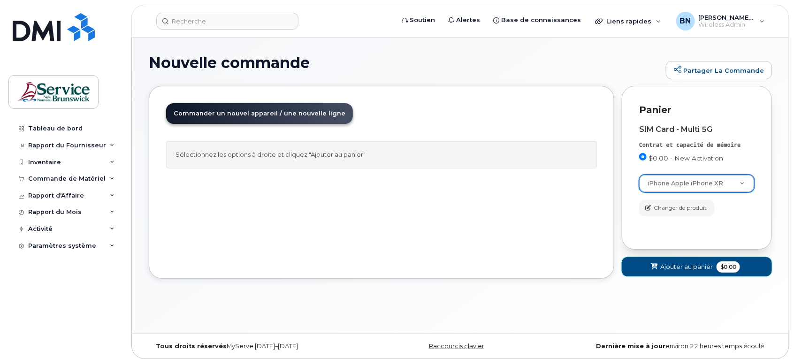
click at [726, 269] on span "$0.00" at bounding box center [728, 266] width 23 height 11
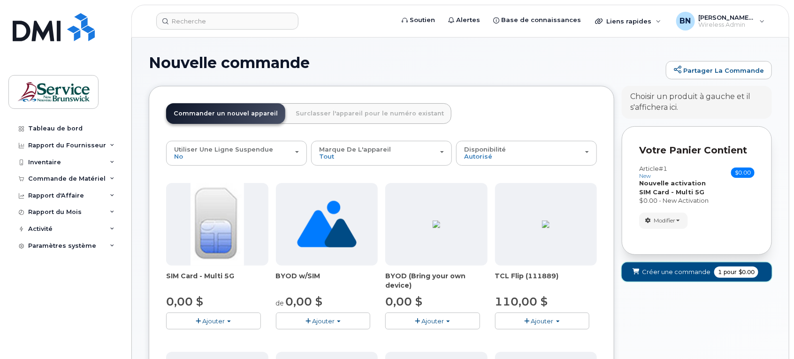
click at [727, 273] on span "pour" at bounding box center [730, 272] width 17 height 8
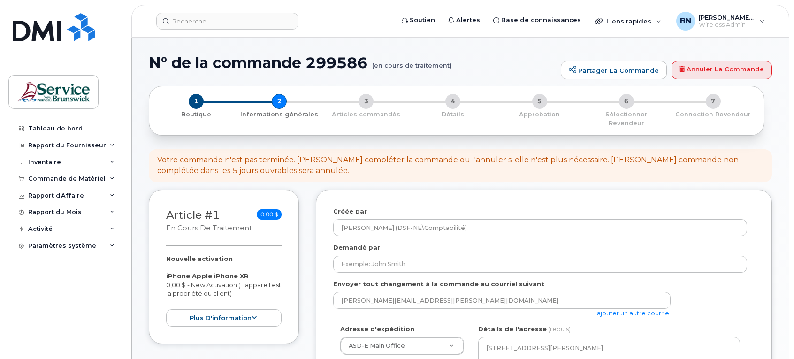
select select
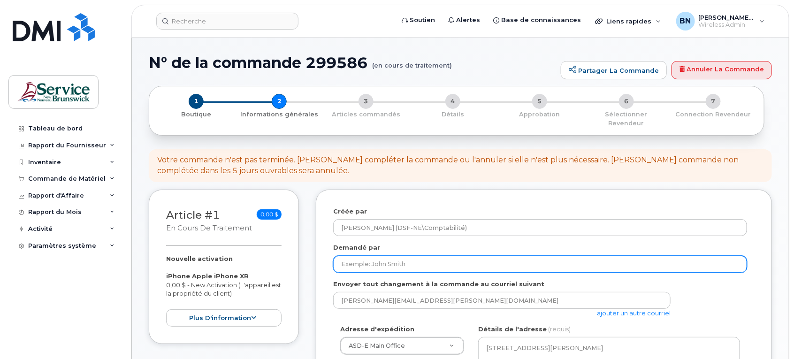
click at [555, 256] on input "Demandé par" at bounding box center [540, 264] width 414 height 17
type input "[PERSON_NAME]"
select select
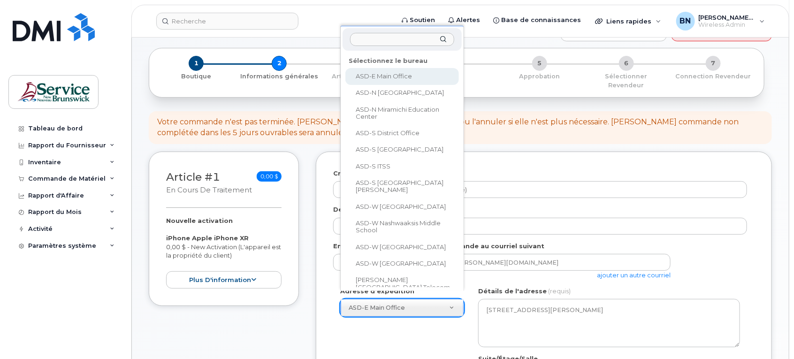
scroll to position [59, 0]
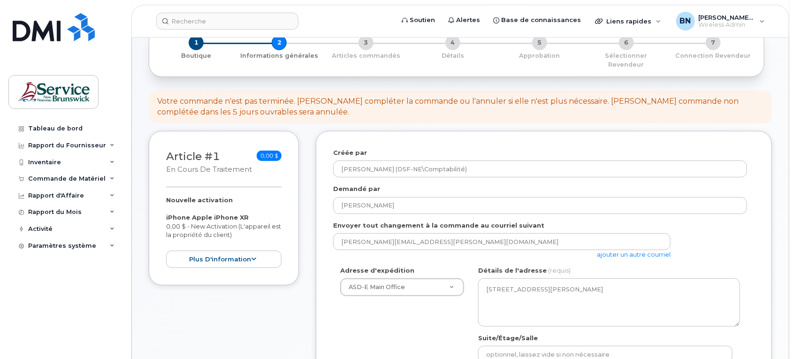
click at [383, 312] on div "Adresse d'expédition ASD-E Main Office ASD-E Main Office ASD-N Bathurst Educati…" at bounding box center [540, 354] width 414 height 176
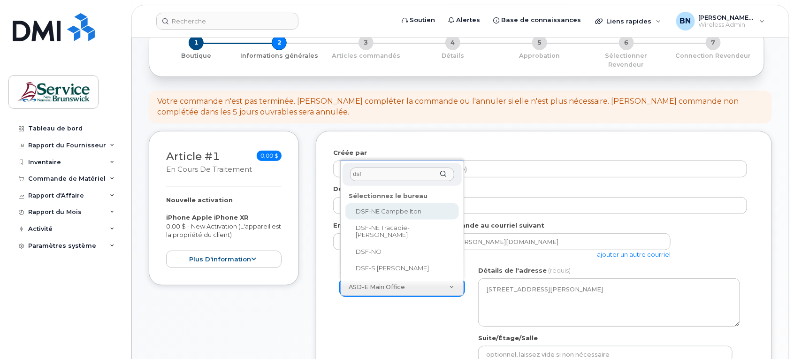
type input "dsf"
select select
type textarea "21 Rue King Campbellton New Brunswick E3N 1C5"
type input "[PERSON_NAME]"
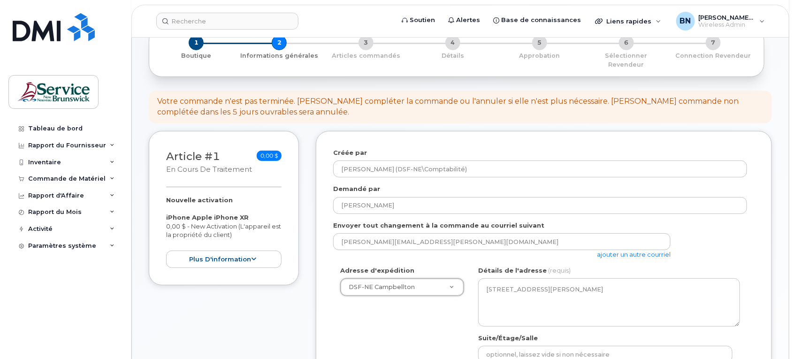
click at [392, 327] on div "Adresse d'expédition DSF-NE Campbellton ASD-E Main Office ASD-N Bathurst Educat…" at bounding box center [540, 354] width 414 height 176
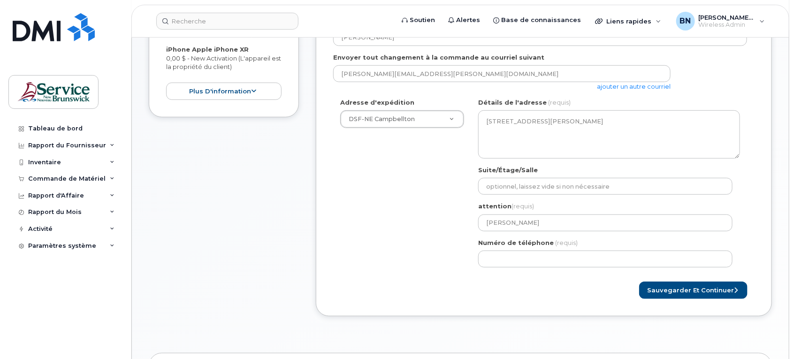
scroll to position [235, 0]
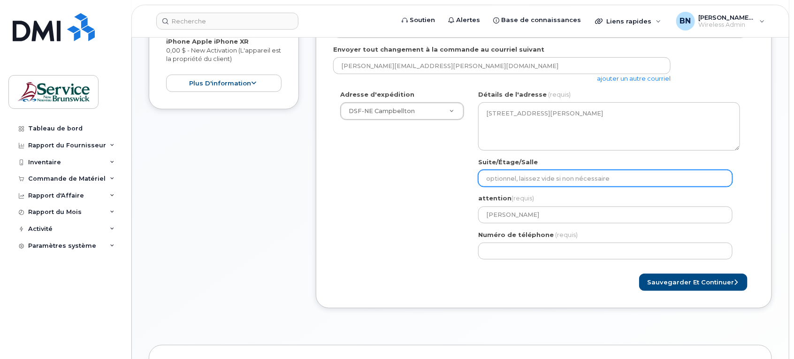
click at [522, 172] on input "Suite/Étage/Salle" at bounding box center [605, 178] width 254 height 17
type input "[PERSON_NAME]"
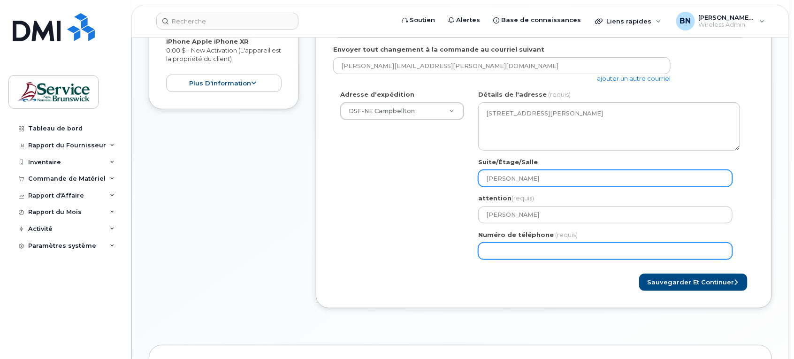
type input "5067600481"
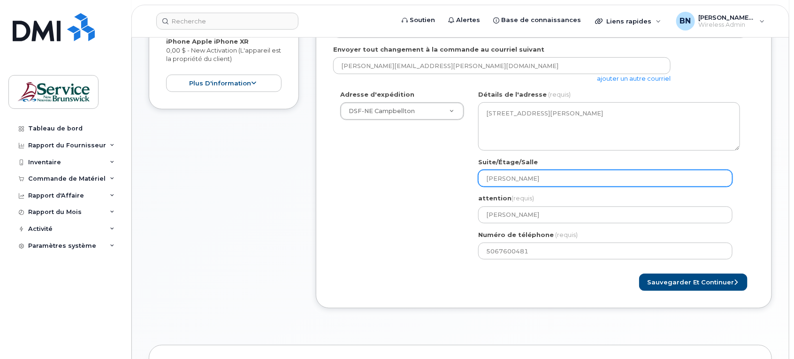
select select
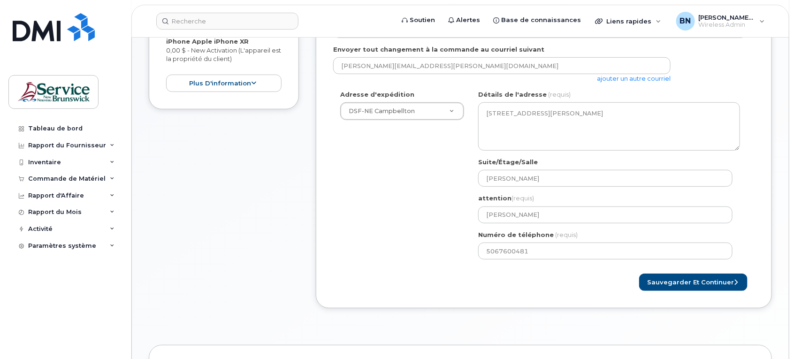
click at [405, 217] on div "Adresse d'expédition DSF-NE Campbellton ASD-E Main Office ASD-N Bathurst Educat…" at bounding box center [540, 178] width 414 height 176
click at [680, 279] on button "Sauvegarder et continuer" at bounding box center [693, 282] width 108 height 17
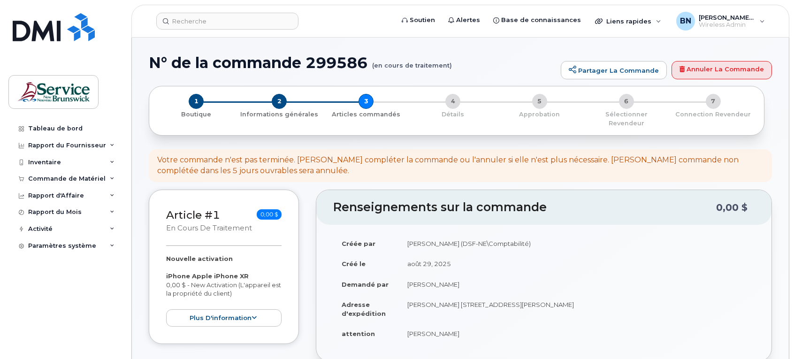
select select
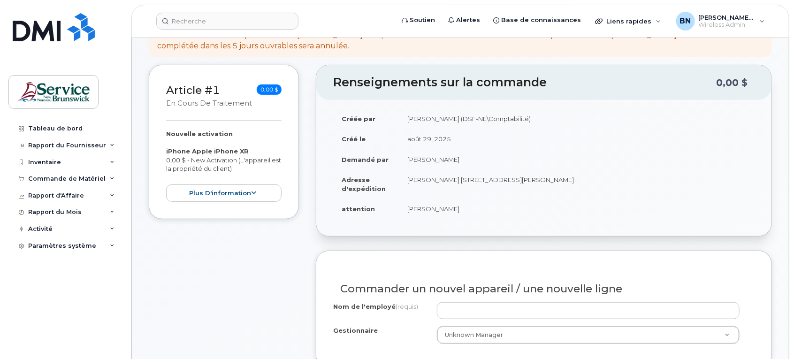
scroll to position [235, 0]
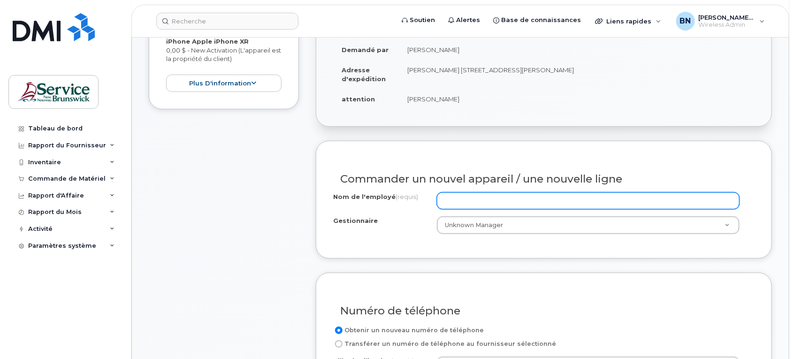
click at [543, 192] on input "Nom de l'employé (requis)" at bounding box center [588, 200] width 303 height 17
type input "AUTOBUS 345"
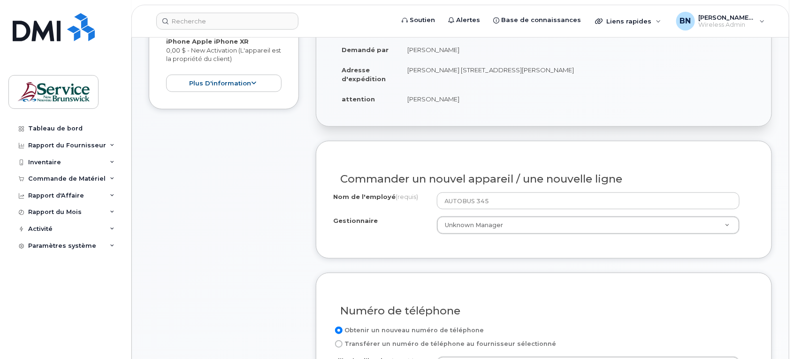
click at [395, 218] on div "Gestionnaire" at bounding box center [385, 222] width 104 height 13
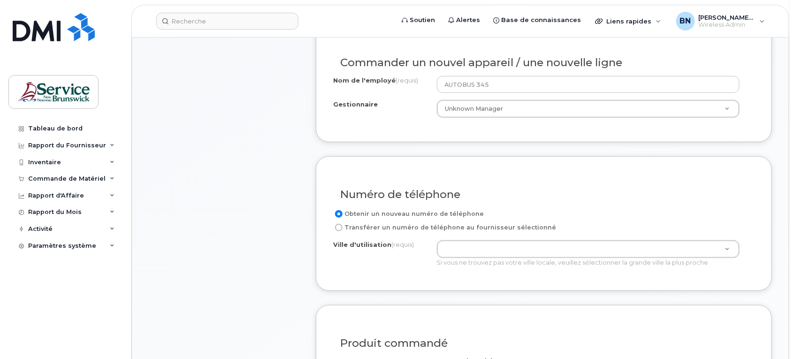
scroll to position [352, 0]
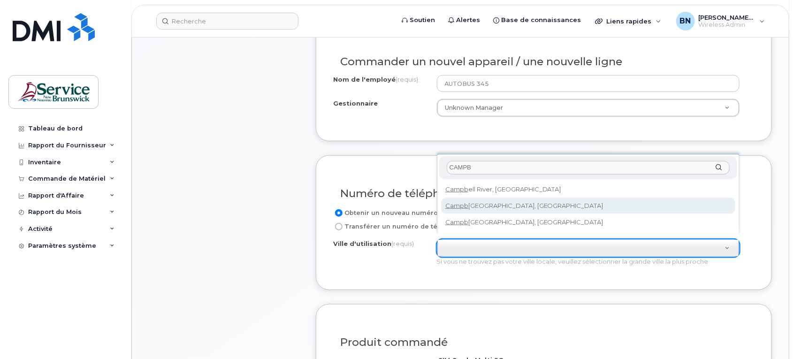
type input "CAMPB"
type input "1446"
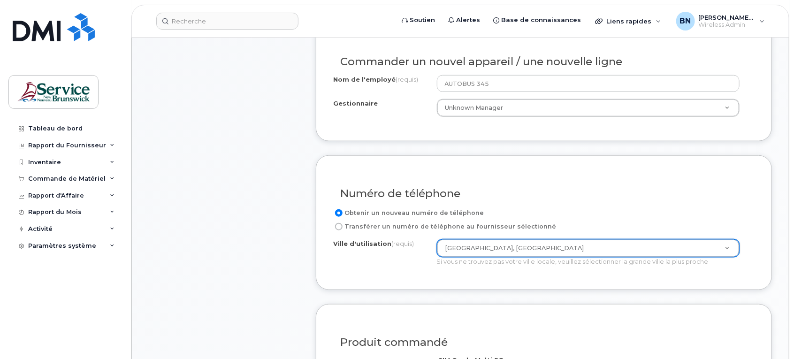
click at [260, 256] on div "Article #1 en cours de traitement 0,00 $ Nouvelle activation iPhone Apple iPhon…" at bounding box center [224, 235] width 150 height 794
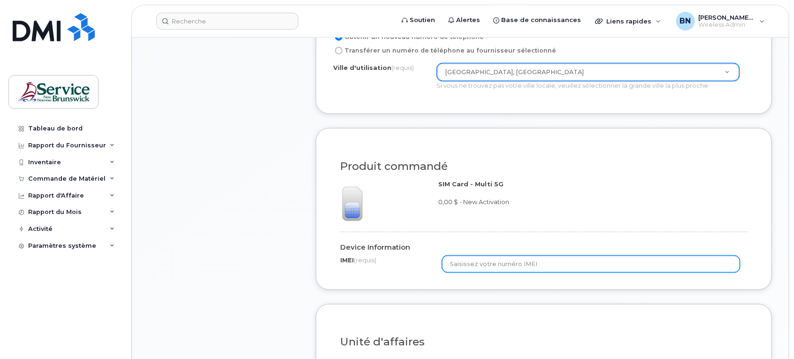
click at [713, 262] on input "text" at bounding box center [591, 264] width 298 height 17
drag, startPoint x: 719, startPoint y: 252, endPoint x: 697, endPoint y: 253, distance: 21.6
click at [717, 256] on input "text" at bounding box center [591, 264] width 298 height 17
click at [466, 257] on input "356832113732511" at bounding box center [591, 264] width 298 height 17
click at [484, 259] on input "356832113732511" at bounding box center [591, 264] width 298 height 17
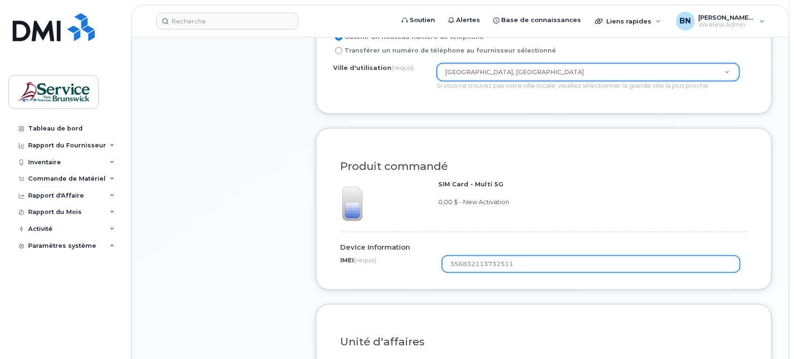
click at [499, 257] on input "356832113732511" at bounding box center [591, 264] width 298 height 17
type input "356832113732511"
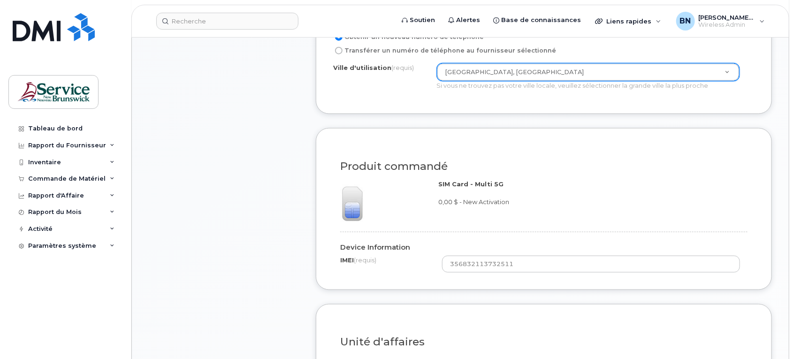
click at [520, 304] on div "Unité d'affaires Je connais les codes comptables Accounting Code (requis) 20710…" at bounding box center [544, 359] width 456 height 111
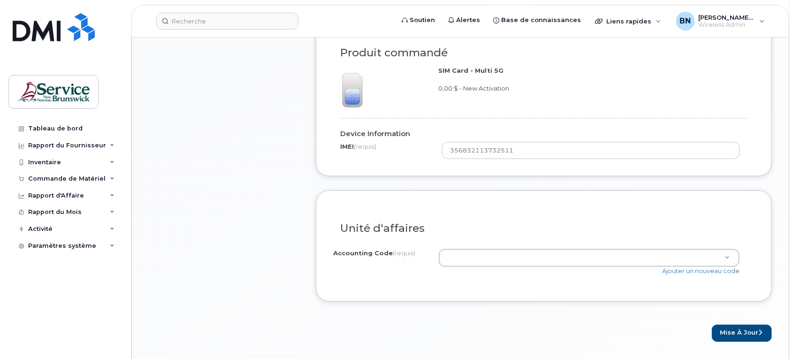
scroll to position [704, 0]
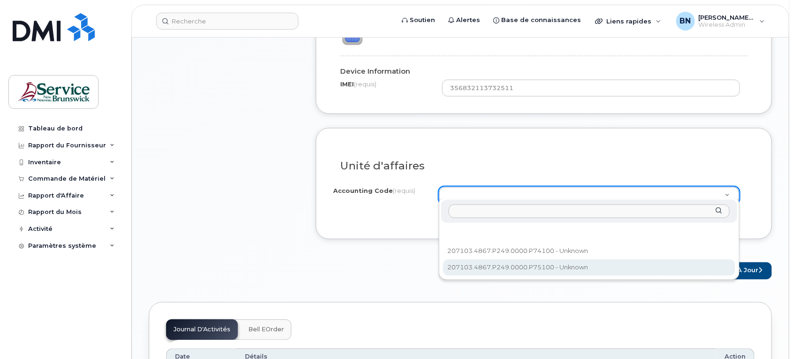
select select "207103.4867.P249.0000.P75100"
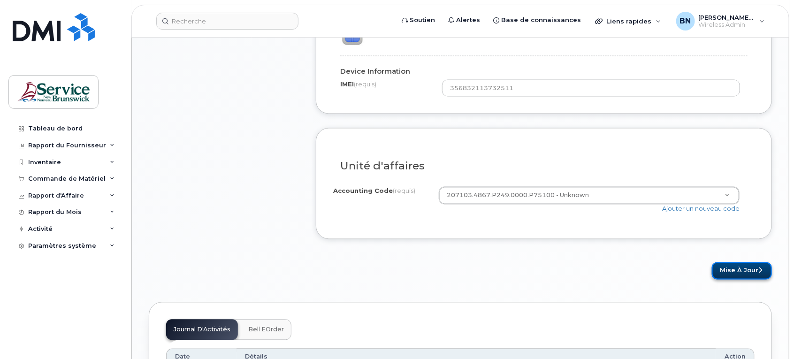
click at [728, 265] on button "Mise à jour" at bounding box center [742, 270] width 60 height 17
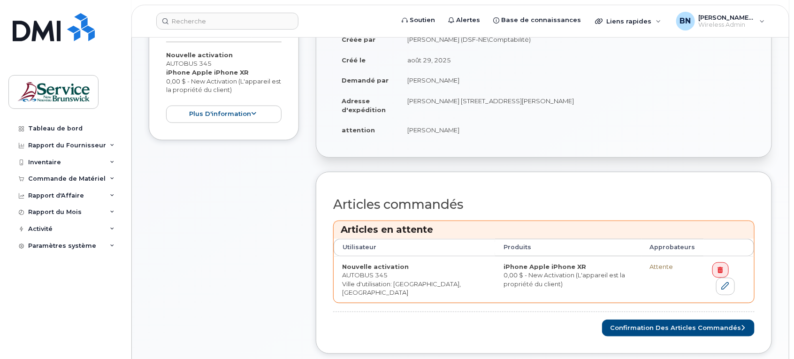
scroll to position [411, 0]
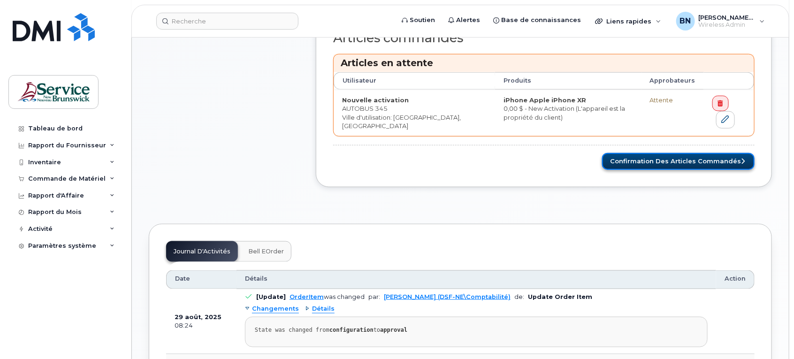
click at [627, 153] on button "Confirmation des articles commandés" at bounding box center [678, 161] width 153 height 17
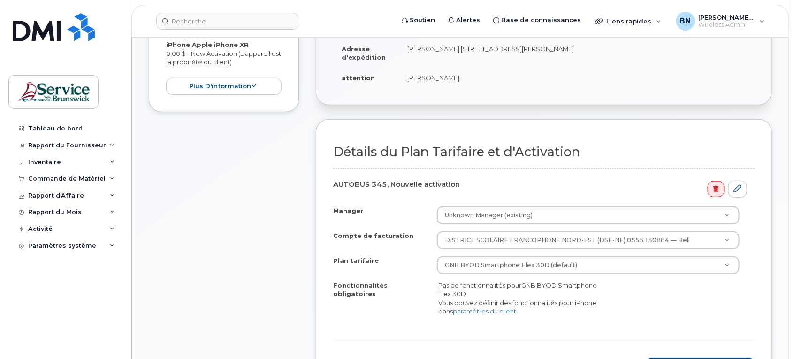
scroll to position [235, 0]
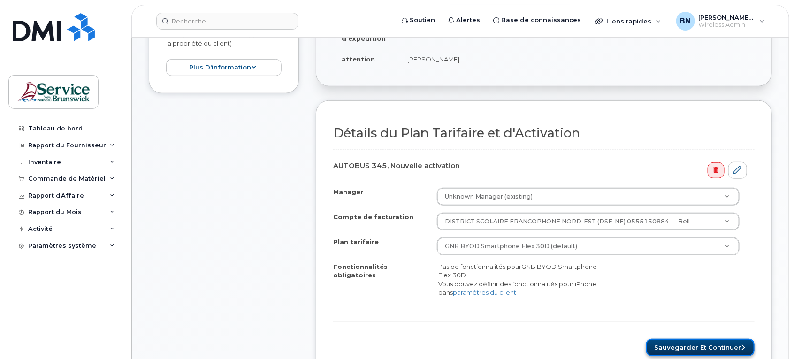
click at [686, 339] on button "Sauvegarder et continuer" at bounding box center [700, 347] width 108 height 17
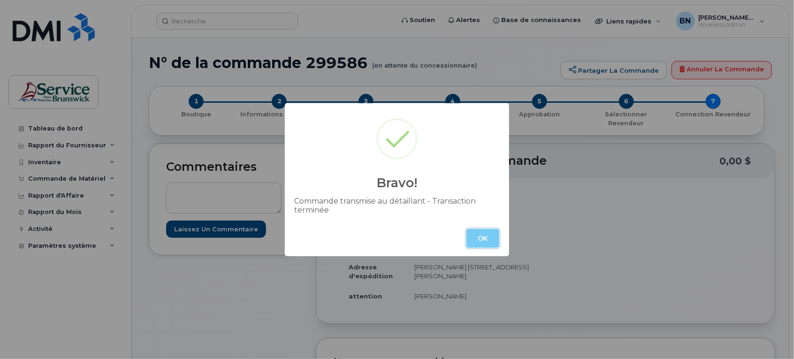
click at [482, 233] on button "OK" at bounding box center [483, 238] width 33 height 19
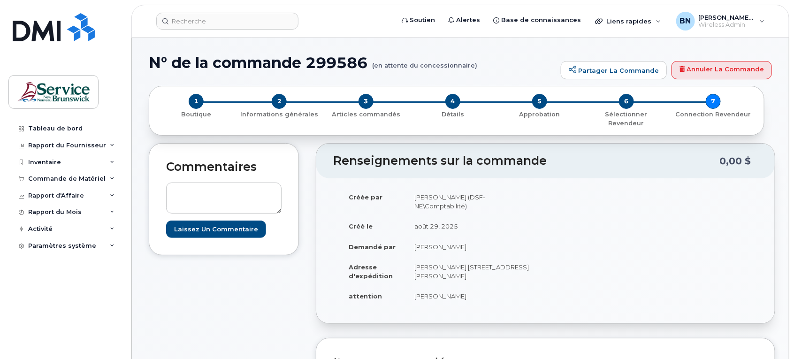
click at [57, 179] on div "Commande de Matériel" at bounding box center [66, 179] width 77 height 8
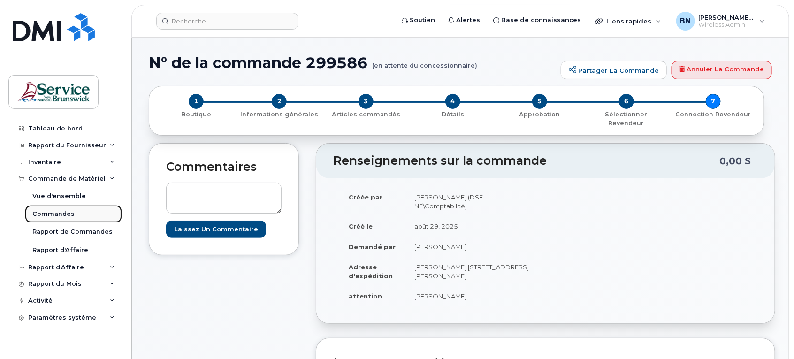
click at [56, 211] on div "Commandes" at bounding box center [53, 214] width 42 height 8
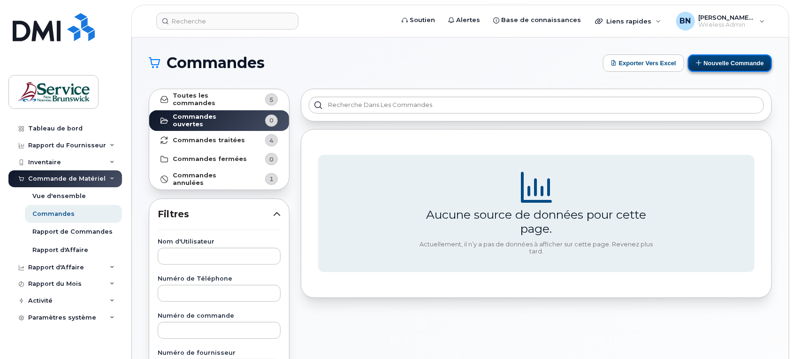
click at [717, 59] on button "Nouvelle commande" at bounding box center [730, 62] width 84 height 17
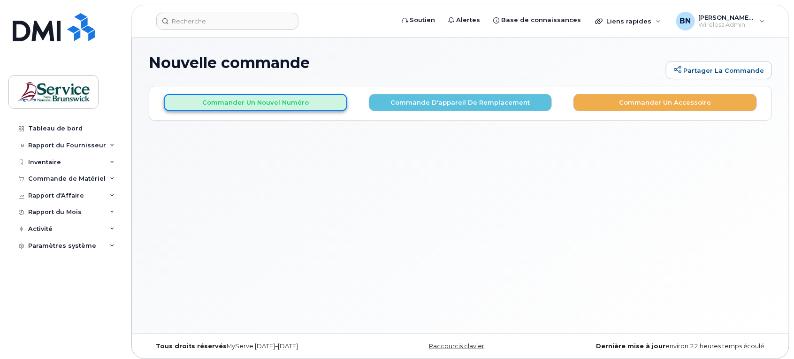
click at [220, 97] on button "Commander un nouvel numéro" at bounding box center [256, 102] width 184 height 17
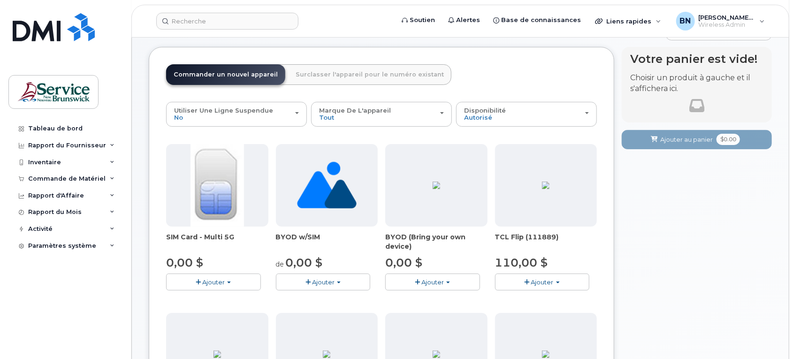
scroll to position [59, 0]
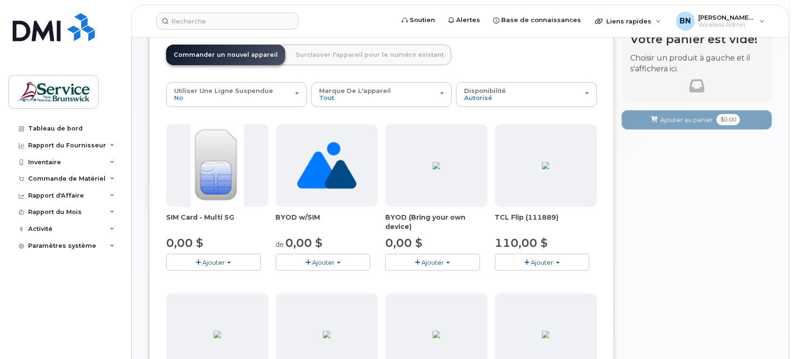
click at [214, 262] on span "Ajouter" at bounding box center [213, 263] width 23 height 8
click at [199, 283] on link "$0.00 - New Activation" at bounding box center [213, 280] width 89 height 12
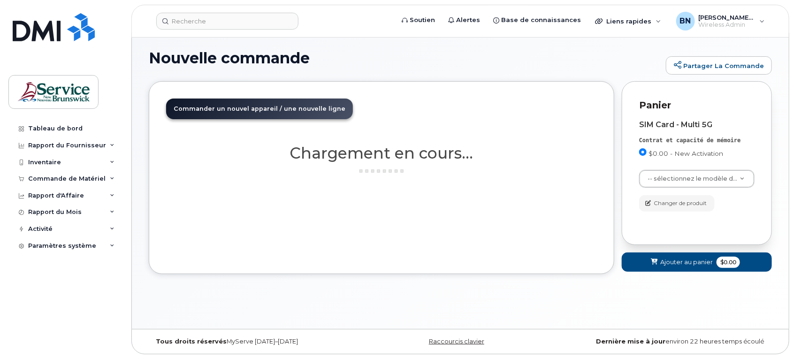
scroll to position [5, 0]
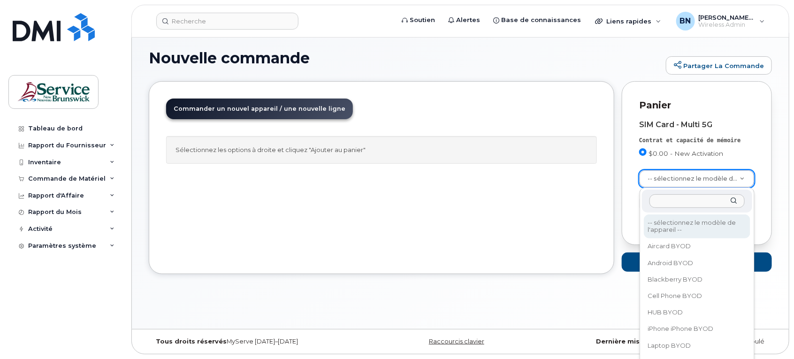
click at [695, 202] on input "text" at bounding box center [698, 201] width 96 height 14
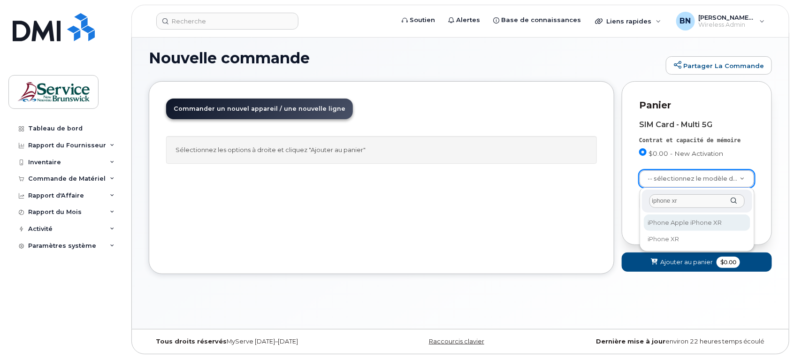
type input "iphone xr"
select select "1612"
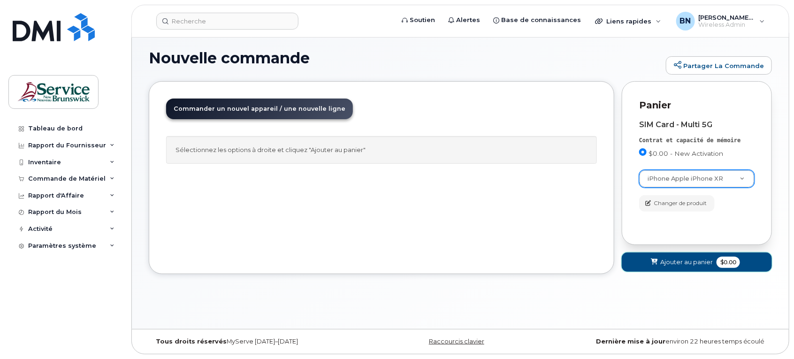
click at [723, 260] on span "$0.00" at bounding box center [728, 262] width 23 height 11
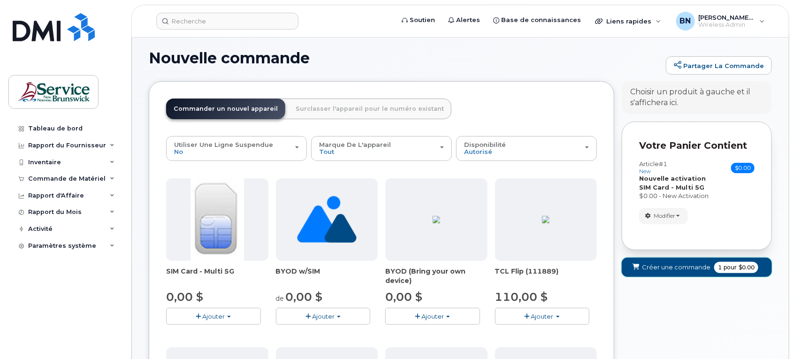
click at [736, 266] on span "pour" at bounding box center [730, 267] width 17 height 8
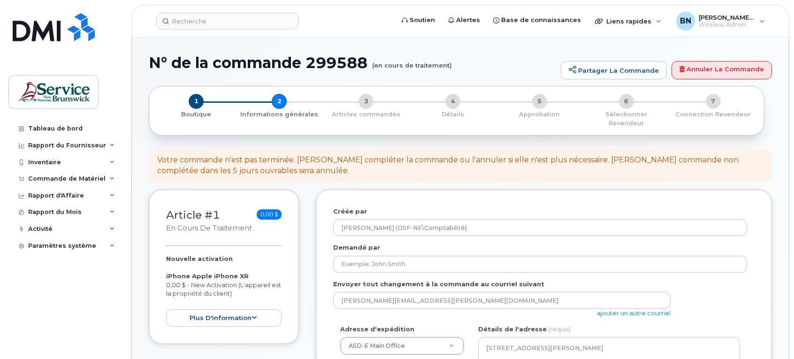
select select
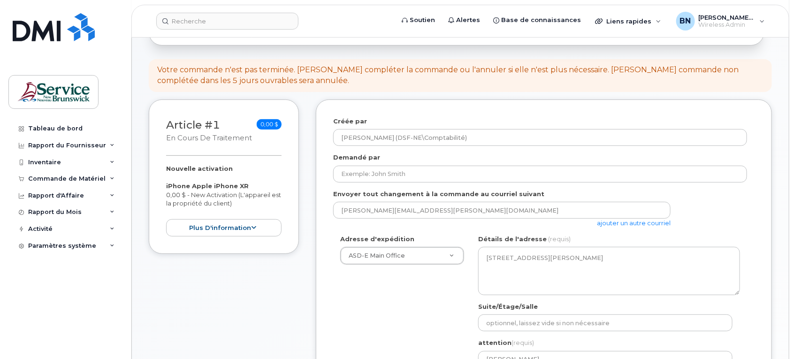
scroll to position [117, 0]
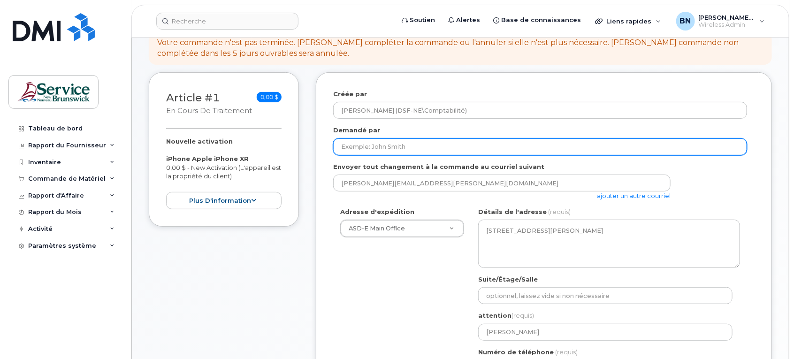
click at [648, 138] on input "Demandé par" at bounding box center [540, 146] width 414 height 17
type input "[PERSON_NAME]"
select select
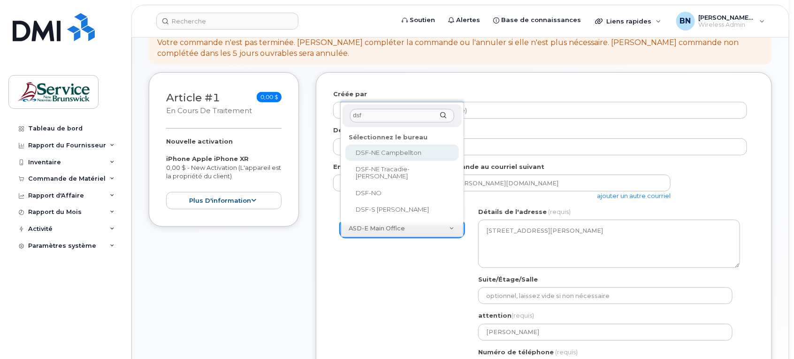
type input "dsf"
select select
type textarea "21 Rue King Campbellton New Brunswick E3N 1C5"
type input "[PERSON_NAME]"
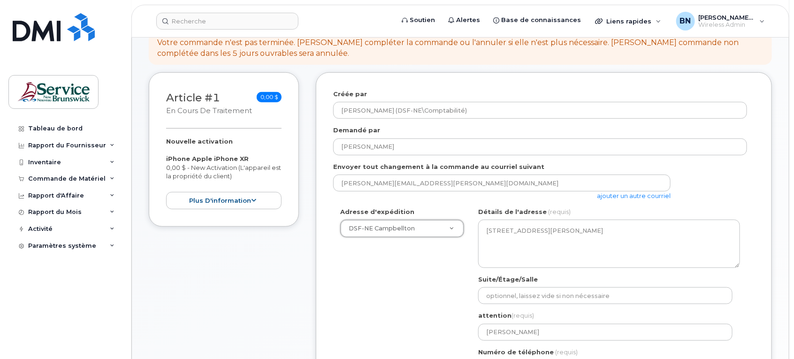
click at [394, 318] on div "Adresse d'expédition DSF-NE Campbellton ASD-E Main Office ASD-N Bathurst Educat…" at bounding box center [540, 295] width 414 height 176
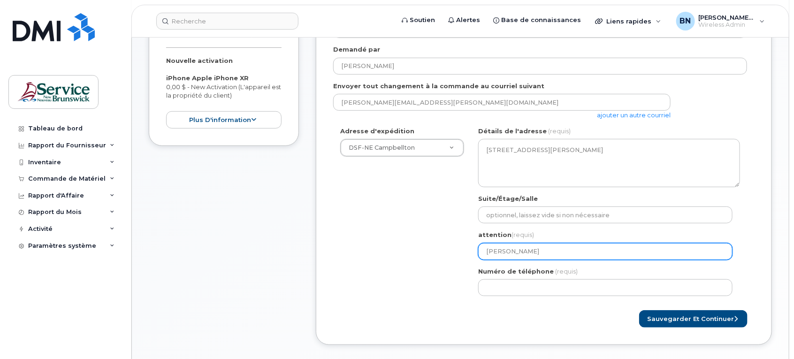
scroll to position [235, 0]
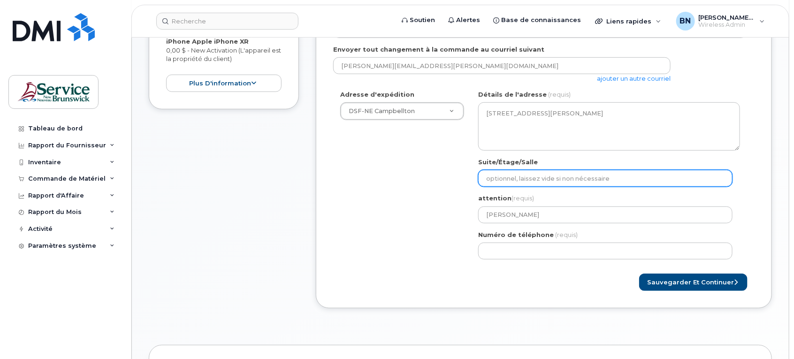
click at [559, 170] on input "Suite/Étage/Salle" at bounding box center [605, 178] width 254 height 17
type input "[PERSON_NAME]"
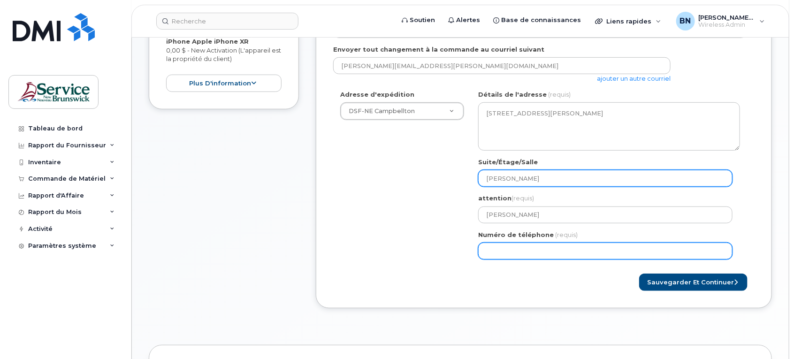
type input "5067600481"
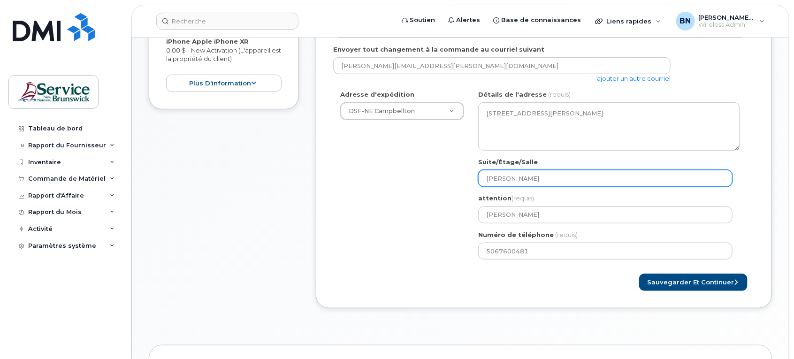
select select
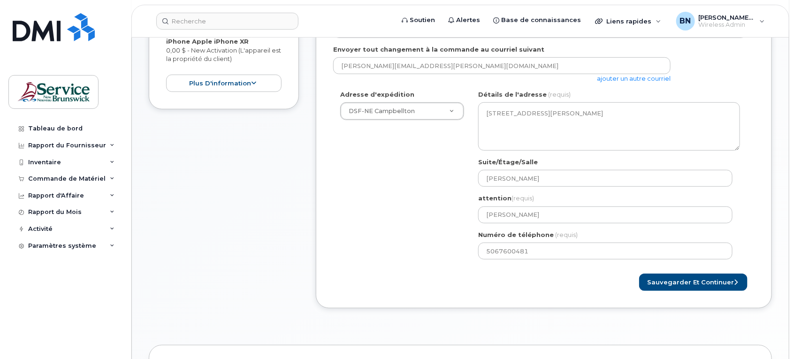
click at [325, 224] on div "Créée par Breau, Nancy (DSF-NE\Comptabilité) Demandé par Eric Arseneault Envoye…" at bounding box center [544, 131] width 456 height 353
click at [667, 275] on button "Sauvegarder et continuer" at bounding box center [693, 282] width 108 height 17
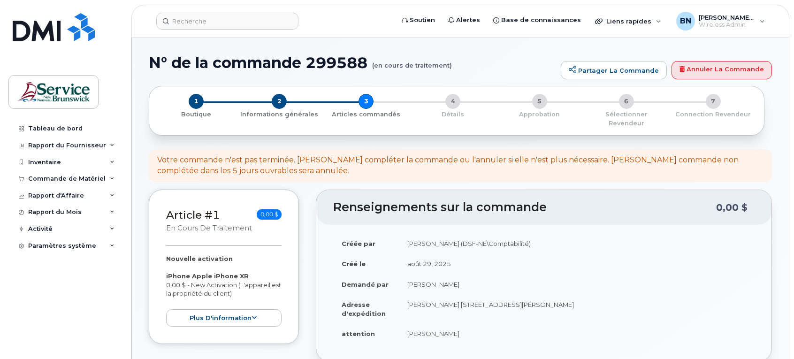
select select
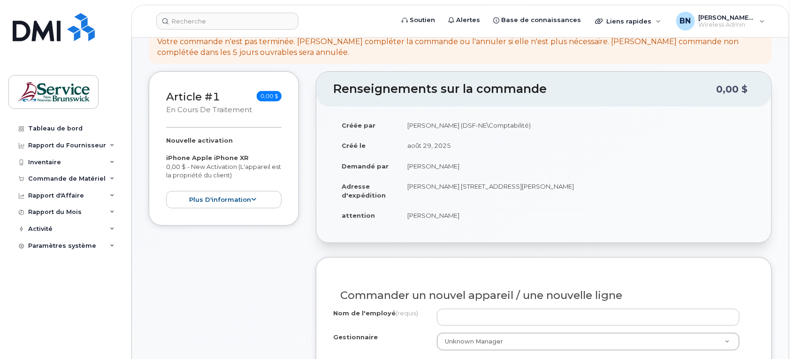
scroll to position [176, 0]
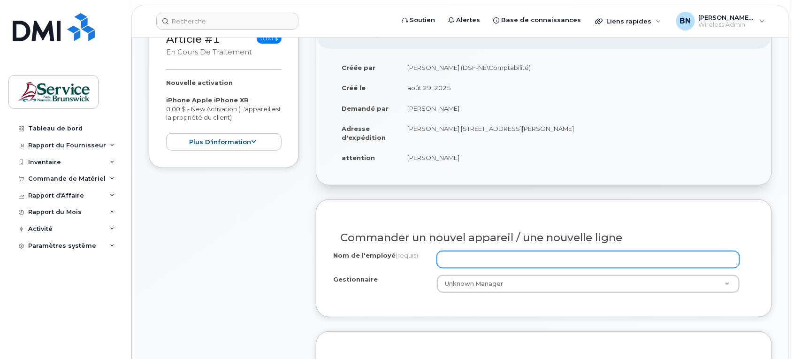
click at [568, 251] on input "Nom de l'employé (requis)" at bounding box center [588, 259] width 303 height 17
type input "a"
type input "AUTOBUS 351"
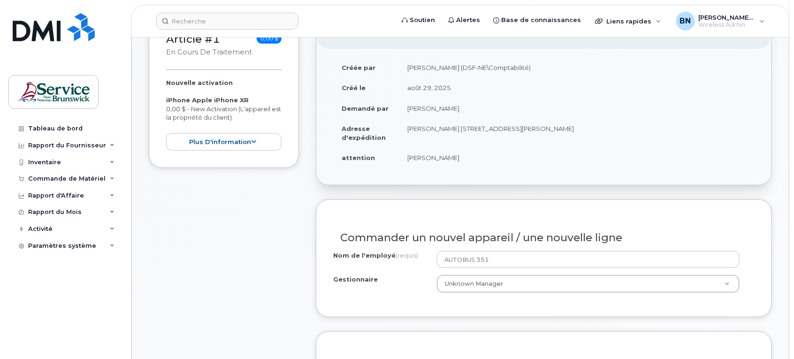
click at [371, 296] on div "Commander un nouvel appareil / une nouvelle ligne Nom de l'employé (requis) AUT…" at bounding box center [544, 258] width 456 height 118
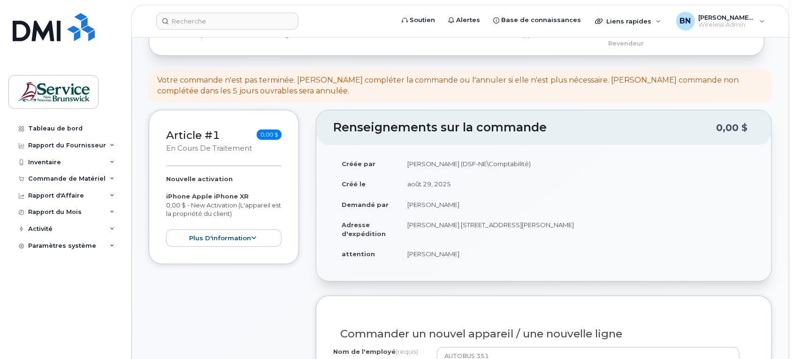
scroll to position [0, 0]
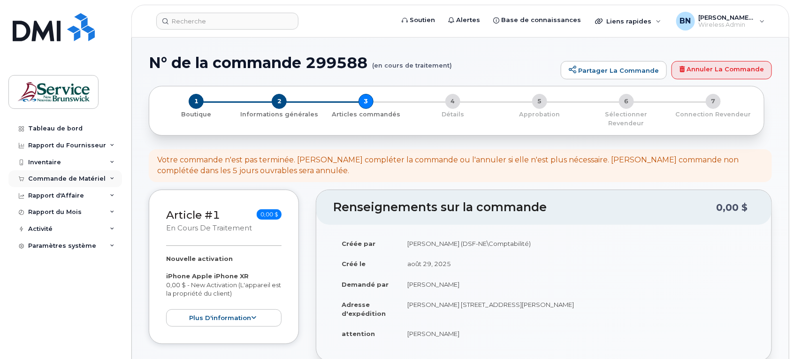
click at [53, 182] on div "Commande de Matériel" at bounding box center [66, 179] width 77 height 8
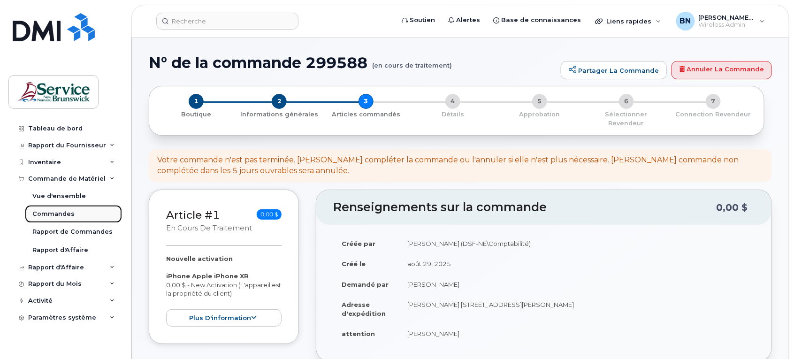
click at [55, 216] on div "Commandes" at bounding box center [53, 214] width 42 height 8
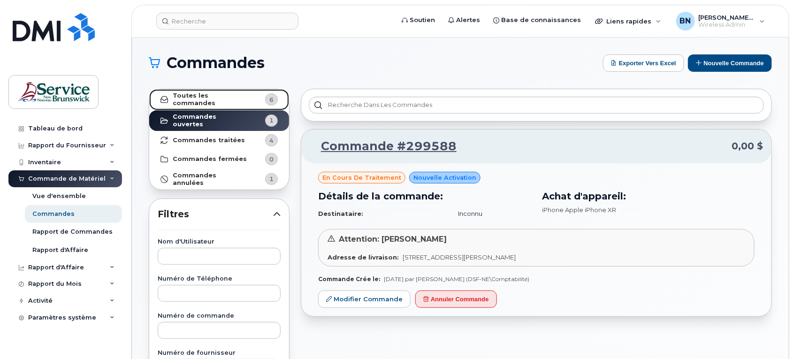
click at [240, 102] on strong "Toutes les commandes" at bounding box center [210, 99] width 75 height 15
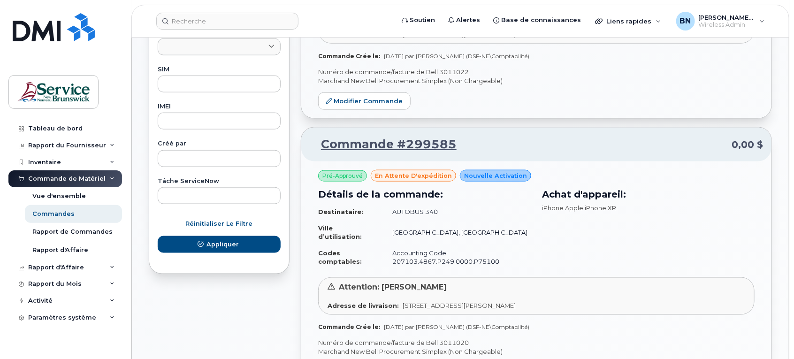
scroll to position [587, 0]
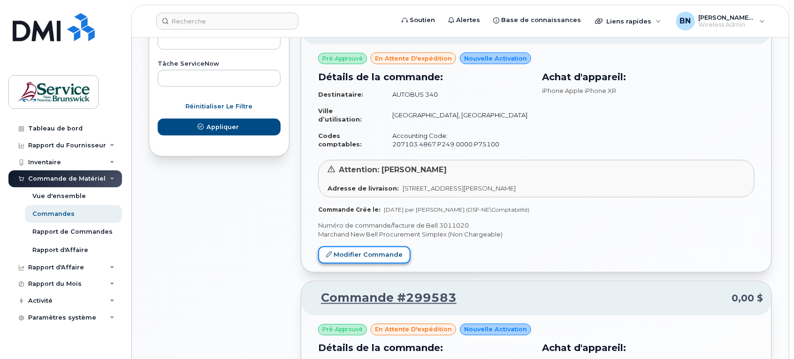
click at [364, 252] on link "Modifier Commande" at bounding box center [364, 254] width 92 height 17
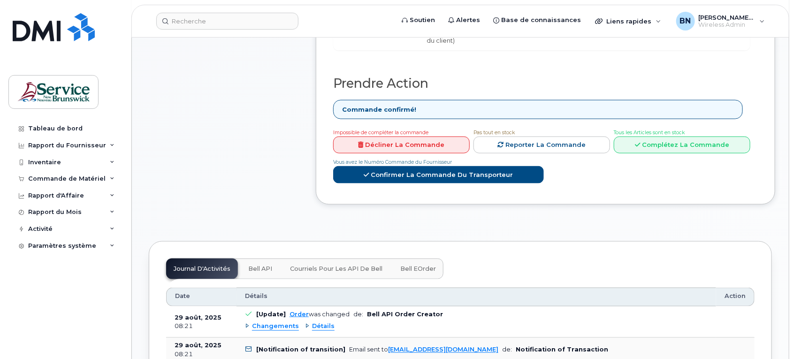
scroll to position [469, 0]
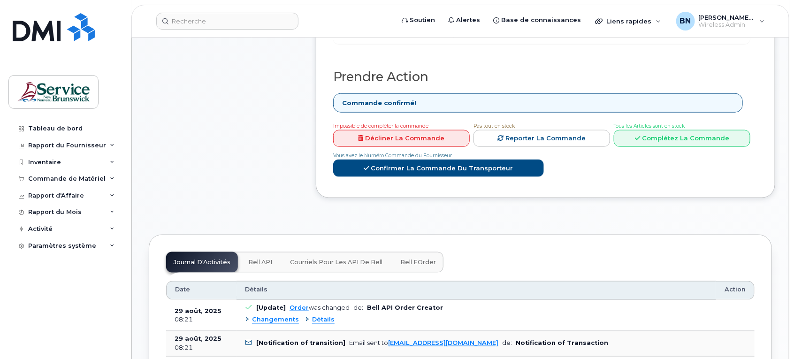
click at [428, 130] on link "Décliner la Commande" at bounding box center [401, 138] width 137 height 17
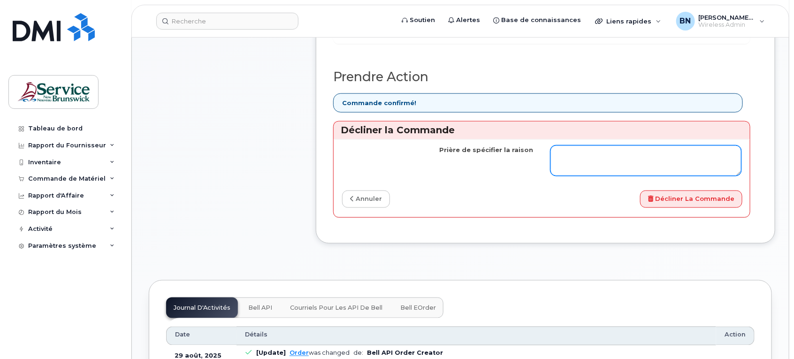
click at [606, 146] on textarea "Prière de spécifier la raison" at bounding box center [647, 161] width 192 height 31
type textarea "DÉJÀ UNE LIGNE ASSOCIÉ À L'AUTOBUS 340."
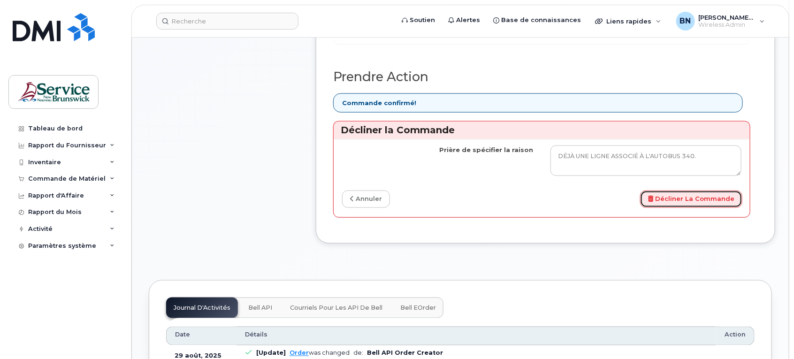
click at [675, 191] on button "Décliner la Commande" at bounding box center [691, 199] width 102 height 17
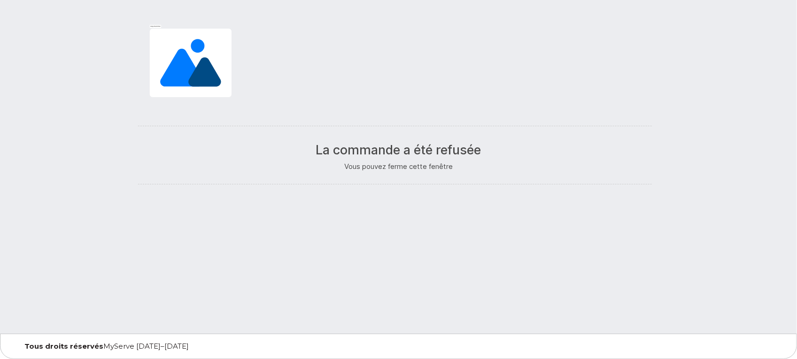
click at [319, 187] on div at bounding box center [398, 184] width 521 height 17
click at [342, 125] on div at bounding box center [398, 125] width 521 height 17
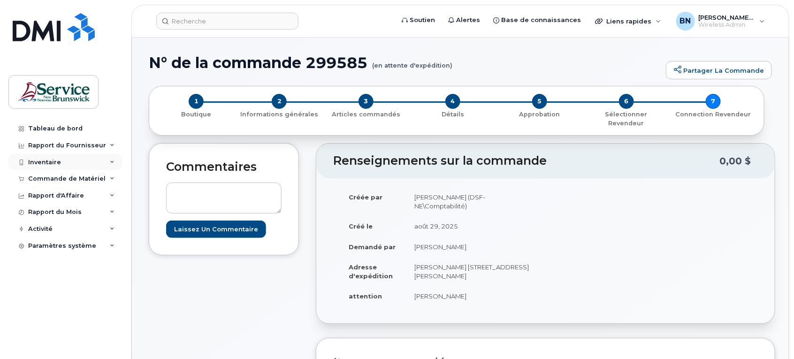
click at [52, 166] on div "Inventaire" at bounding box center [44, 163] width 33 height 8
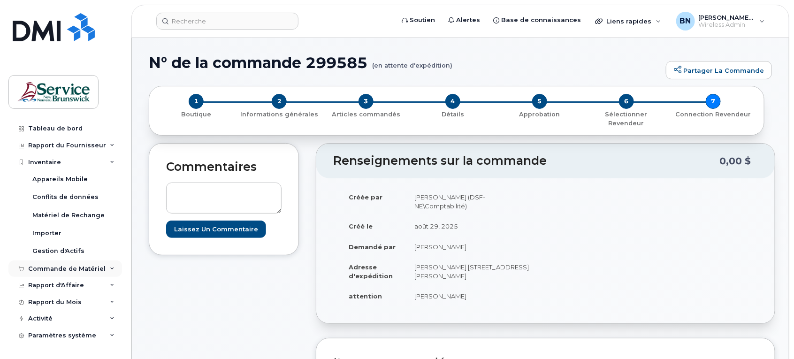
click at [52, 271] on div "Commande de Matériel" at bounding box center [66, 269] width 77 height 8
click at [49, 303] on div "Commandes" at bounding box center [53, 303] width 42 height 8
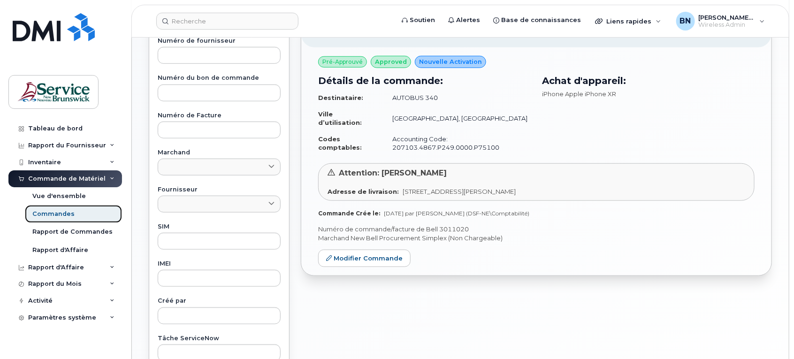
scroll to position [293, 0]
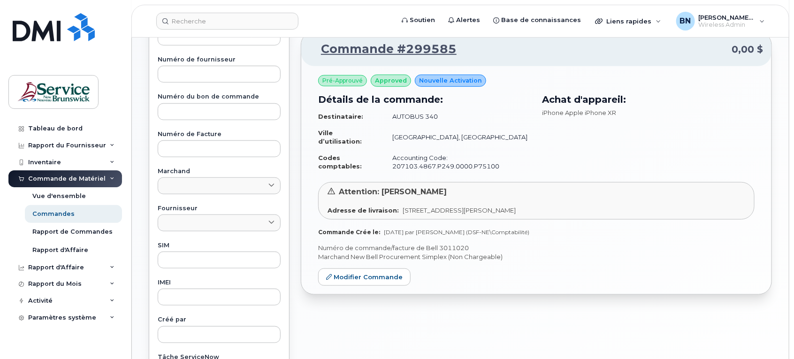
click at [556, 332] on div "Commande #299588 0,00 $ en cours de traitement Nouvelle activation Détails de l…" at bounding box center [536, 123] width 483 height 666
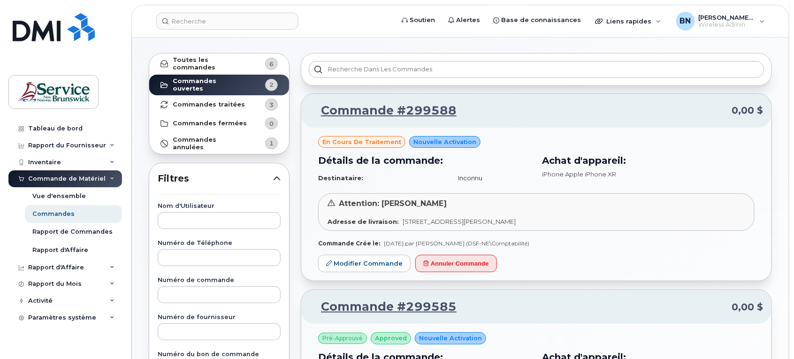
scroll to position [0, 0]
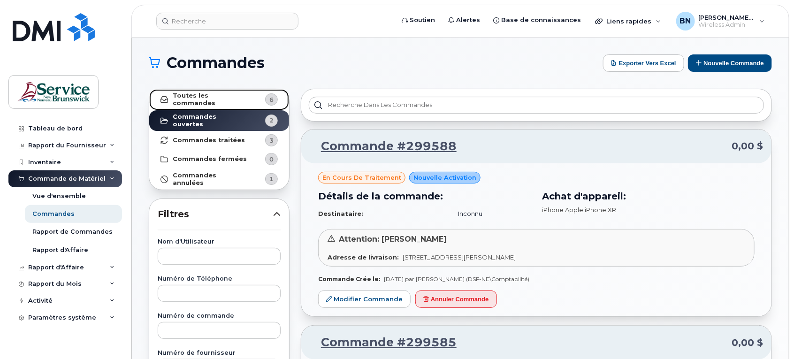
click at [211, 101] on strong "Toutes les commandes" at bounding box center [210, 99] width 75 height 15
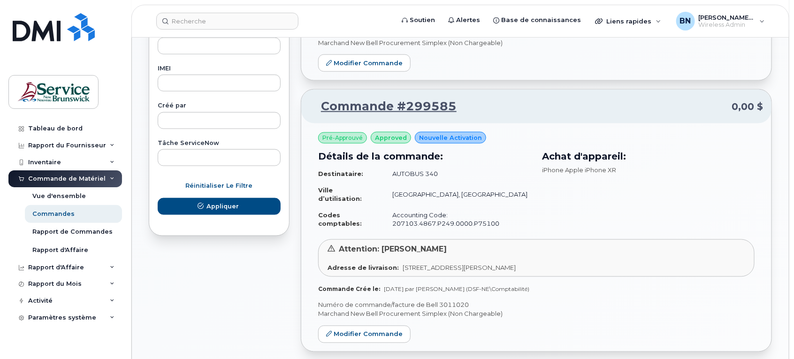
scroll to position [528, 0]
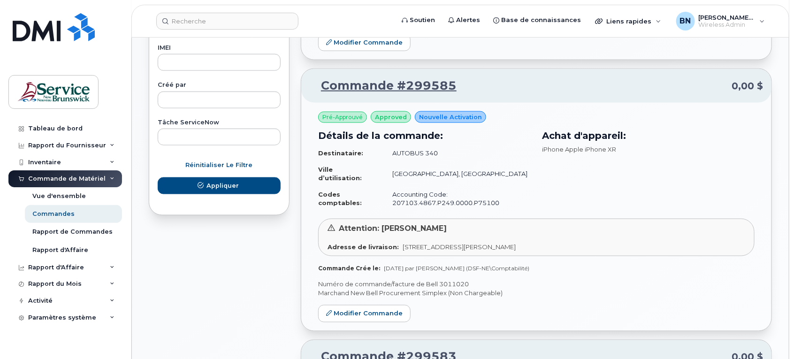
click at [235, 281] on div "Toutes les commandes 6 Commandes ouvertes 2 Commandes traitées 3 Commandes ferm…" at bounding box center [219, 344] width 152 height 1578
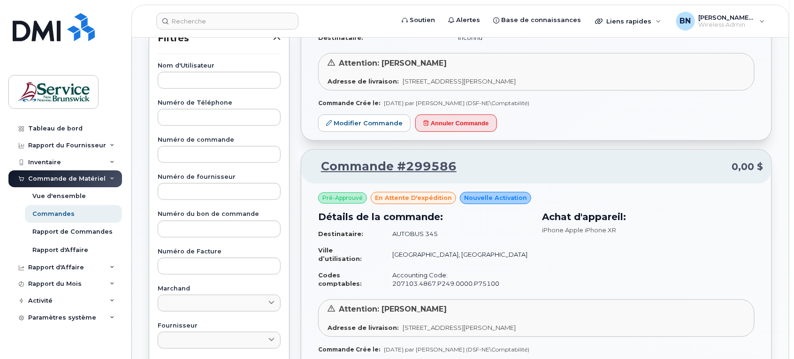
scroll to position [0, 0]
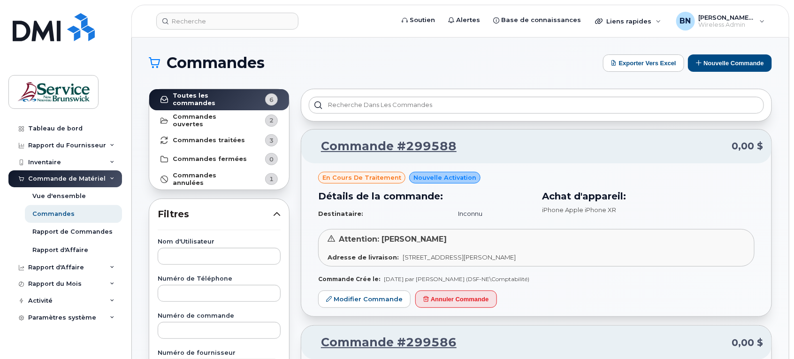
click at [591, 259] on div "Adresse de livraison: 21 Rue King Campbellton New Brunswick E3N 1C5" at bounding box center [537, 257] width 418 height 9
click at [430, 146] on link "Commande #299588" at bounding box center [383, 146] width 147 height 17
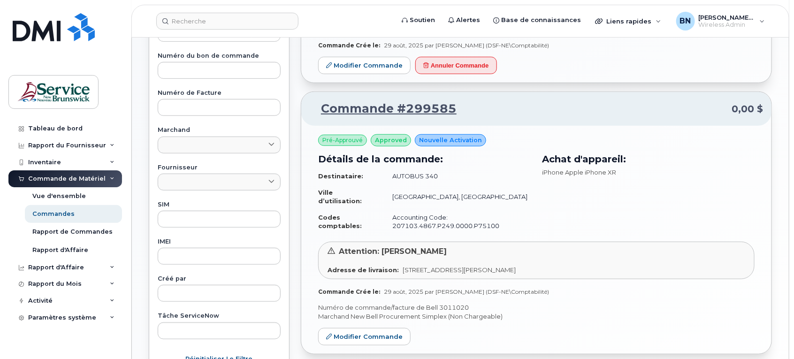
scroll to position [235, 0]
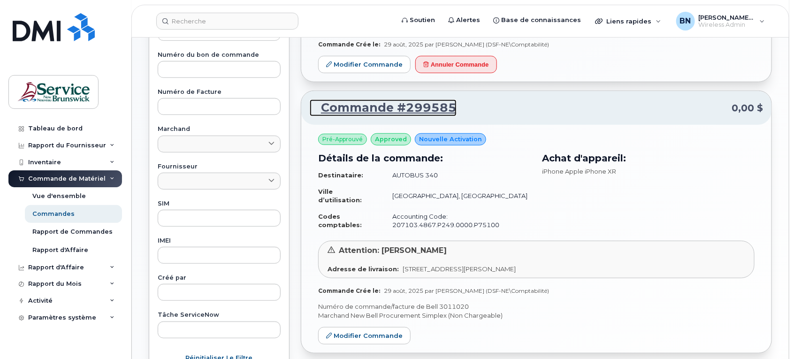
click at [374, 108] on link "Commande #299585" at bounding box center [383, 108] width 147 height 17
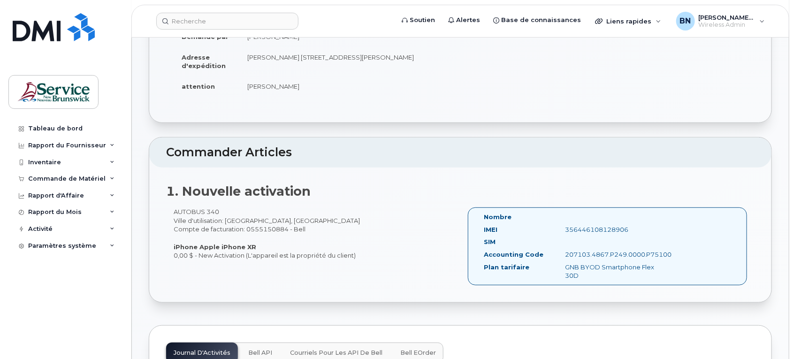
scroll to position [176, 0]
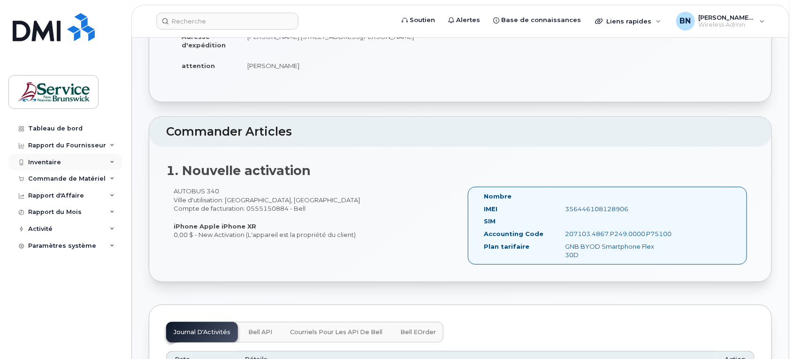
click at [54, 158] on div "Inventaire" at bounding box center [65, 162] width 114 height 17
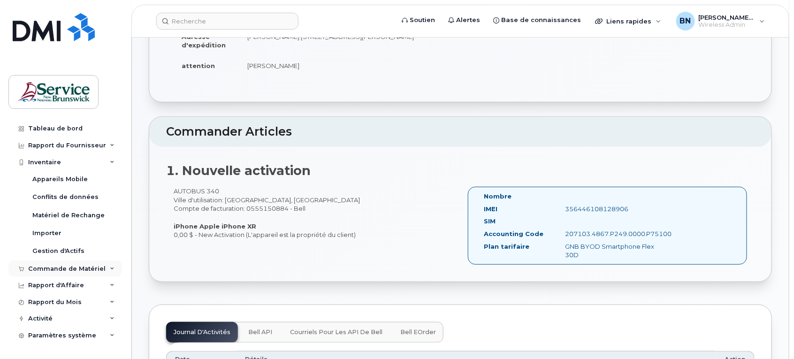
click at [50, 268] on div "Commande de Matériel" at bounding box center [66, 269] width 77 height 8
click at [62, 285] on div "Vue d'ensemble" at bounding box center [59, 286] width 54 height 8
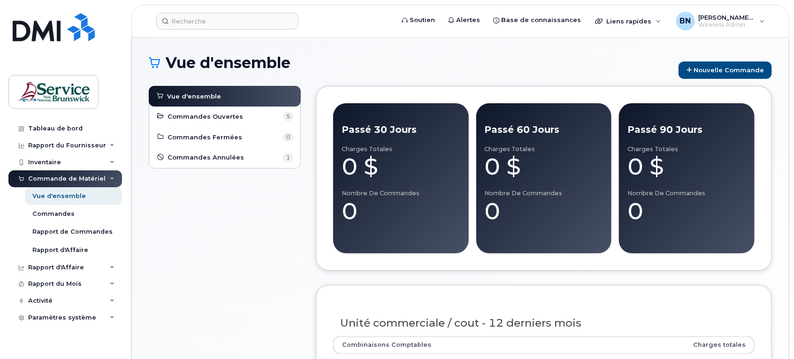
click at [223, 250] on div "Vue d'ensemble Commandes Ouvertes 5 Commandes Fermées 0 Commandes Annulées 1" at bounding box center [225, 240] width 152 height 308
click at [214, 162] on span "Commandes Annulées" at bounding box center [206, 157] width 77 height 9
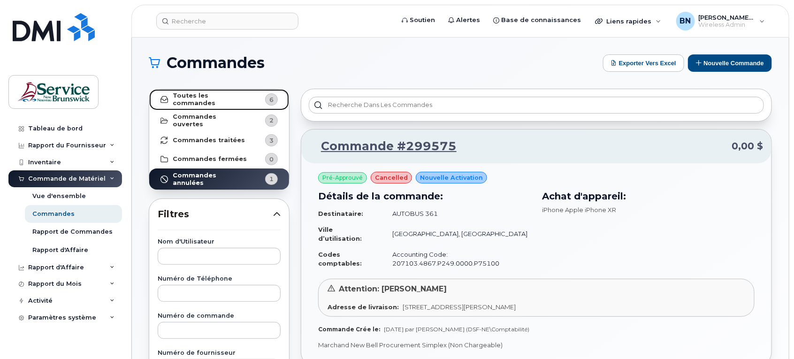
click at [214, 100] on strong "Toutes les commandes" at bounding box center [210, 99] width 75 height 15
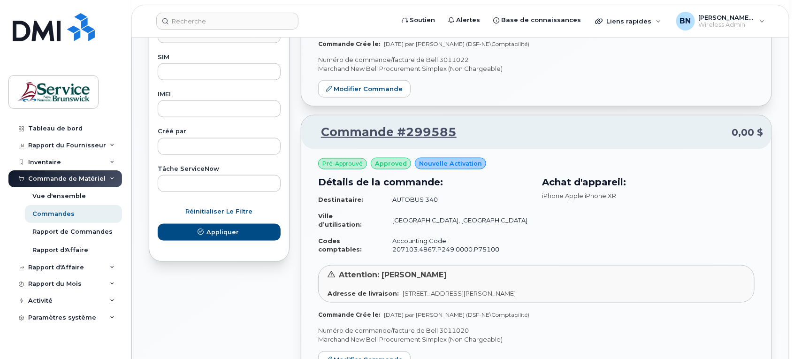
scroll to position [528, 0]
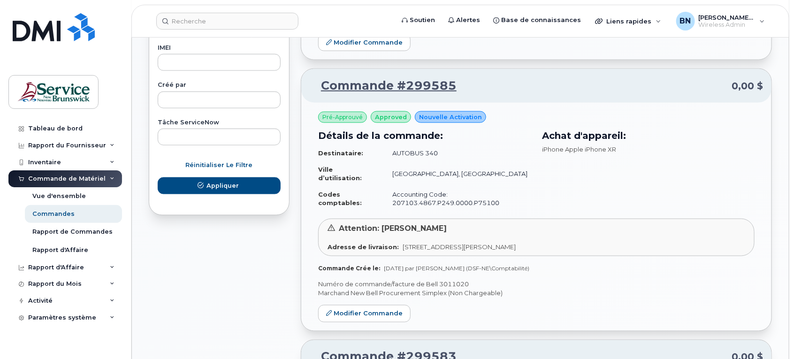
click at [580, 195] on div "Achat d'appareil: iPhone Apple iPhone XR" at bounding box center [649, 169] width 224 height 93
click at [609, 195] on div "Achat d'appareil: iPhone Apple iPhone XR" at bounding box center [649, 169] width 224 height 93
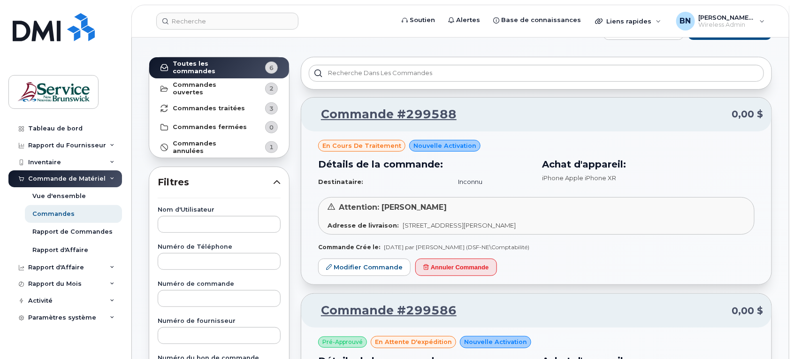
scroll to position [0, 0]
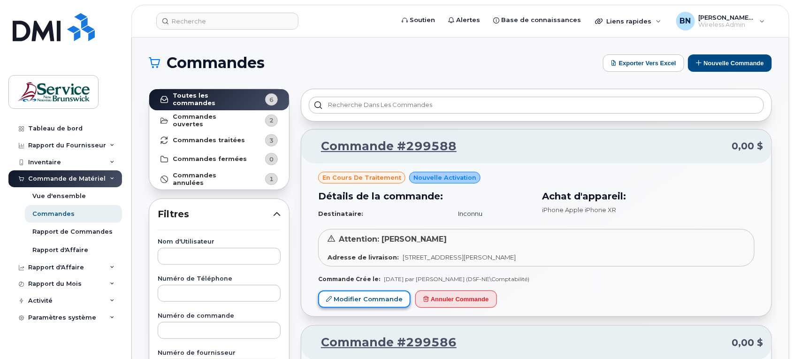
click at [381, 299] on link "Modifier Commande" at bounding box center [364, 299] width 92 height 17
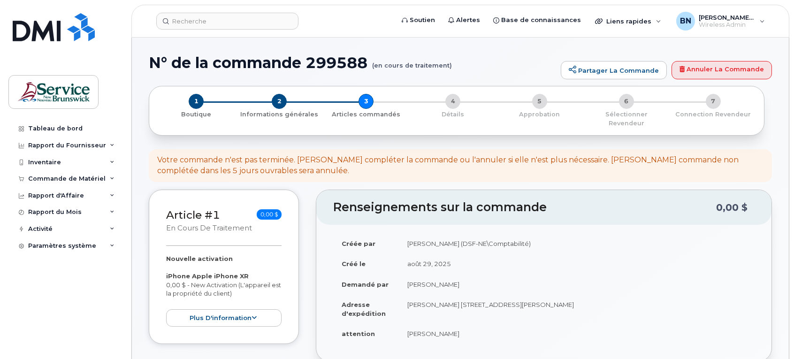
select select
click at [693, 76] on link "Annuler la commande" at bounding box center [722, 70] width 100 height 19
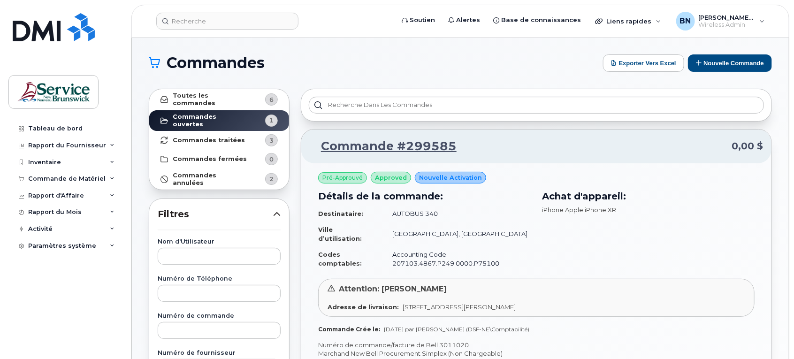
click at [466, 180] on span "Nouvelle activation" at bounding box center [450, 177] width 63 height 9
click at [442, 178] on span "Nouvelle activation" at bounding box center [450, 177] width 63 height 9
click at [393, 177] on span "approved" at bounding box center [391, 177] width 32 height 9
click at [339, 177] on span "Pré-Approuvé" at bounding box center [342, 178] width 40 height 8
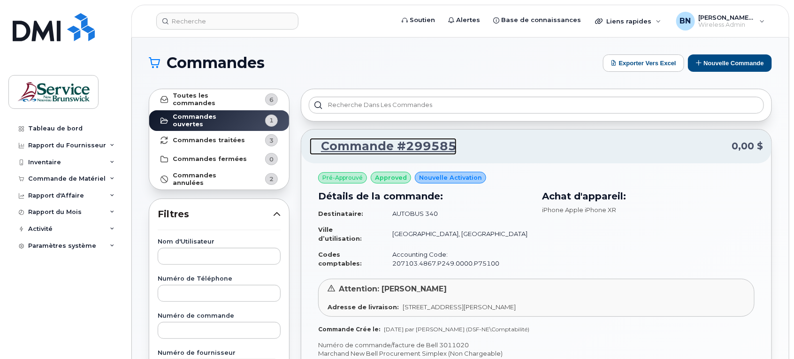
click at [368, 146] on link "Commande #299585" at bounding box center [383, 146] width 147 height 17
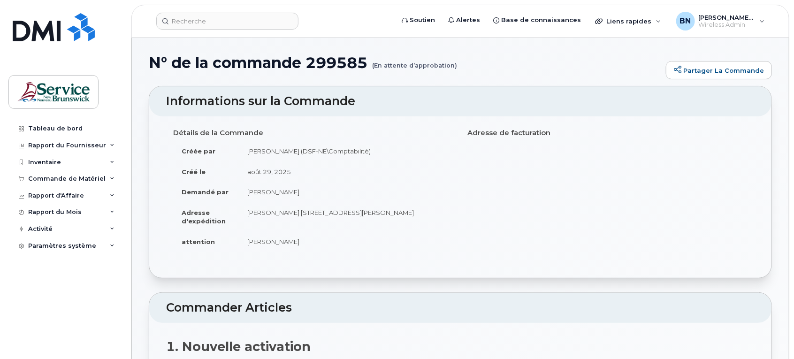
click at [61, 296] on div "Tableau de bord Rapport du Fournisseur Facturation mensuelle Quotidiennes des D…" at bounding box center [66, 232] width 116 height 225
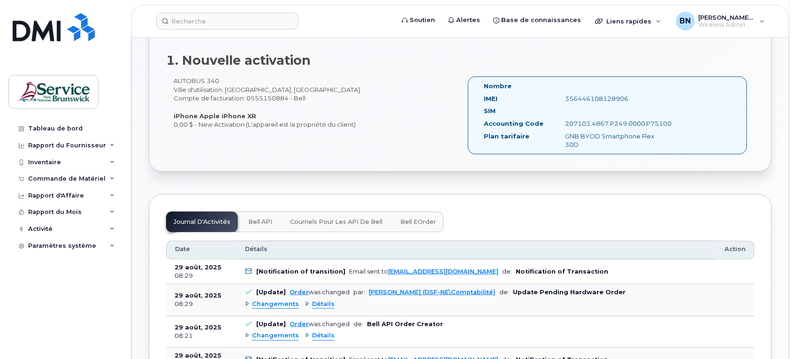
scroll to position [293, 0]
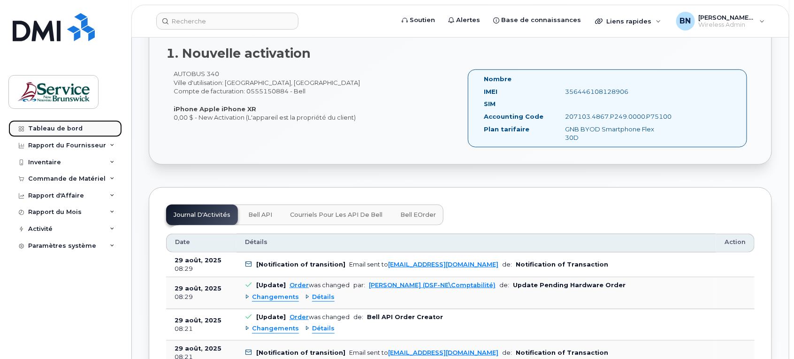
click at [39, 130] on div "Tableau de bord" at bounding box center [55, 129] width 54 height 8
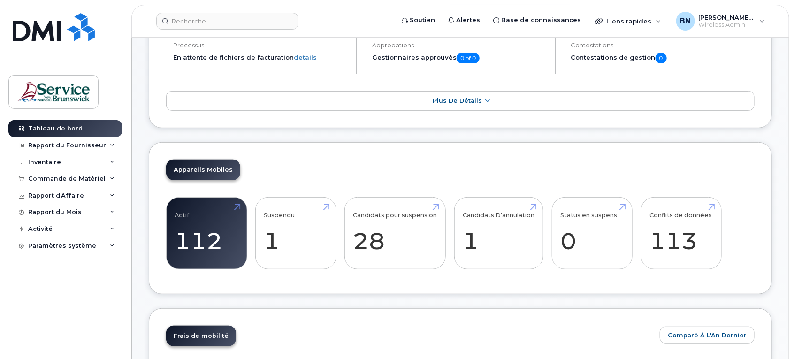
scroll to position [117, 0]
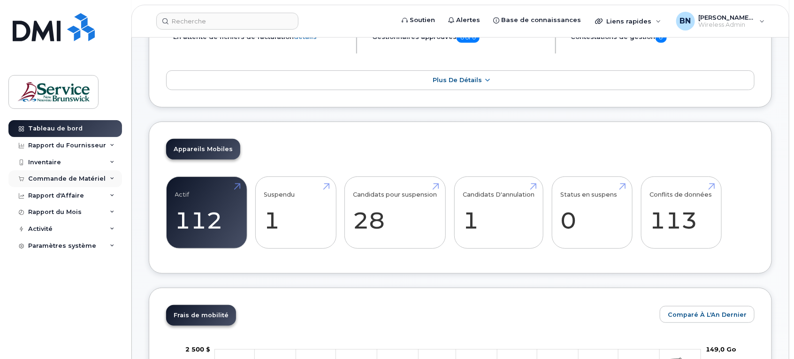
click at [44, 182] on div "Commande de Matériel" at bounding box center [66, 179] width 77 height 8
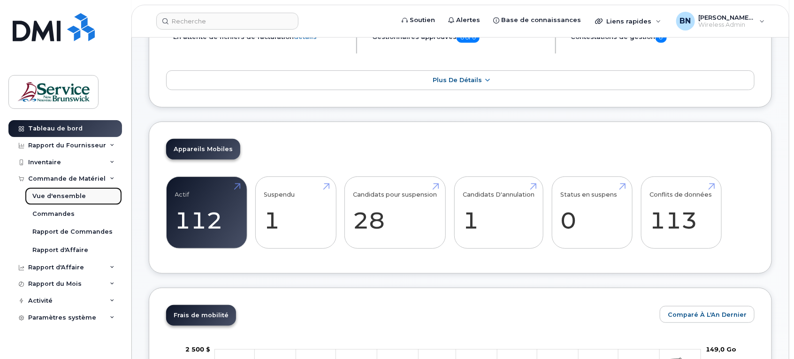
click at [51, 196] on div "Vue d'ensemble" at bounding box center [59, 196] width 54 height 8
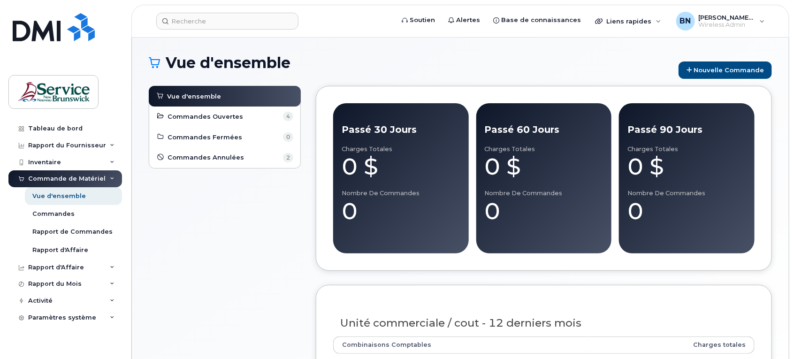
click at [257, 224] on div "Vue d'ensemble Commandes Ouvertes 4 Commandes Fermées 0 Commandes Annulées 2" at bounding box center [225, 240] width 152 height 308
click at [218, 160] on span "Commandes Annulées" at bounding box center [206, 157] width 77 height 9
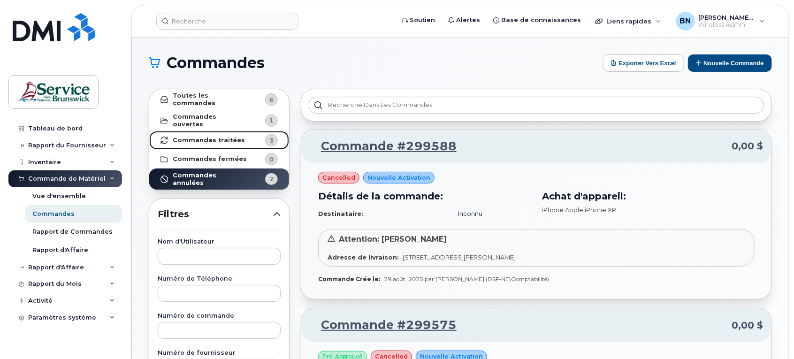
click at [210, 138] on strong "Commandes traitées" at bounding box center [209, 141] width 72 height 8
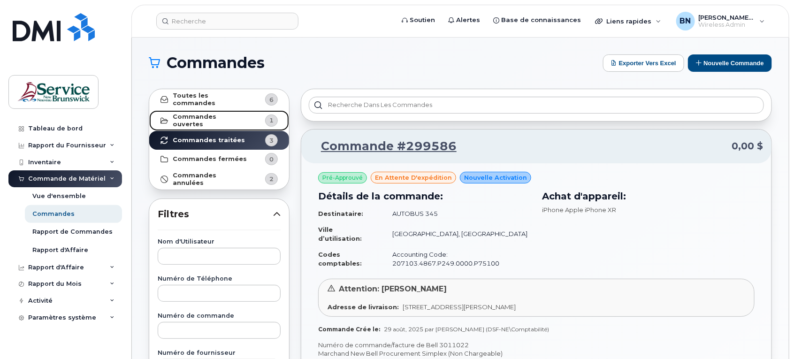
click at [219, 118] on strong "Commandes ouvertes" at bounding box center [210, 120] width 75 height 15
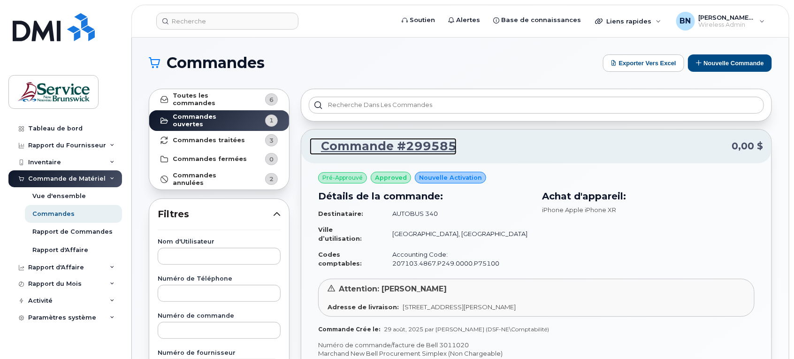
click at [391, 146] on link "Commande #299585" at bounding box center [383, 146] width 147 height 17
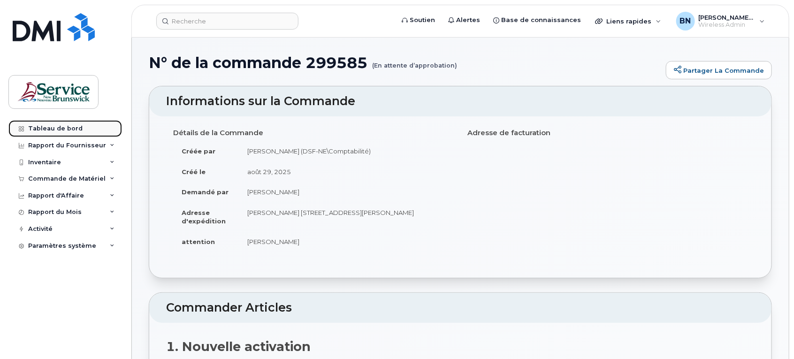
click at [61, 129] on div "Tableau de bord" at bounding box center [55, 129] width 54 height 8
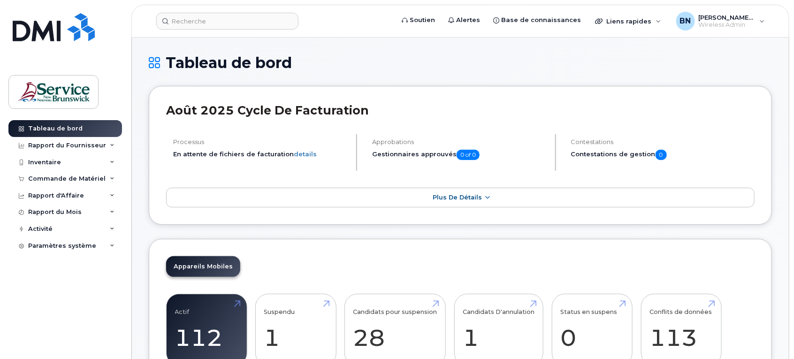
click at [434, 54] on h1 "Tableau de bord" at bounding box center [460, 62] width 623 height 16
click at [465, 273] on div "Appareils Mobiles Actif 112 Suspendu 1 Candidats pour suspension 28 Candidats D…" at bounding box center [460, 315] width 623 height 153
click at [446, 213] on div "août 2025 Cycle de facturation Processus En attente de fichiers de facturation …" at bounding box center [460, 155] width 623 height 139
click at [78, 177] on div "Commande de Matériel" at bounding box center [66, 179] width 77 height 8
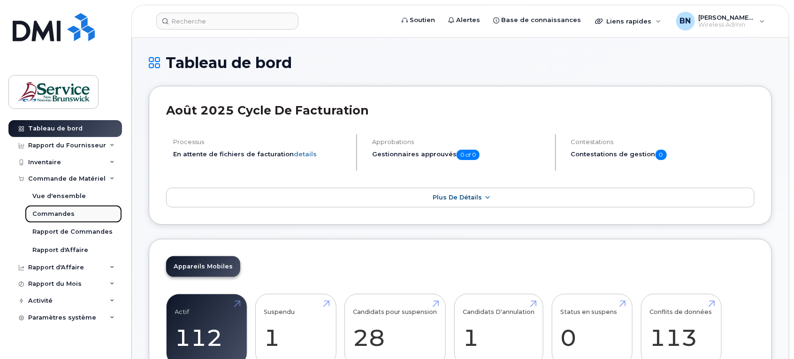
click at [67, 217] on div "Commandes" at bounding box center [53, 214] width 42 height 8
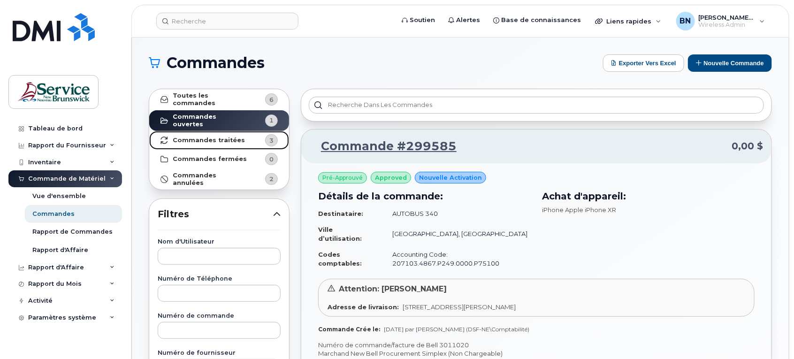
click at [218, 137] on strong "Commandes traitées" at bounding box center [209, 141] width 72 height 8
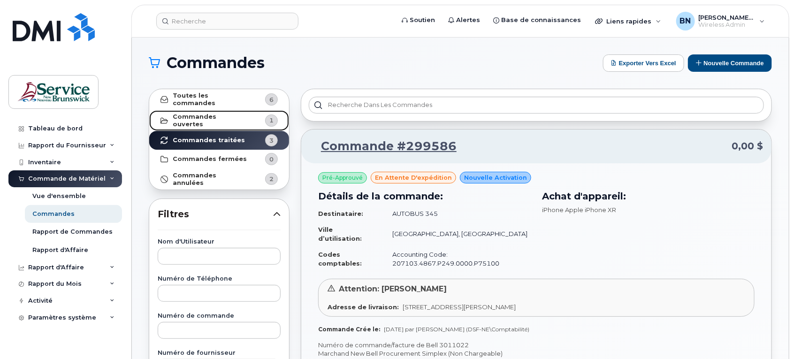
click at [229, 119] on strong "Commandes ouvertes" at bounding box center [210, 120] width 75 height 15
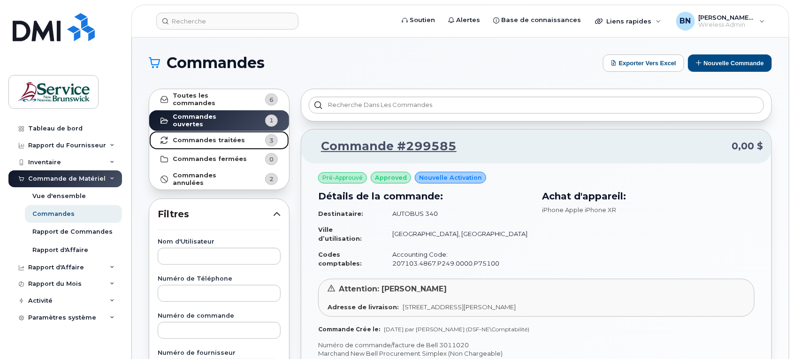
click at [210, 137] on strong "Commandes traitées" at bounding box center [209, 141] width 72 height 8
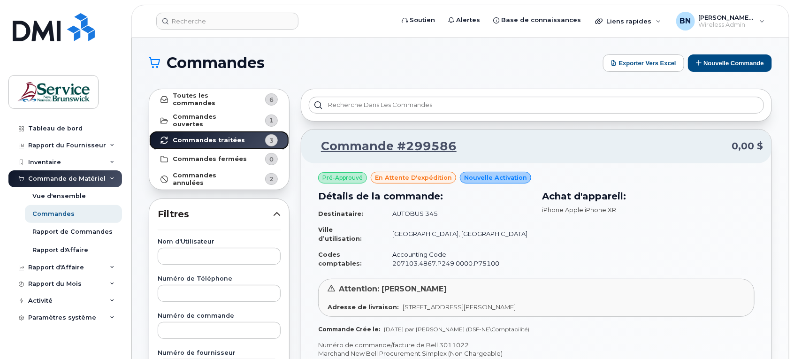
click at [234, 139] on strong "Commandes traitées" at bounding box center [209, 141] width 72 height 8
click at [234, 115] on strong "Commandes ouvertes" at bounding box center [210, 120] width 75 height 15
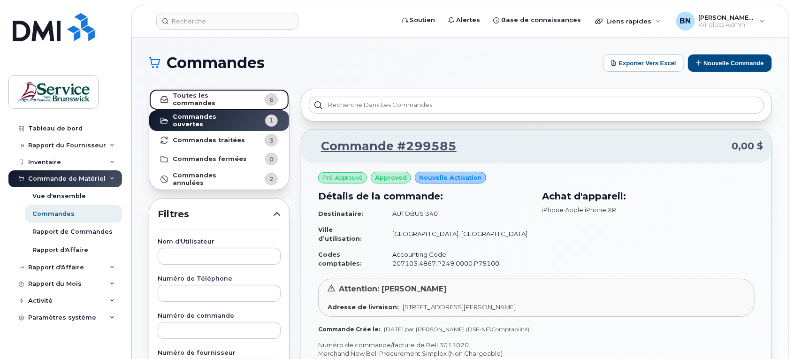
click at [217, 100] on strong "Toutes les commandes" at bounding box center [210, 99] width 75 height 15
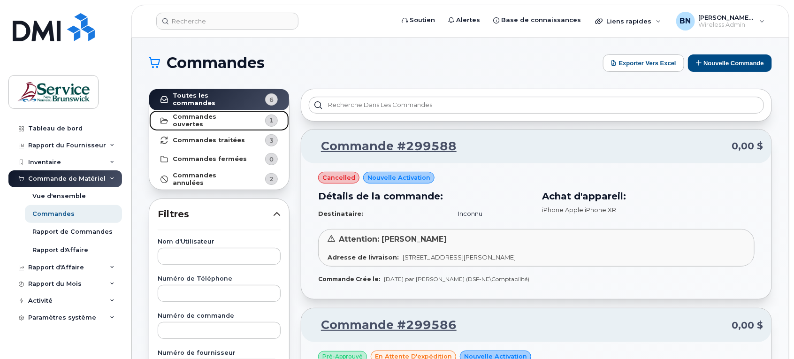
click at [214, 117] on strong "Commandes ouvertes" at bounding box center [210, 120] width 75 height 15
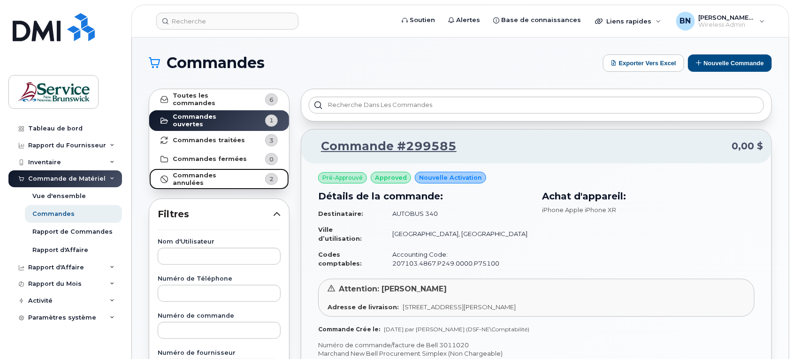
click at [224, 169] on link "Commandes annulées 2" at bounding box center [219, 179] width 140 height 21
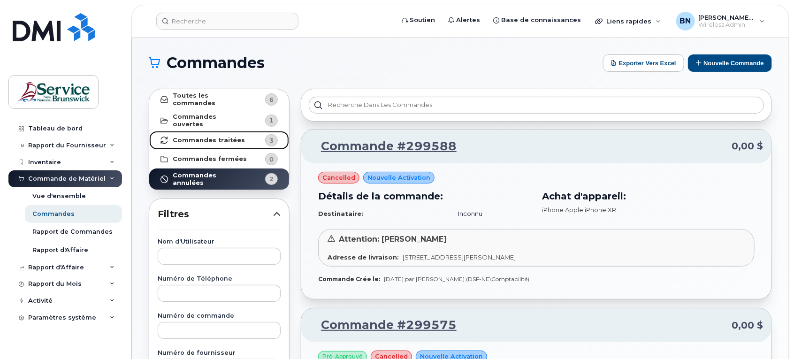
click at [223, 137] on strong "Commandes traitées" at bounding box center [209, 141] width 72 height 8
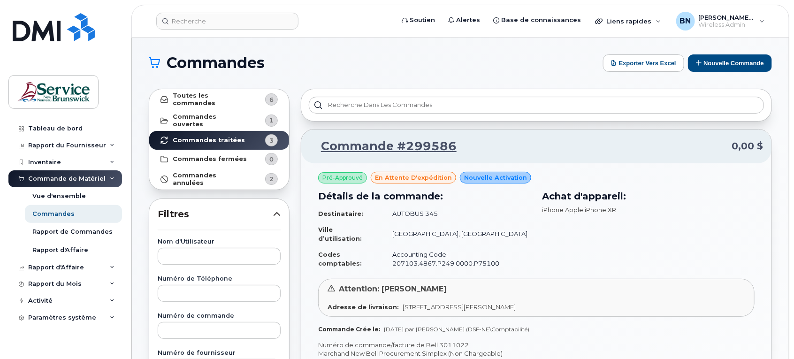
click at [425, 61] on h1 "Commandes" at bounding box center [374, 62] width 450 height 15
click at [232, 120] on strong "Commandes ouvertes" at bounding box center [210, 120] width 75 height 15
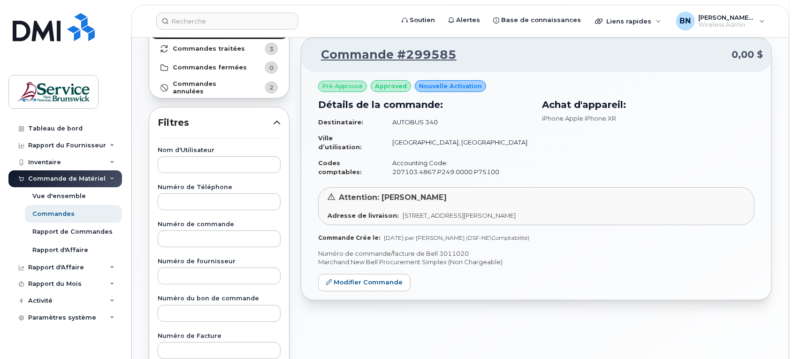
scroll to position [59, 0]
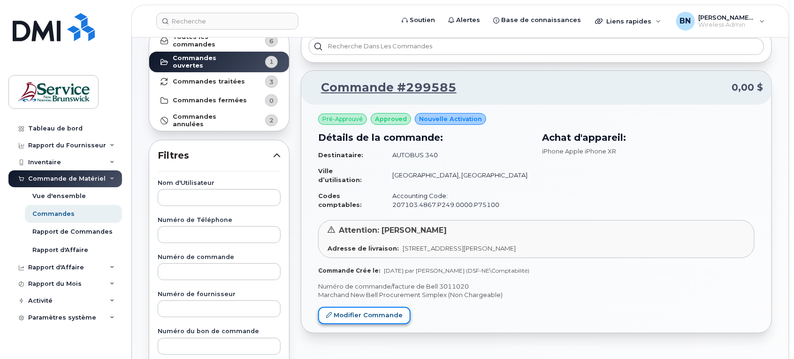
click at [344, 317] on link "Modifier Commande" at bounding box center [364, 315] width 92 height 17
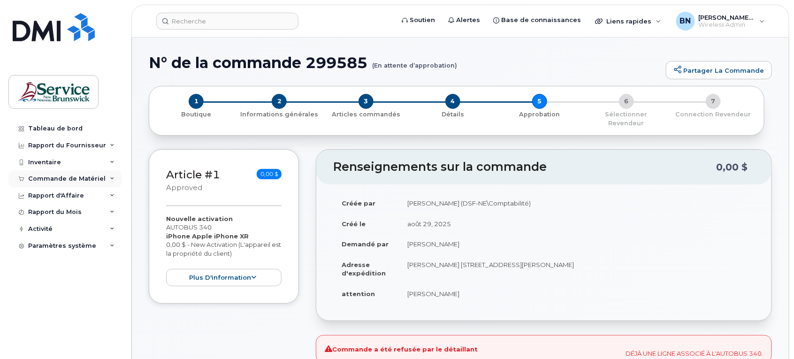
click at [50, 179] on div "Commande de Matériel" at bounding box center [66, 179] width 77 height 8
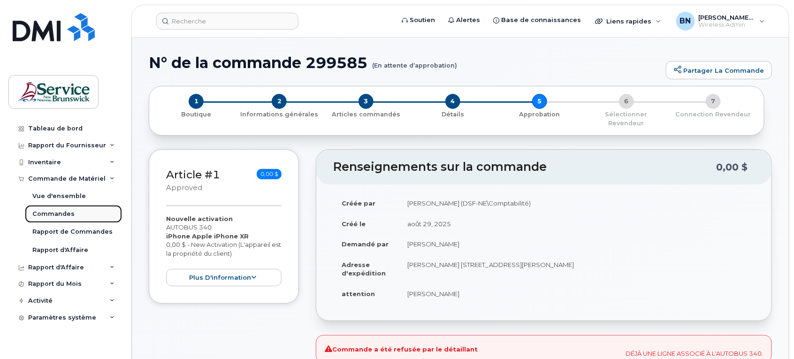
click at [53, 214] on div "Commandes" at bounding box center [53, 214] width 42 height 8
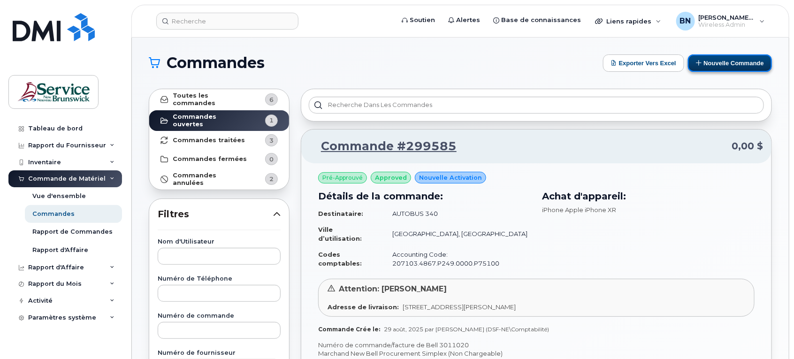
click at [721, 58] on button "Nouvelle commande" at bounding box center [730, 62] width 84 height 17
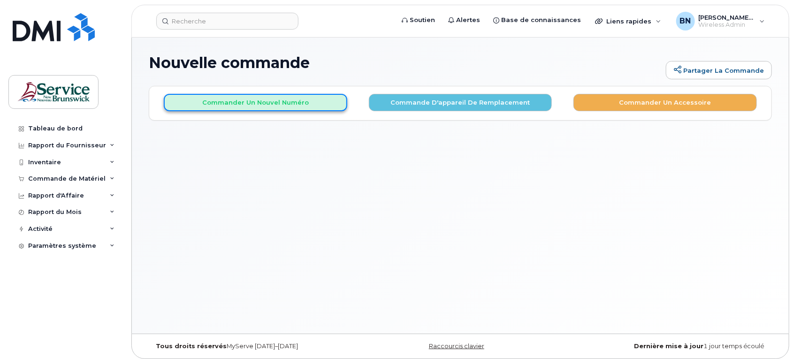
click at [250, 98] on button "Commander un nouvel numéro" at bounding box center [256, 102] width 184 height 17
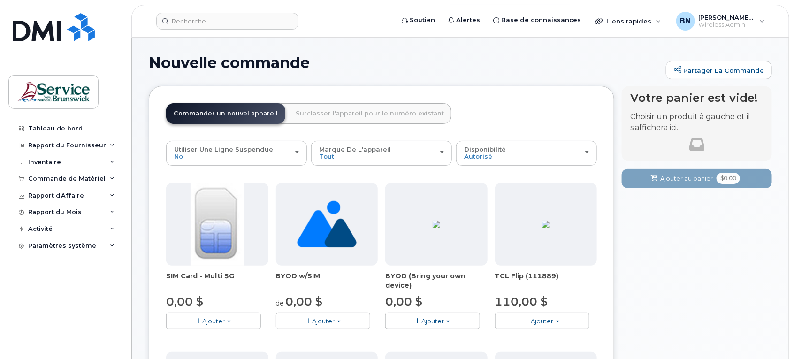
click at [214, 318] on span "Ajouter" at bounding box center [213, 321] width 23 height 8
click at [210, 335] on link "$0.00 - New Activation" at bounding box center [213, 339] width 89 height 12
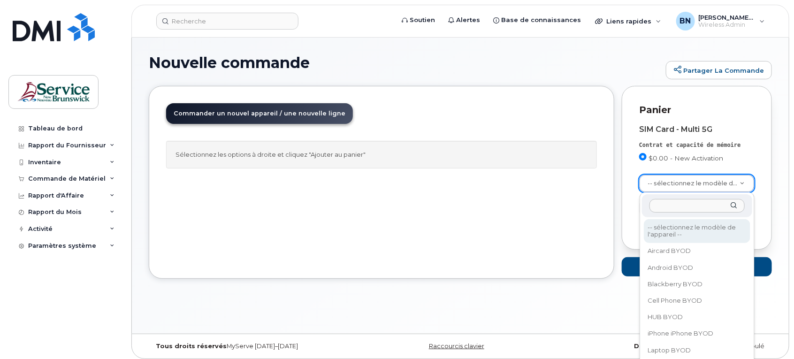
click at [715, 203] on input "text" at bounding box center [698, 206] width 96 height 14
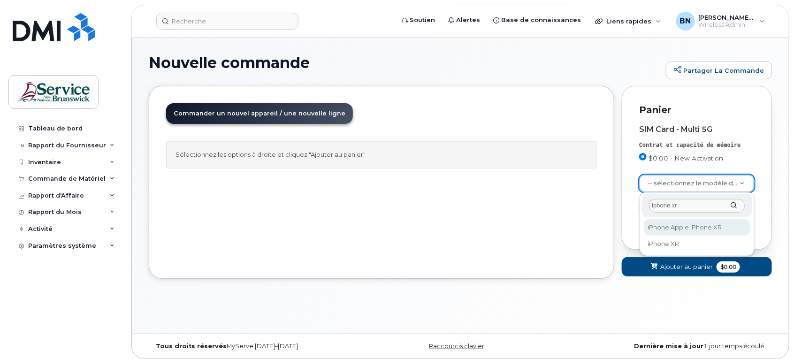
type input "iphone xr"
select select "1612"
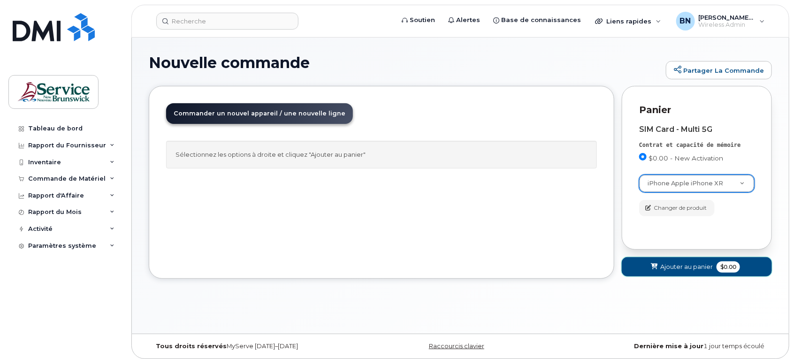
click at [723, 266] on span "$0.00" at bounding box center [728, 266] width 23 height 11
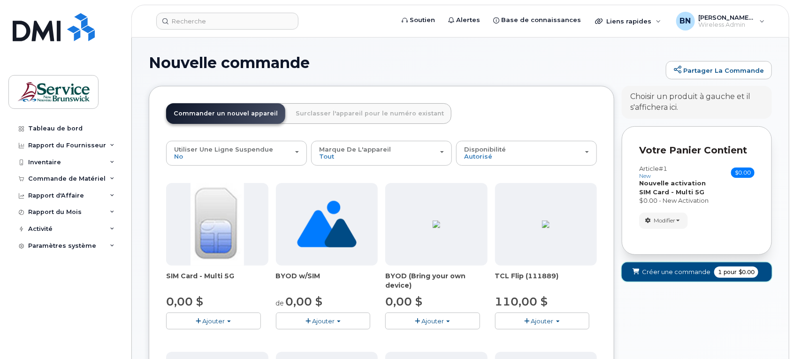
click at [730, 268] on span "1 pour $0.00" at bounding box center [736, 272] width 44 height 11
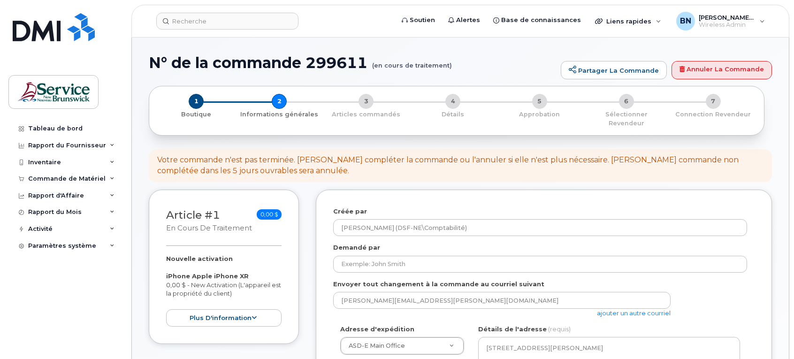
select select
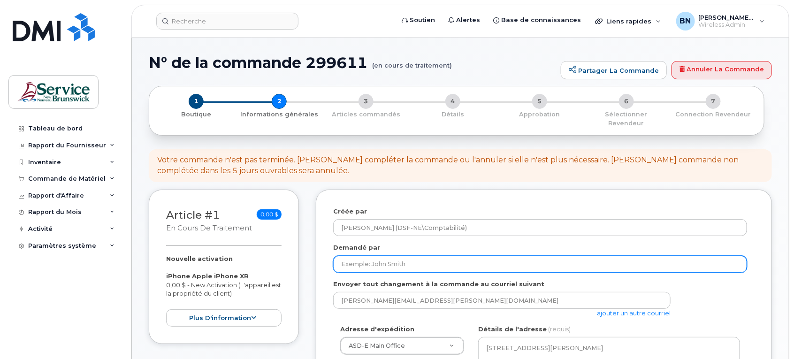
click at [549, 258] on input "Demandé par" at bounding box center [540, 264] width 414 height 17
type input "Eric Arseneault"
select select
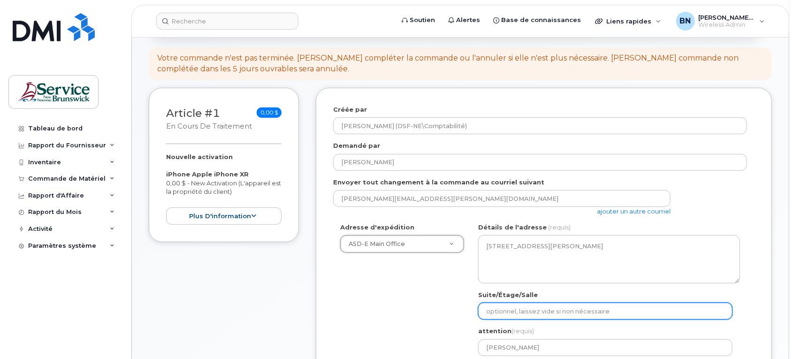
scroll to position [117, 0]
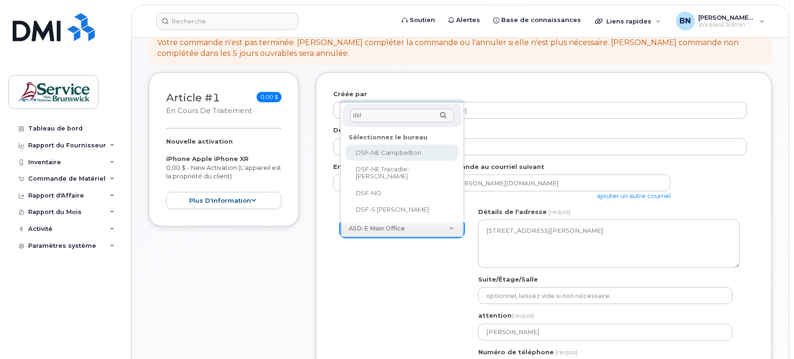
type input "dsf"
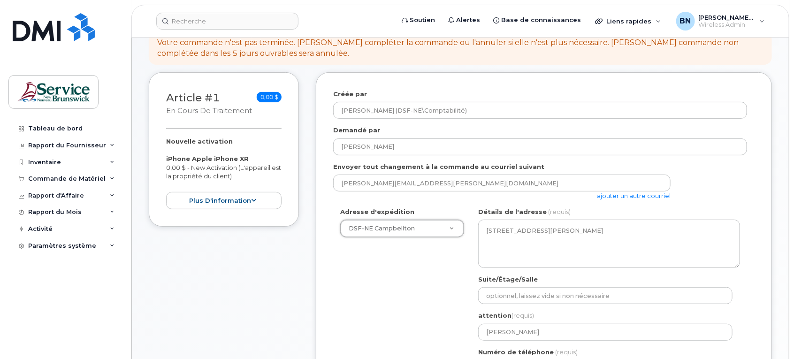
select select
type textarea "21 Rue King Campbellton New Brunswick E3N 1C5"
type input "[PERSON_NAME]"
click at [406, 328] on div "Adresse d'expédition DSF-NE Campbellton ASD-E Main Office ASD-N Bathurst Educat…" at bounding box center [540, 295] width 414 height 176
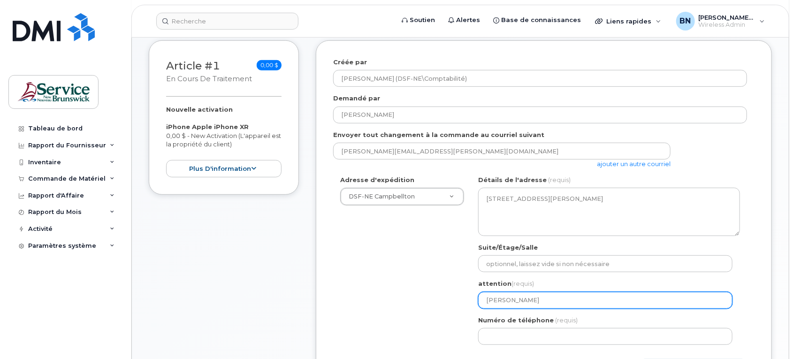
scroll to position [176, 0]
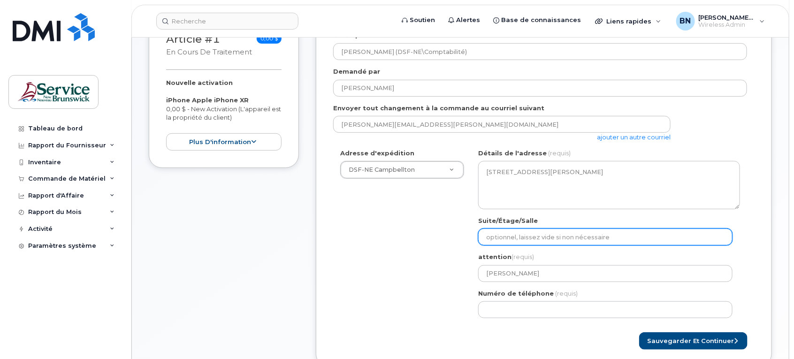
click at [553, 229] on input "Suite/Étage/Salle" at bounding box center [605, 237] width 254 height 17
type input "[PERSON_NAME]"
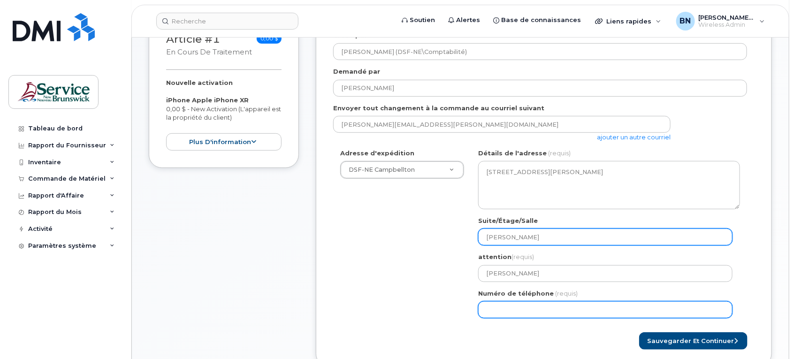
type input "5067600481"
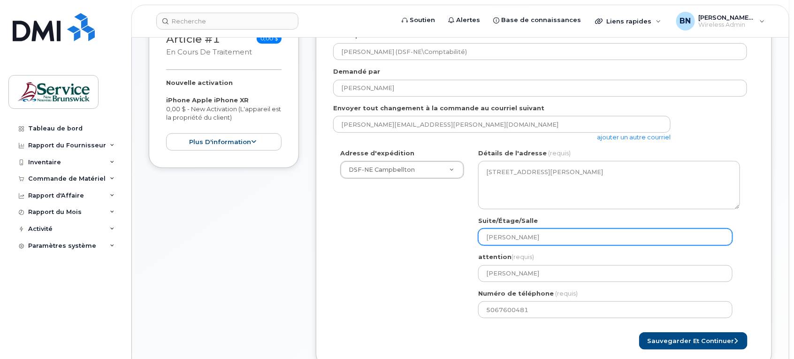
select select
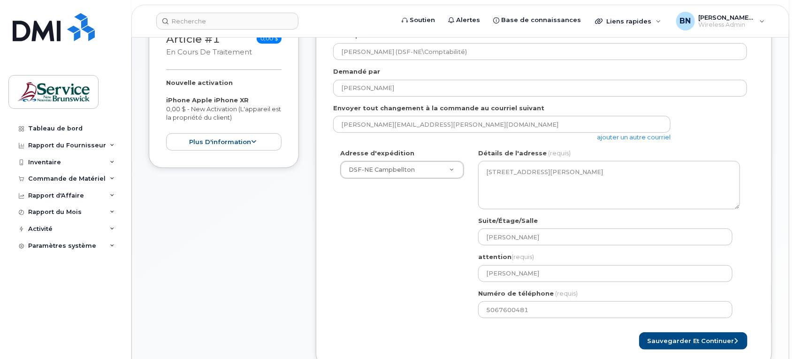
click at [403, 263] on div "Adresse d'expédition DSF-NE Campbellton ASD-E Main Office ASD-N Bathurst Educat…" at bounding box center [540, 237] width 414 height 176
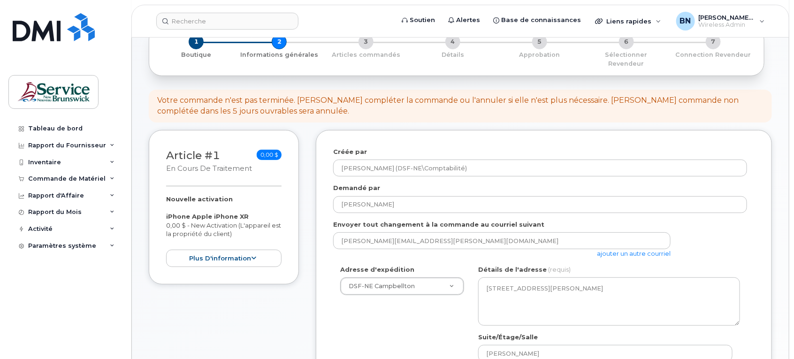
scroll to position [59, 0]
click at [629, 251] on link "ajouter un autre courriel" at bounding box center [634, 255] width 74 height 8
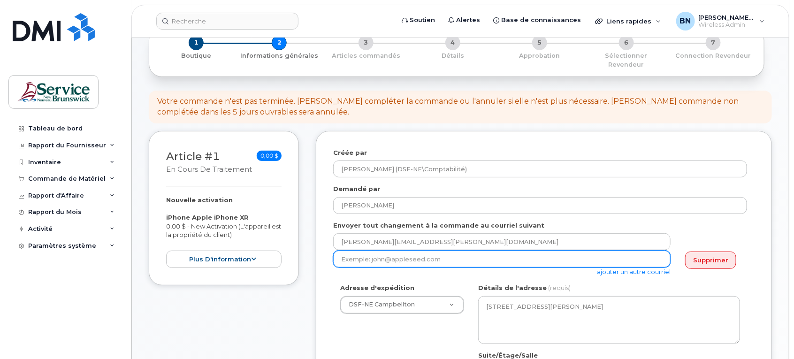
click at [498, 251] on input "email" at bounding box center [501, 259] width 337 height 17
type input "Eric.Arsenault@nbed.nb.ca"
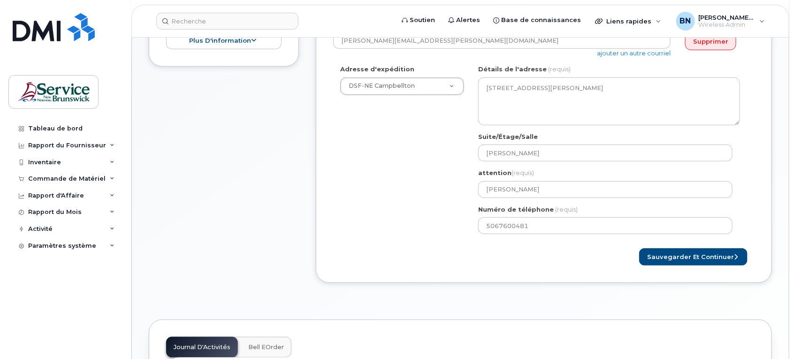
scroll to position [293, 0]
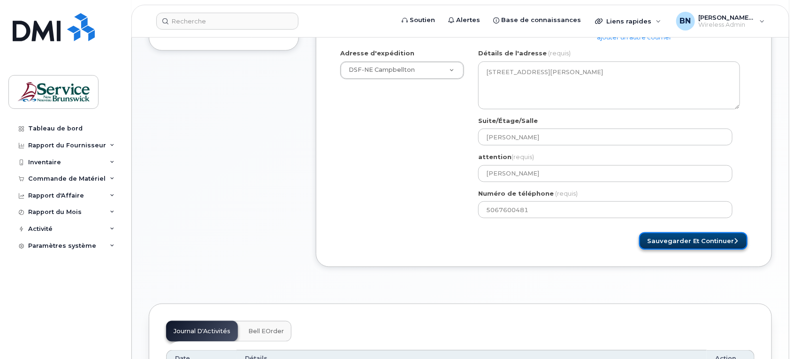
click at [668, 236] on button "Sauvegarder et continuer" at bounding box center [693, 240] width 108 height 17
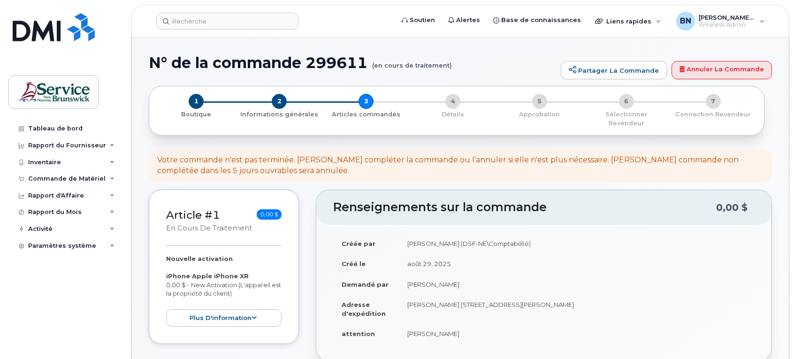
select select
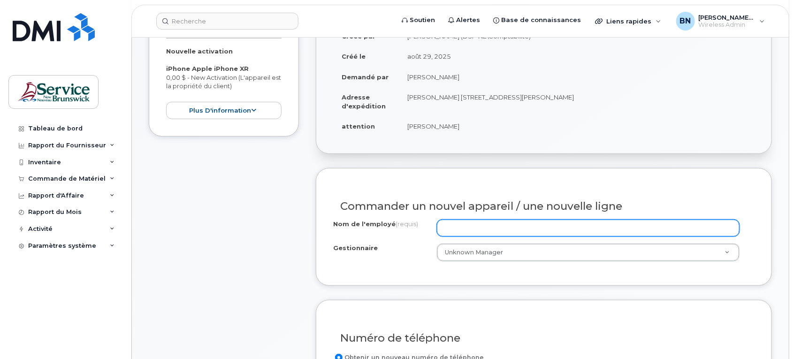
scroll to position [235, 0]
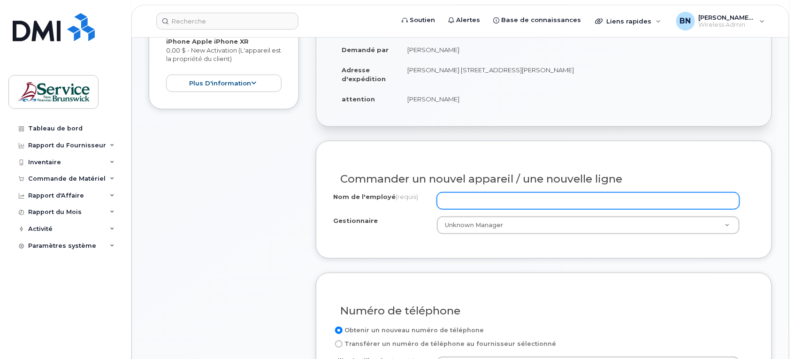
click at [609, 193] on input "Nom de l'employé (requis)" at bounding box center [588, 200] width 303 height 17
type input "AUTOBUS 555"
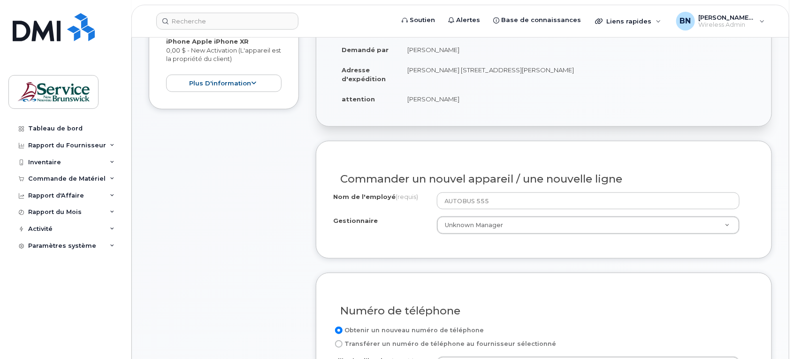
click at [652, 306] on h3 "Numéro de téléphone" at bounding box center [543, 311] width 407 height 12
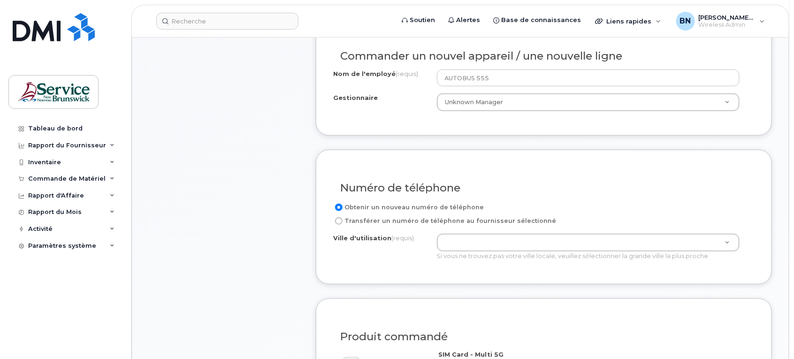
scroll to position [411, 0]
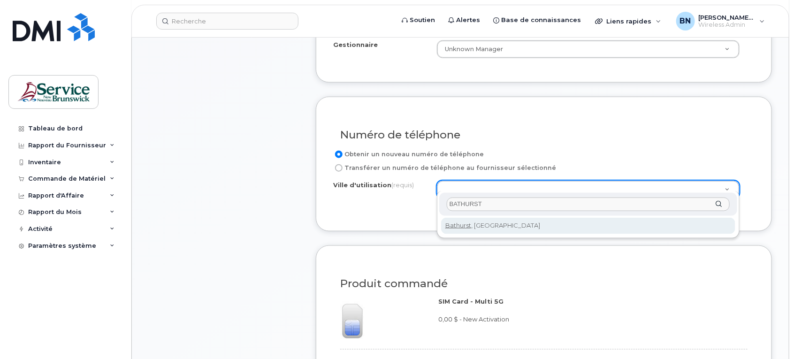
type input "BATHURST"
type input "1368"
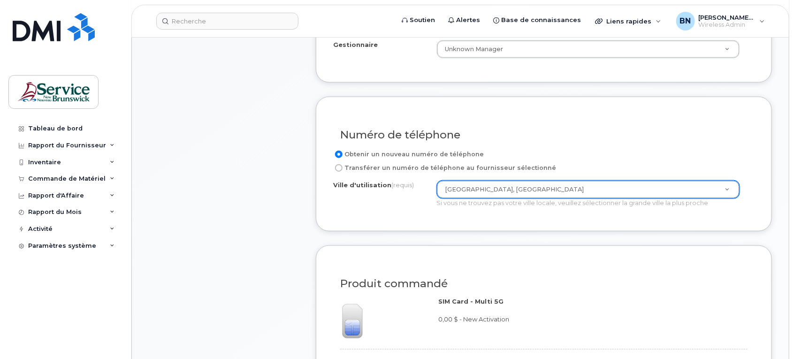
click at [290, 222] on div "Article #1 en cours de traitement 0,00 $ Nouvelle activation iPhone Apple iPhon…" at bounding box center [224, 176] width 150 height 794
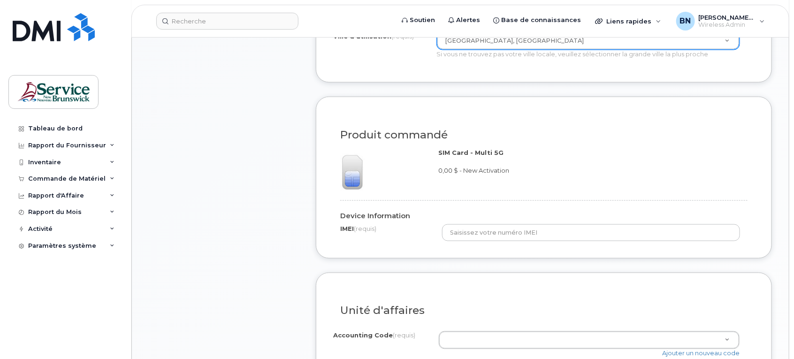
scroll to position [587, 0]
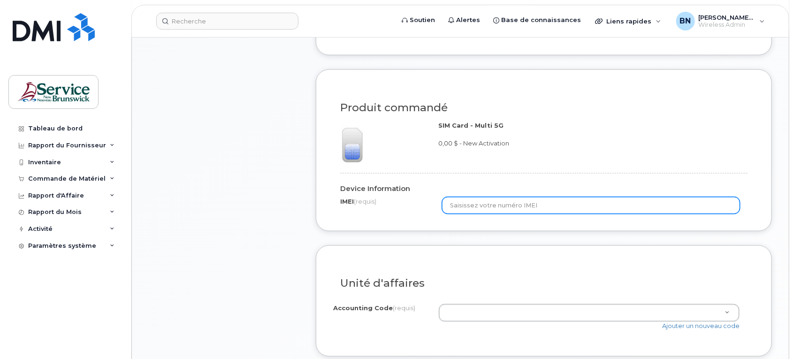
click at [568, 197] on input "text" at bounding box center [591, 205] width 298 height 17
paste input "356849116095969"
type input "356849116095969"
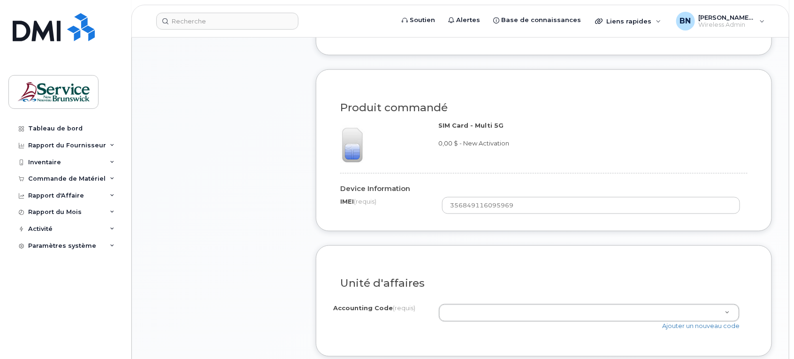
click at [582, 278] on h3 "Unité d'affaires" at bounding box center [543, 284] width 407 height 12
click at [526, 264] on div "Unité d'affaires" at bounding box center [544, 280] width 422 height 34
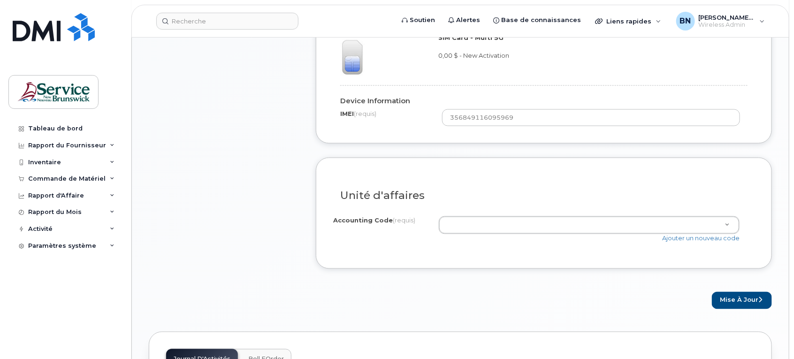
scroll to position [704, 0]
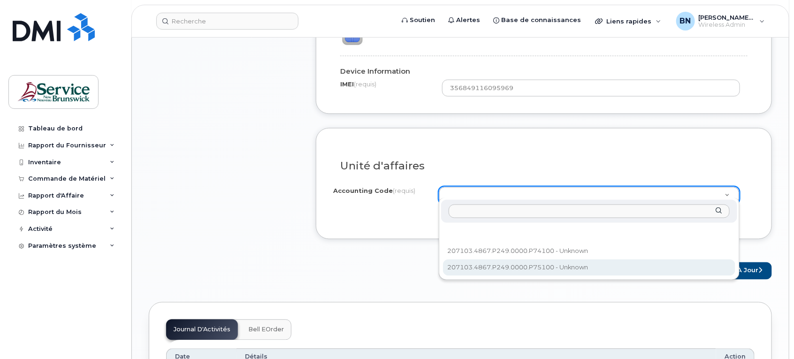
select select "207103.4867.P249.0000.P75100"
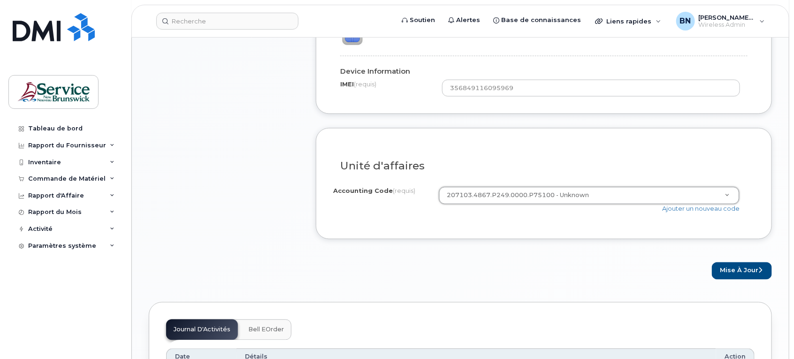
click at [536, 268] on div "Mise à jour" at bounding box center [544, 270] width 456 height 17
click at [723, 271] on button "Mise à jour" at bounding box center [742, 270] width 60 height 17
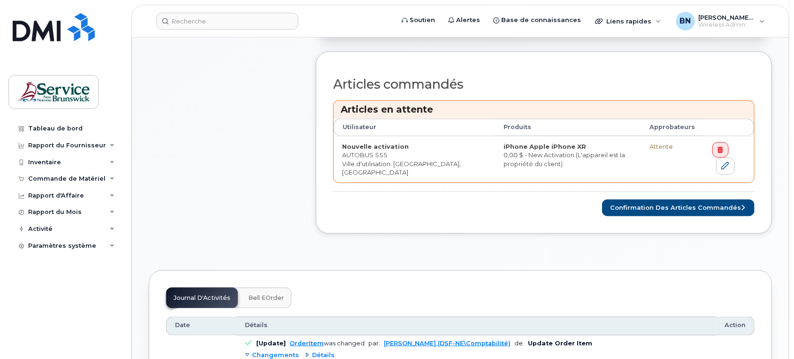
scroll to position [411, 0]
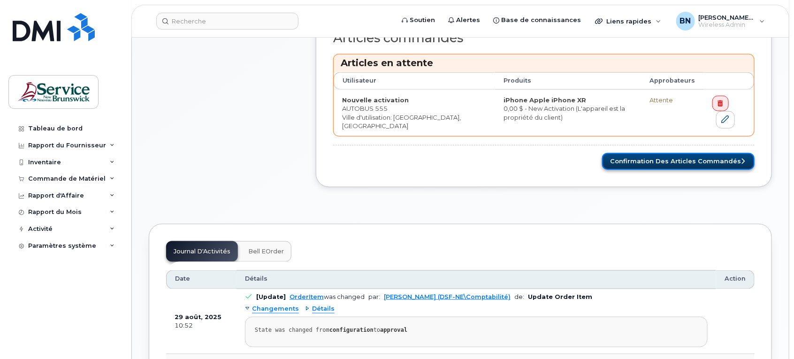
click at [657, 155] on button "Confirmation des articles commandés" at bounding box center [678, 161] width 153 height 17
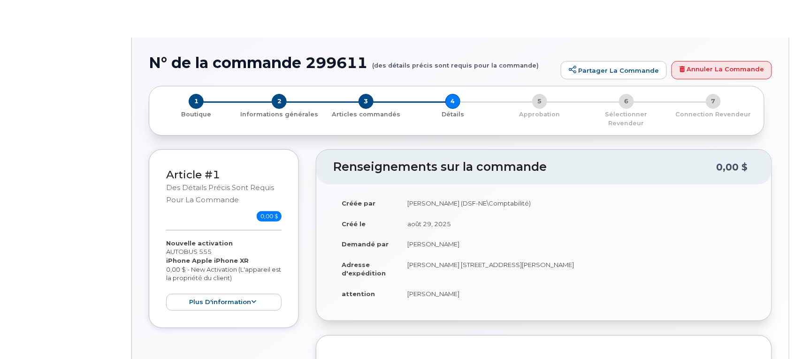
select select "GNB BYOD Smartphone Flex 30D"
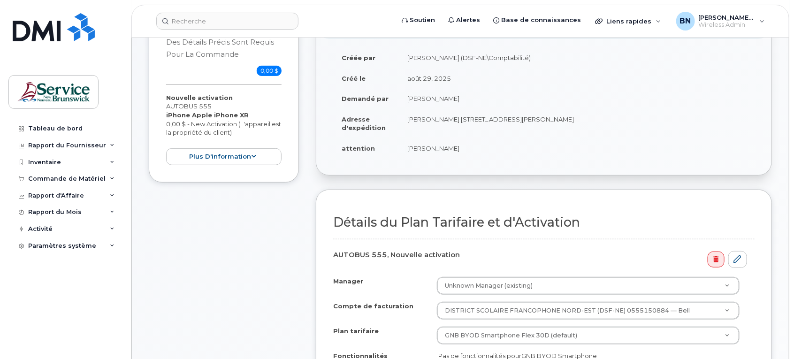
scroll to position [235, 0]
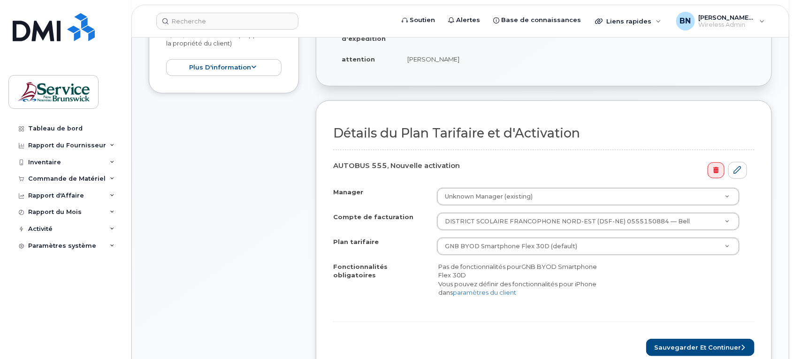
click at [649, 292] on div "Manager Unknown Manager (existing) Manager Manager Unknown Manager (existing) C…" at bounding box center [544, 250] width 422 height 125
click at [715, 339] on button "Sauvegarder et continuer" at bounding box center [700, 347] width 108 height 17
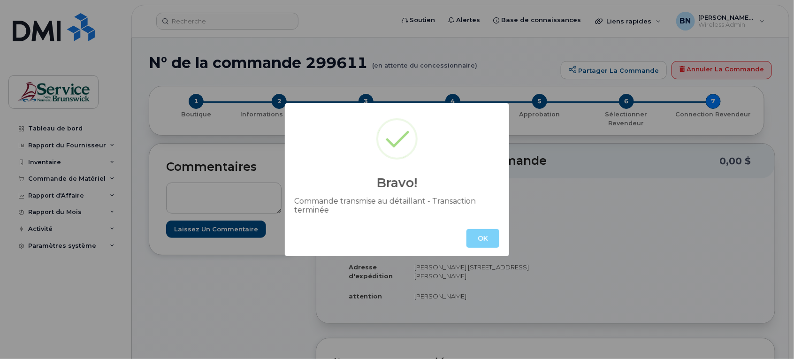
click at [480, 221] on div "OK" at bounding box center [397, 239] width 224 height 36
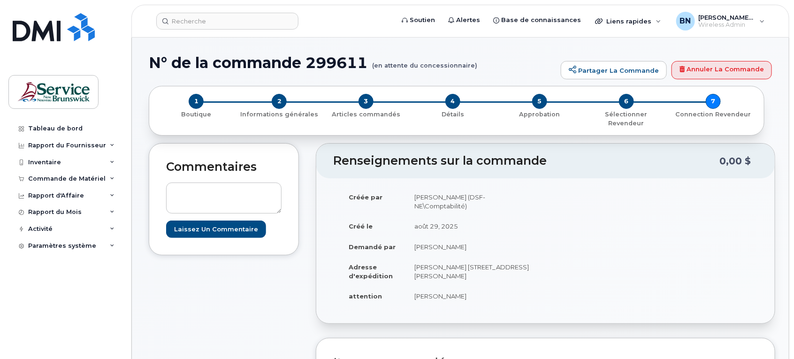
click at [50, 176] on div "Commande de Matériel" at bounding box center [66, 179] width 77 height 8
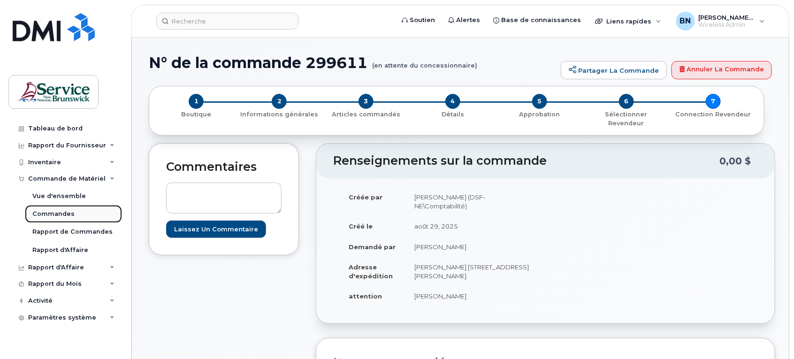
click at [50, 218] on div "Commandes" at bounding box center [53, 214] width 42 height 8
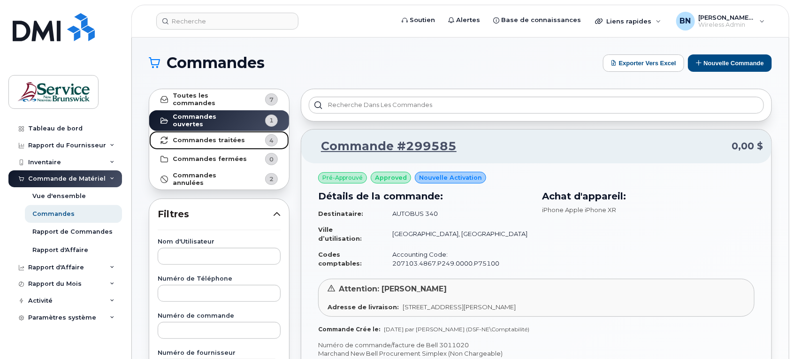
click at [204, 137] on strong "Commandes traitées" at bounding box center [209, 141] width 72 height 8
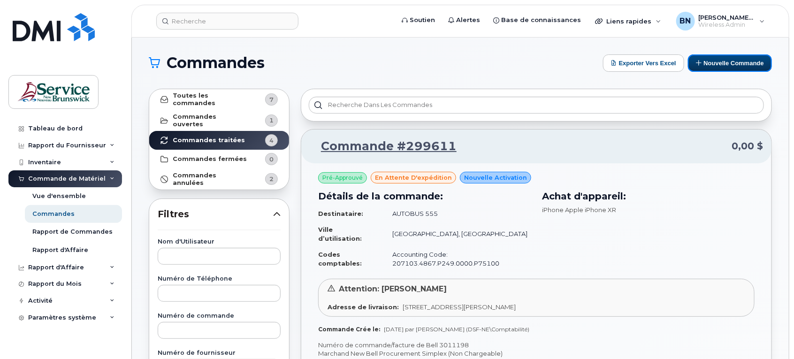
drag, startPoint x: 731, startPoint y: 67, endPoint x: 687, endPoint y: 83, distance: 47.1
click at [731, 67] on button "Nouvelle commande" at bounding box center [730, 62] width 84 height 17
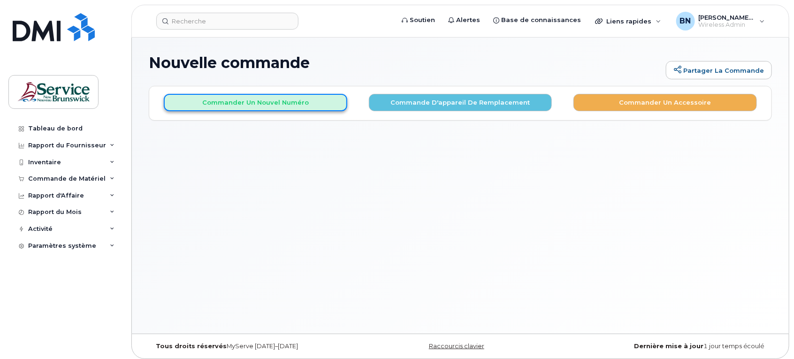
click at [268, 100] on button "Commander un nouvel numéro" at bounding box center [256, 102] width 184 height 17
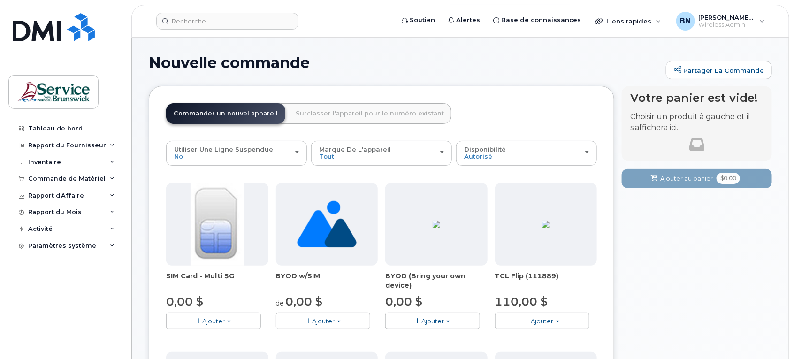
click at [202, 321] on span "Ajouter" at bounding box center [213, 321] width 23 height 8
click at [212, 337] on link "$0.00 - New Activation" at bounding box center [213, 339] width 89 height 12
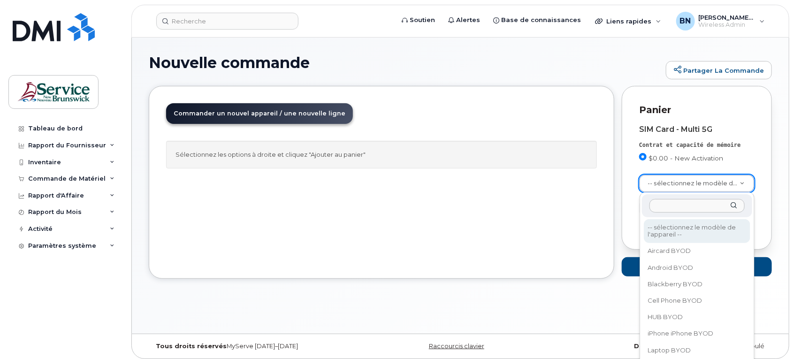
click at [690, 207] on input "text" at bounding box center [698, 206] width 96 height 14
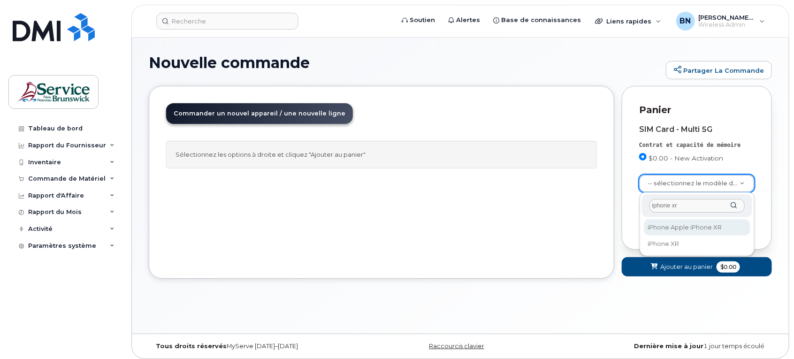
type input "iphone xr"
select select "1612"
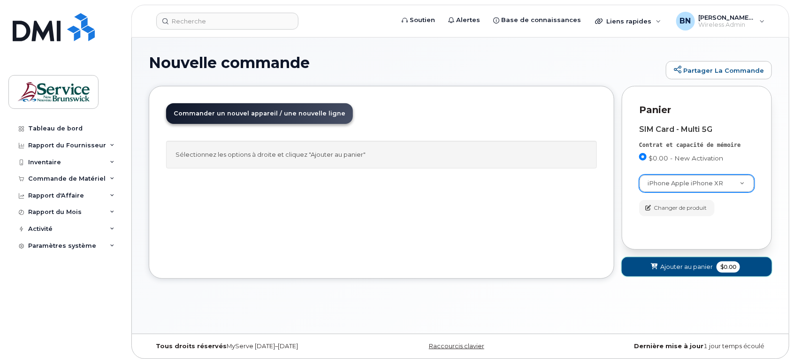
click at [726, 268] on span "$0.00" at bounding box center [728, 266] width 23 height 11
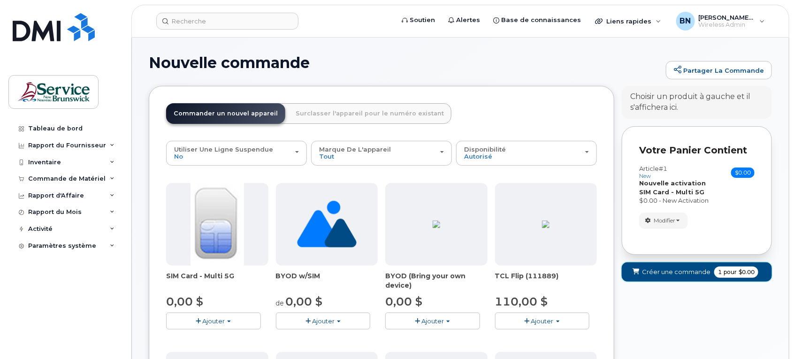
click at [728, 273] on span "pour" at bounding box center [730, 272] width 17 height 8
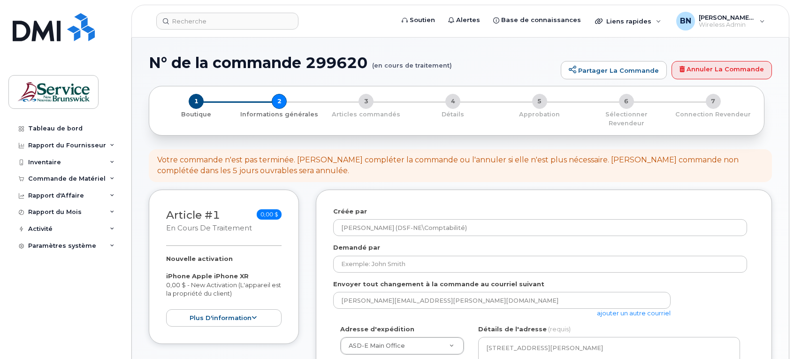
select select
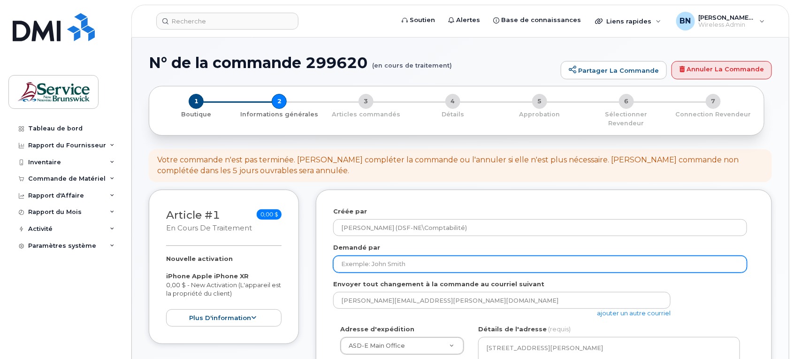
click at [569, 256] on input "Demandé par" at bounding box center [540, 264] width 414 height 17
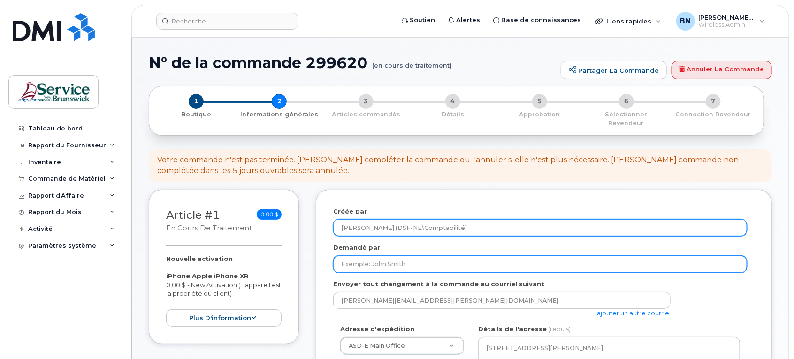
type input "[PERSON_NAME]"
select select
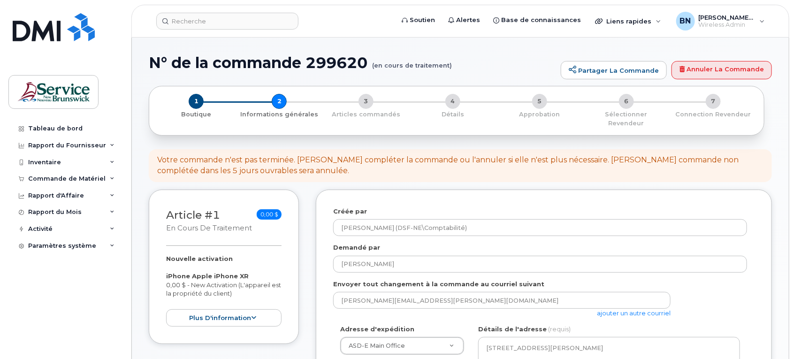
click at [617, 309] on link "ajouter un autre courriel" at bounding box center [634, 313] width 74 height 8
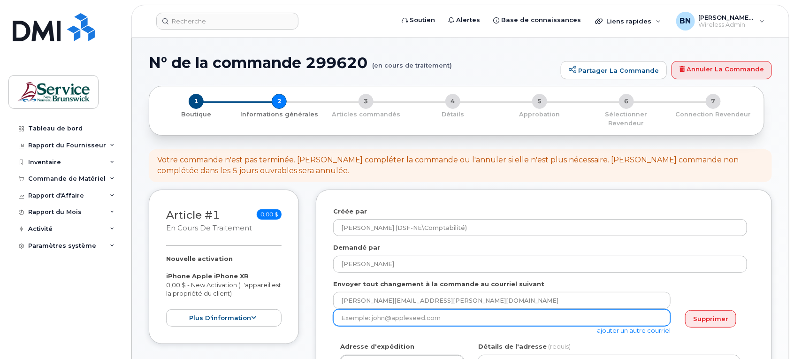
click at [557, 314] on input "email" at bounding box center [501, 317] width 337 height 17
type input "Eric.Arsenault@nbed.nb.ca"
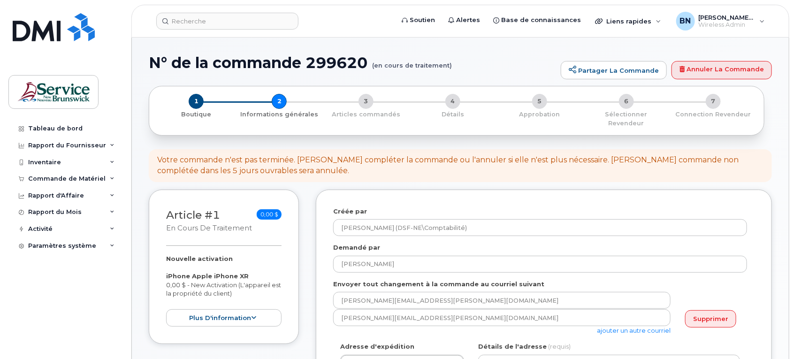
click at [730, 282] on div "Envoyer tout changement à la commande au courriel suivant nancy.breau@nbed.nb.c…" at bounding box center [544, 307] width 422 height 55
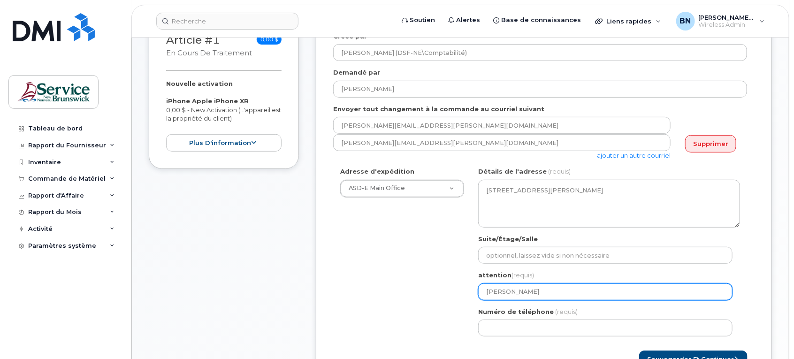
scroll to position [176, 0]
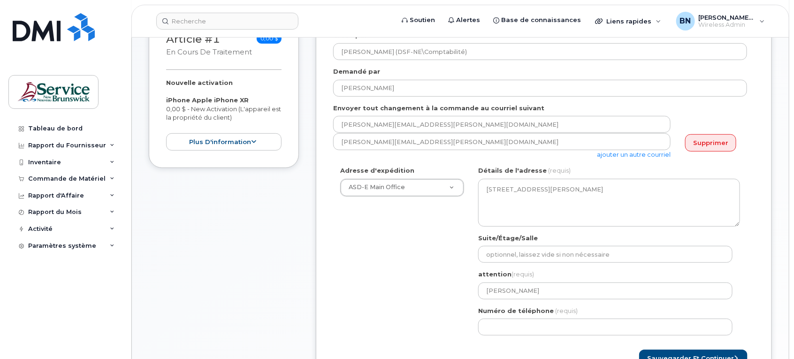
drag, startPoint x: 403, startPoint y: 182, endPoint x: 409, endPoint y: 191, distance: 10.7
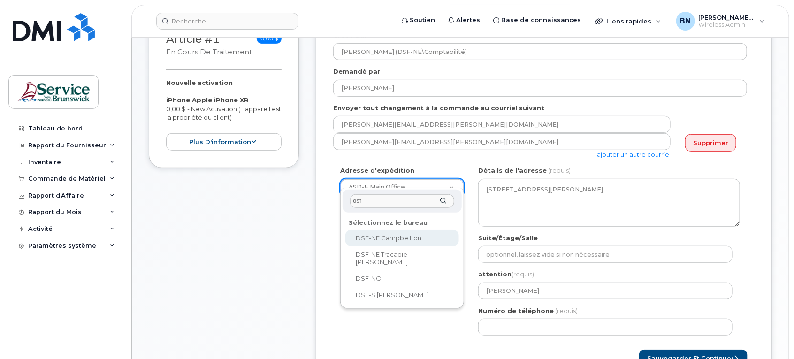
type input "dsf"
select select
type textarea "21 Rue King Campbellton New Brunswick E3N 1C5"
type input "[PERSON_NAME]"
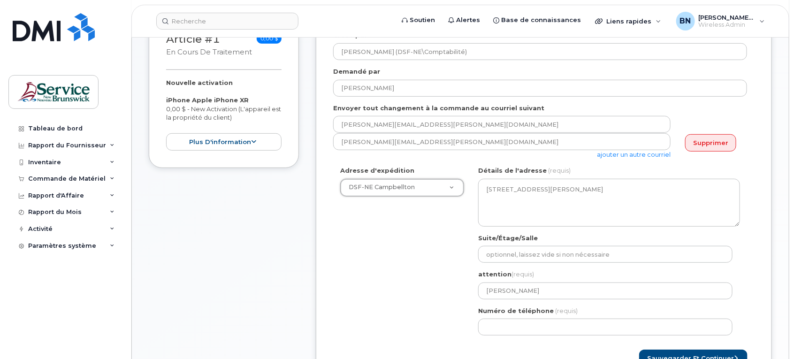
click at [404, 283] on div "Adresse d'expédition DSF-NE Campbellton ASD-E Main Office ASD-N Bathurst Educat…" at bounding box center [540, 254] width 414 height 176
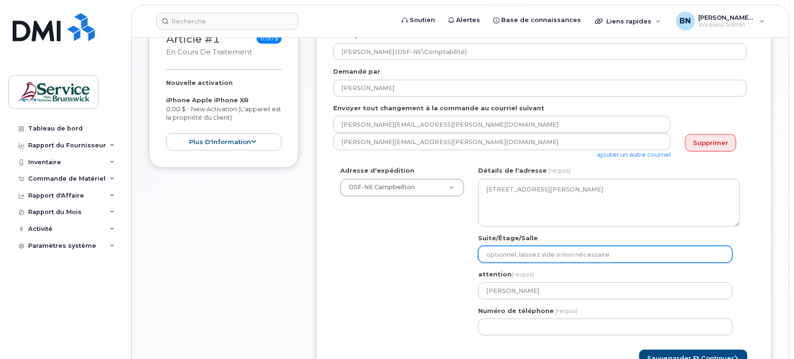
click at [513, 246] on input "Suite/Étage/Salle" at bounding box center [605, 254] width 254 height 17
type input "[PERSON_NAME]"
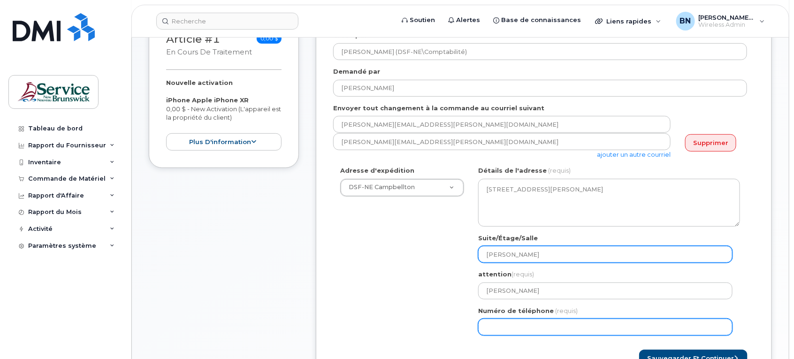
type input "5067600481"
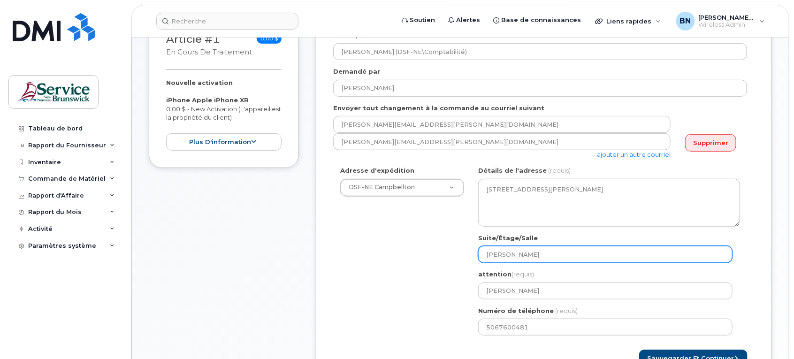
select select
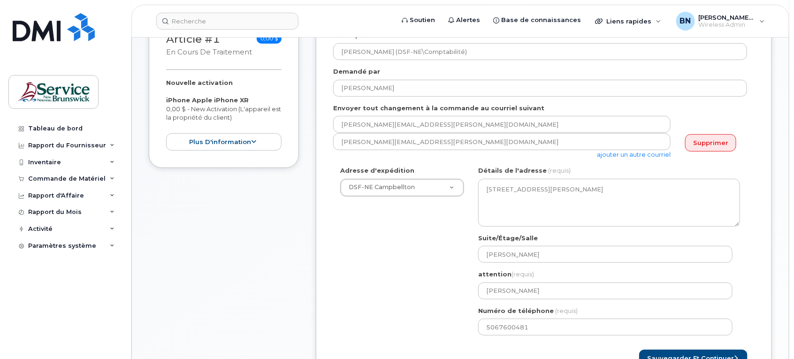
click at [400, 265] on div "Adresse d'expédition DSF-NE Campbellton ASD-E Main Office ASD-N Bathurst Educat…" at bounding box center [540, 254] width 414 height 176
click at [686, 350] on button "Sauvegarder et continuer" at bounding box center [693, 358] width 108 height 17
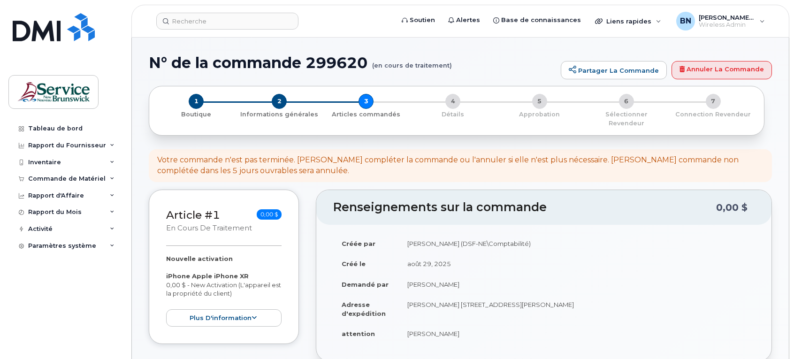
select select
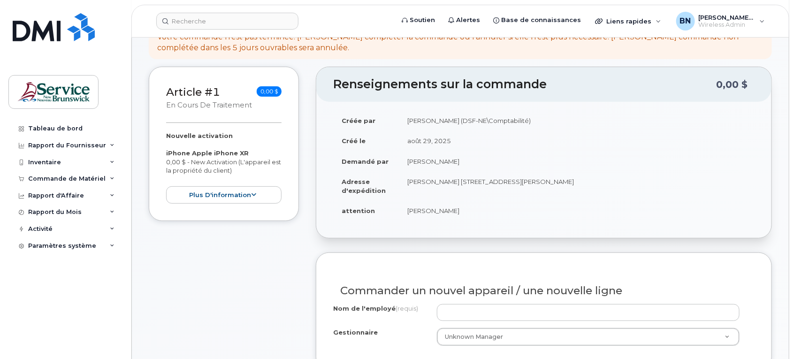
scroll to position [176, 0]
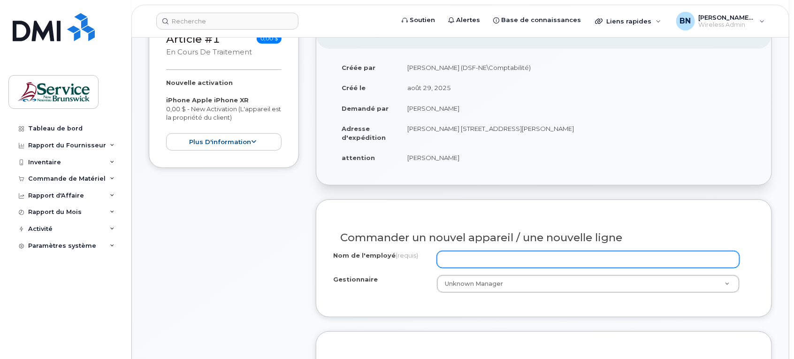
click at [599, 251] on input "Nom de l'employé (requis)" at bounding box center [588, 259] width 303 height 17
type input "AUTOBUS 204"
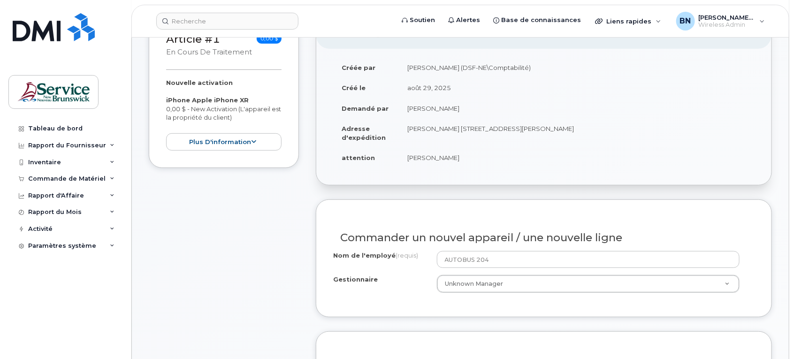
click at [376, 282] on div "Gestionnaire Unknown Manager Gestionnaire Gestionnaire Unknown Manager" at bounding box center [544, 284] width 422 height 18
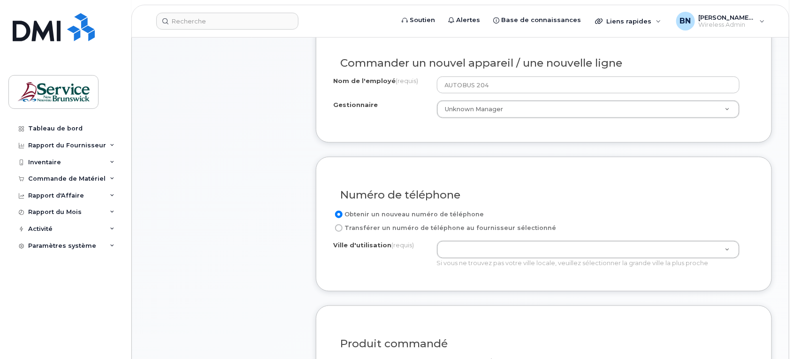
scroll to position [352, 0]
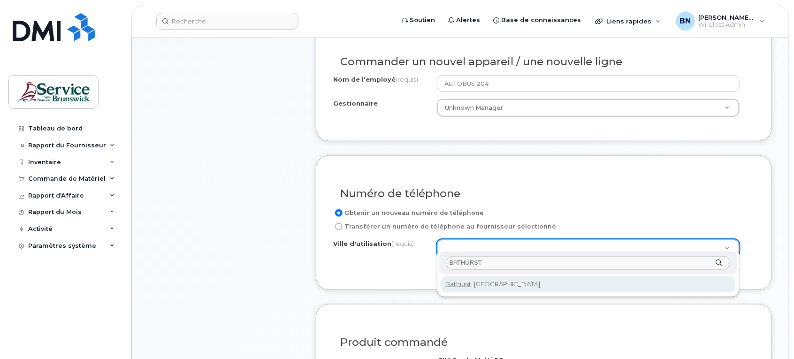
type input "BATHURST"
type input "1368"
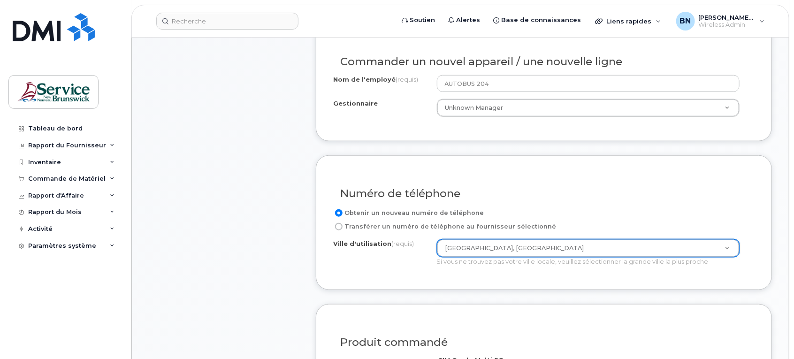
click at [381, 258] on div "Ville d'utilisation (requis) Bathurst, New Brunswick 1368 Si vous ne trouvez pa…" at bounding box center [540, 252] width 414 height 27
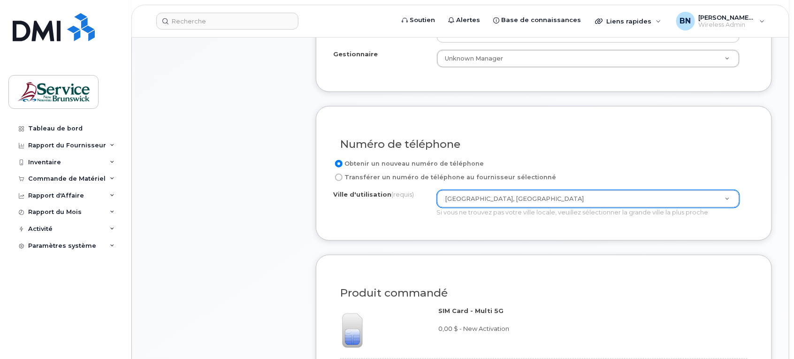
scroll to position [528, 0]
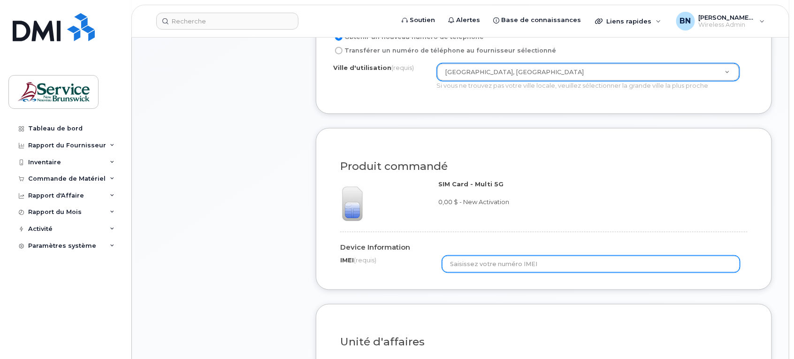
click at [493, 257] on input "text" at bounding box center [591, 264] width 298 height 17
click at [582, 256] on input "text" at bounding box center [591, 264] width 298 height 17
paste input "356447100271314"
type input "356447100271314"
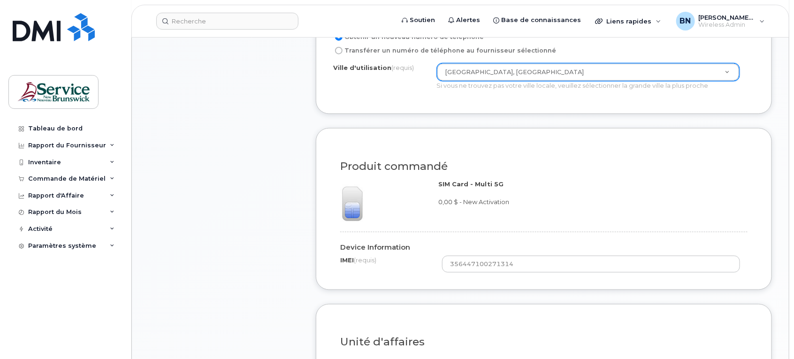
click at [628, 338] on h3 "Unité d'affaires" at bounding box center [543, 343] width 407 height 12
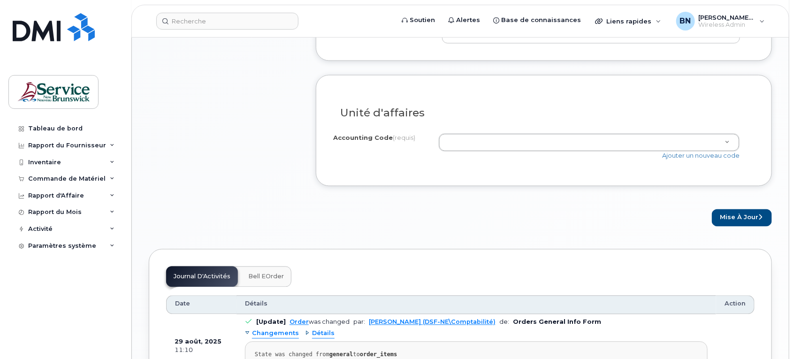
scroll to position [763, 0]
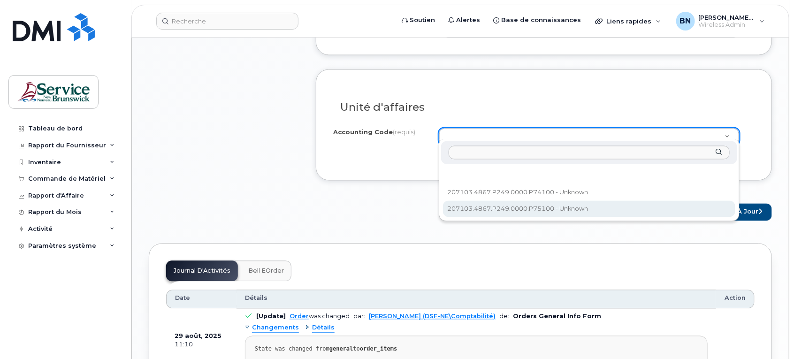
select select "207103.4867.P249.0000.P75100"
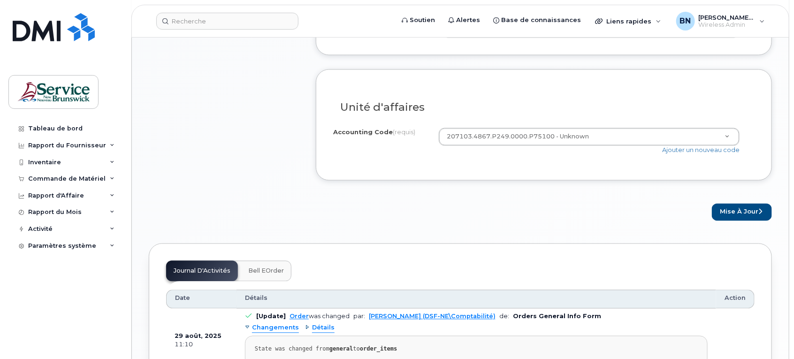
click at [551, 207] on div "Mise à jour" at bounding box center [544, 212] width 456 height 17
click at [730, 204] on button "Mise à jour" at bounding box center [742, 212] width 60 height 17
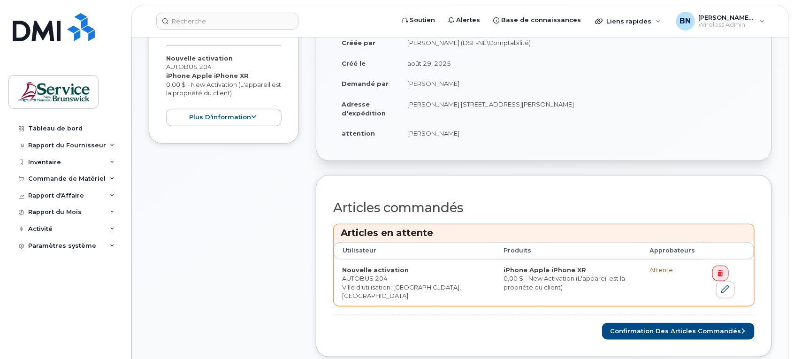
scroll to position [293, 0]
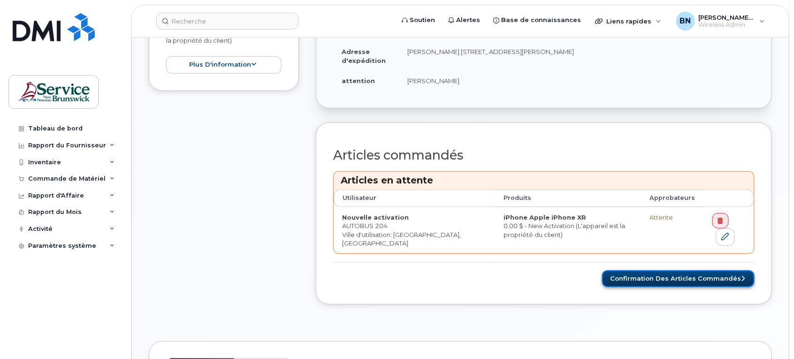
click at [622, 277] on button "Confirmation des articles commandés" at bounding box center [678, 278] width 153 height 17
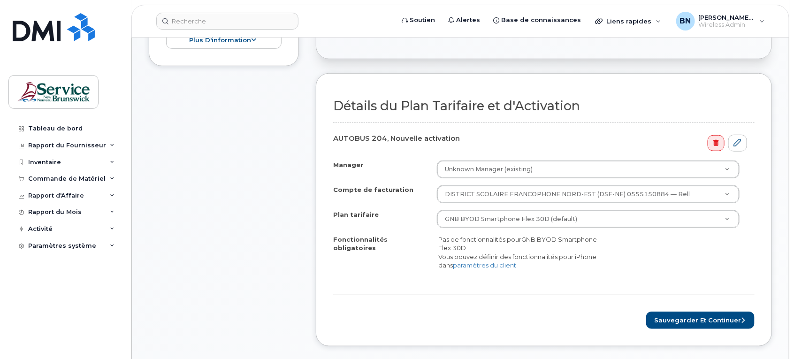
scroll to position [293, 0]
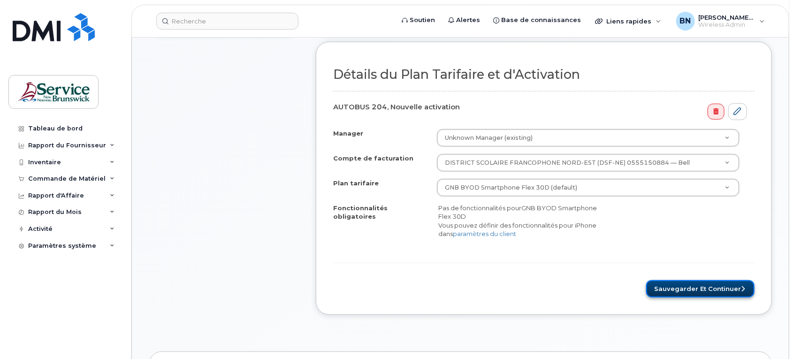
click at [702, 280] on button "Sauvegarder et continuer" at bounding box center [700, 288] width 108 height 17
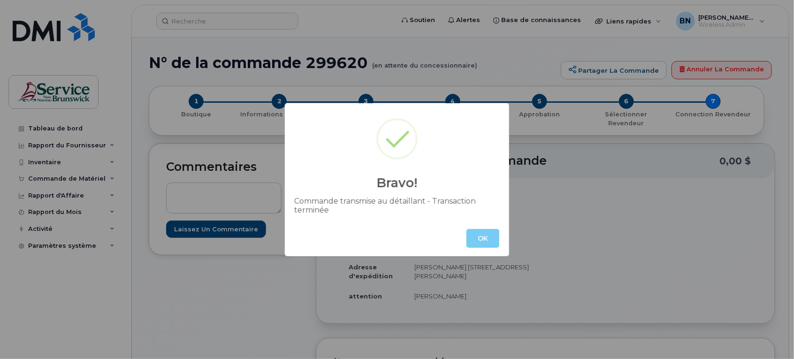
click at [478, 233] on button "OK" at bounding box center [483, 238] width 33 height 19
